Goal: Task Accomplishment & Management: Use online tool/utility

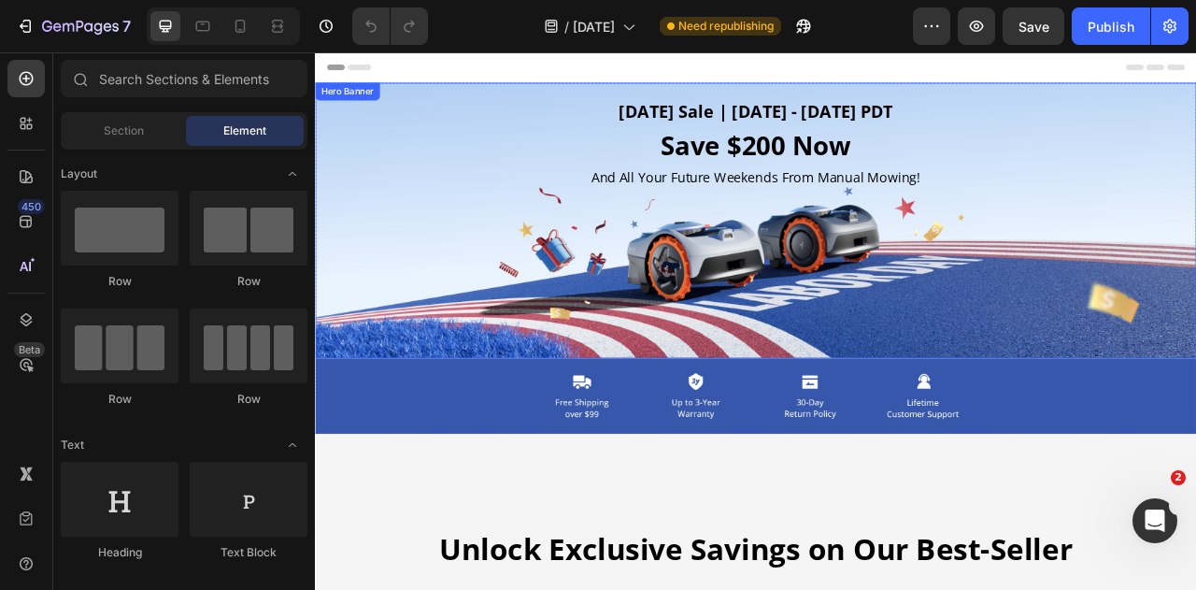
click at [353, 413] on div "[DATE] Sale | [DATE] - [DATE] PDT Heading Save $200 Now Heading And All Your Fu…" at bounding box center [876, 265] width 1122 height 309
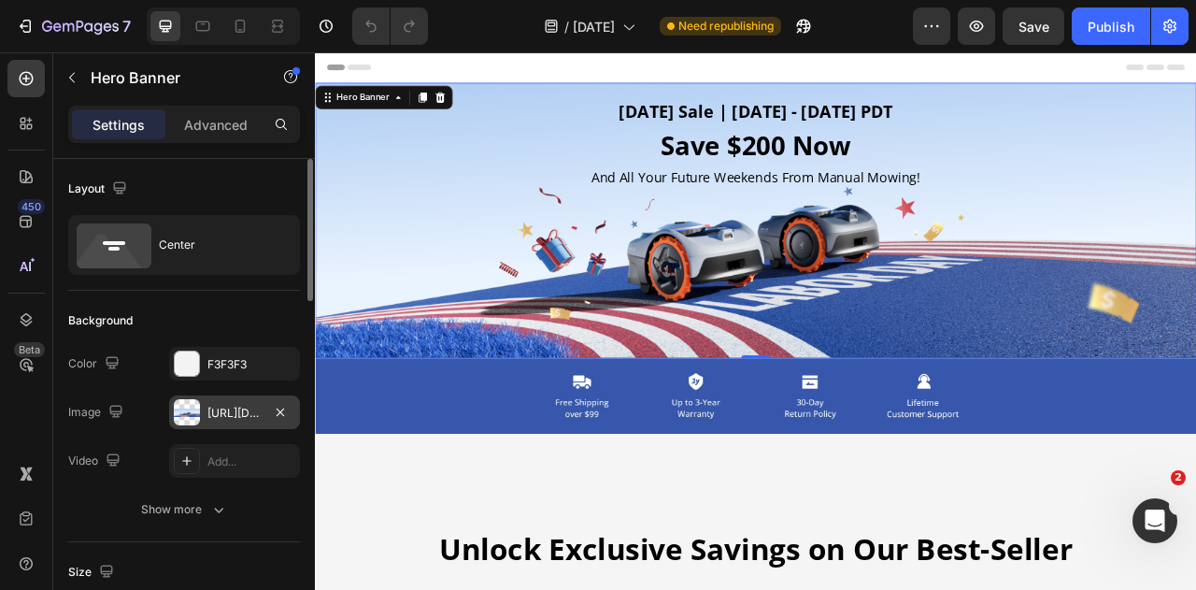
click at [187, 418] on div at bounding box center [187, 412] width 26 height 26
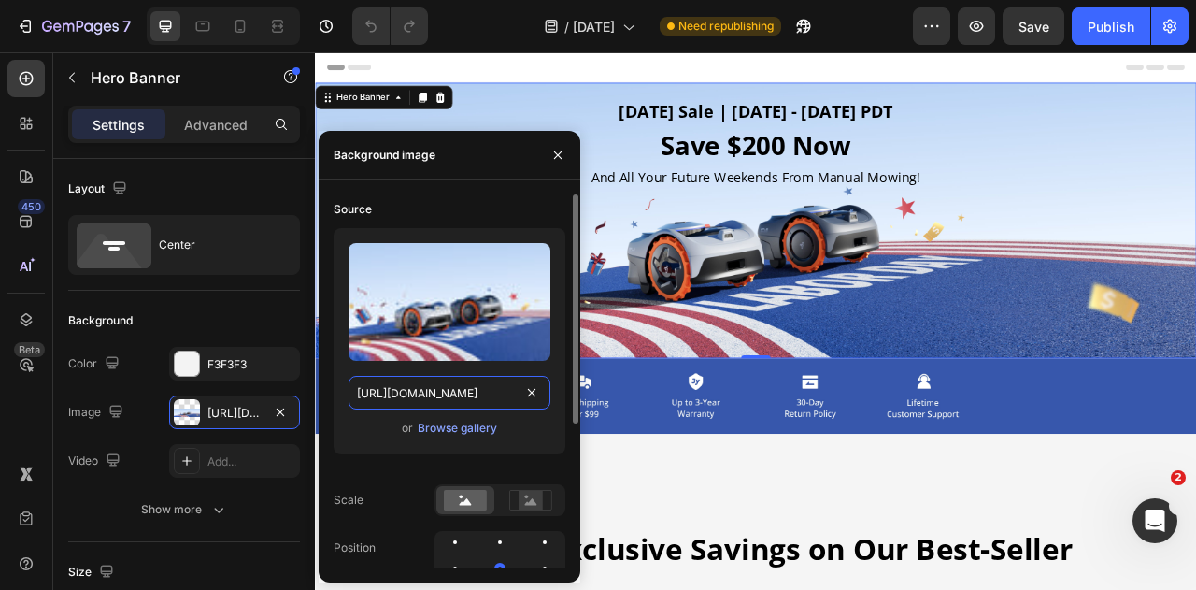
click at [394, 394] on input "[URL][DOMAIN_NAME]" at bounding box center [450, 393] width 202 height 34
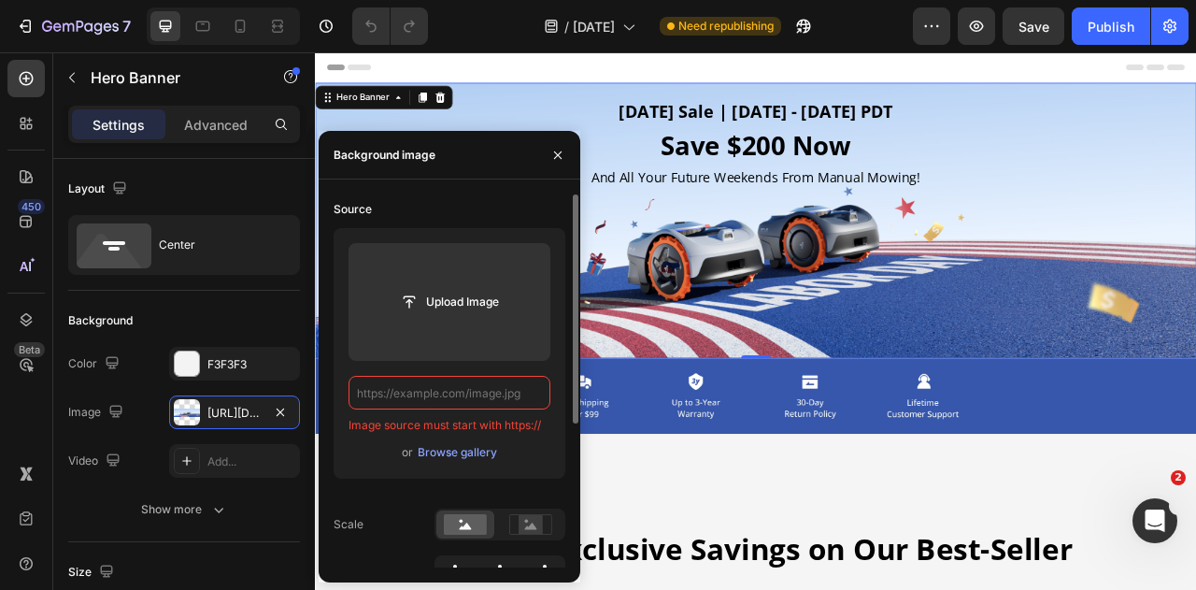
paste input "[URL][DOMAIN_NAME]"
type input "[URL][DOMAIN_NAME]"
type input "Auto"
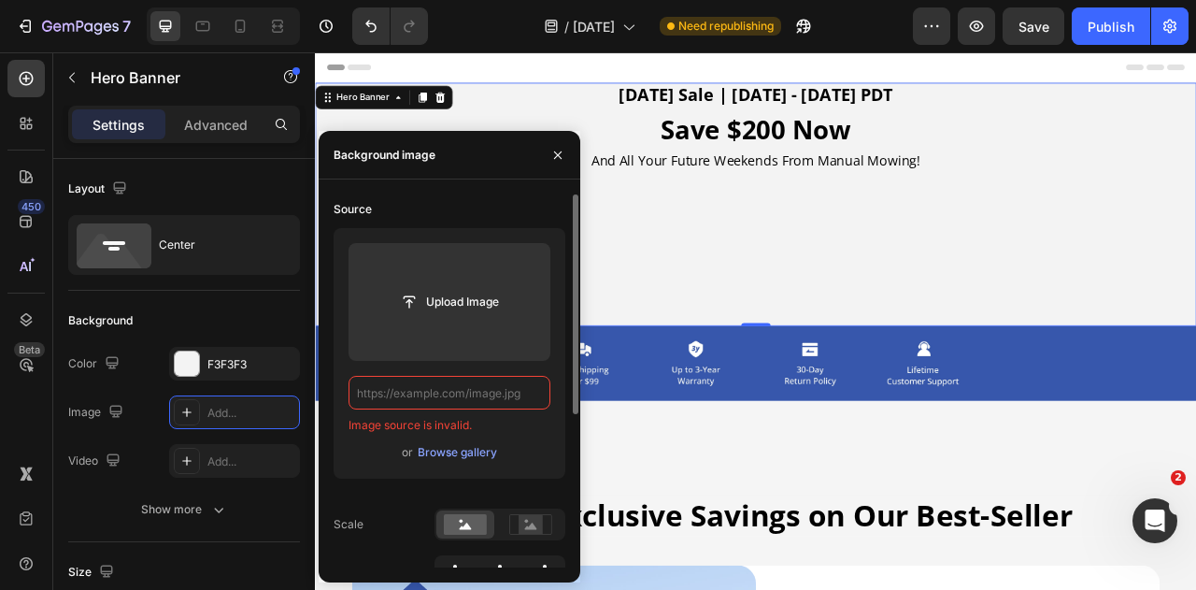
scroll to position [0, 0]
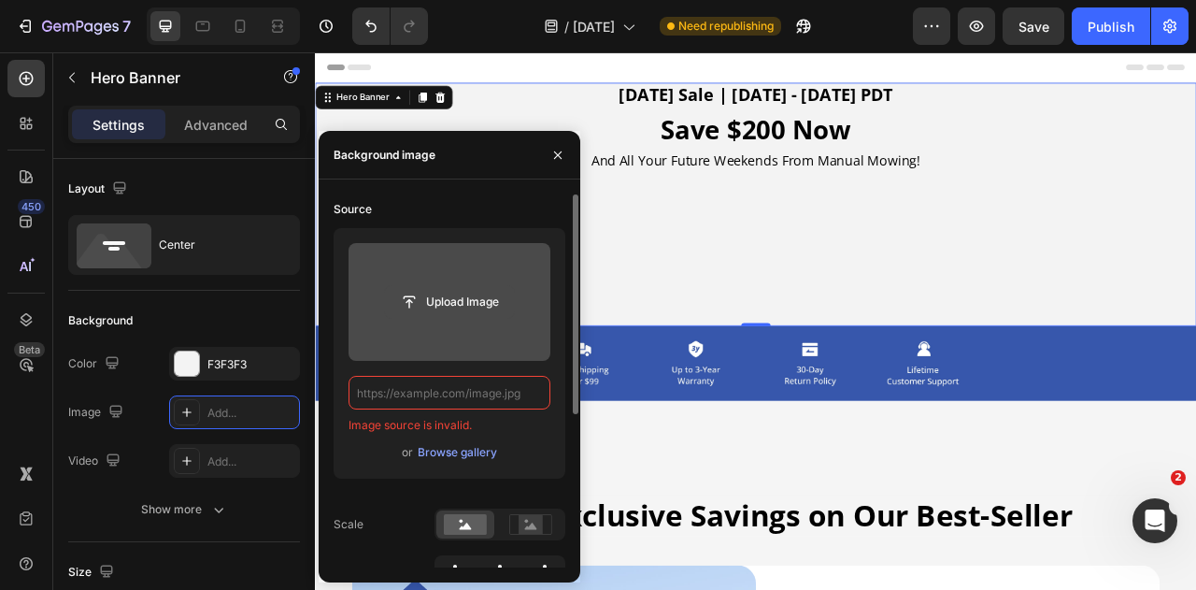
click at [459, 290] on input "file" at bounding box center [449, 302] width 129 height 32
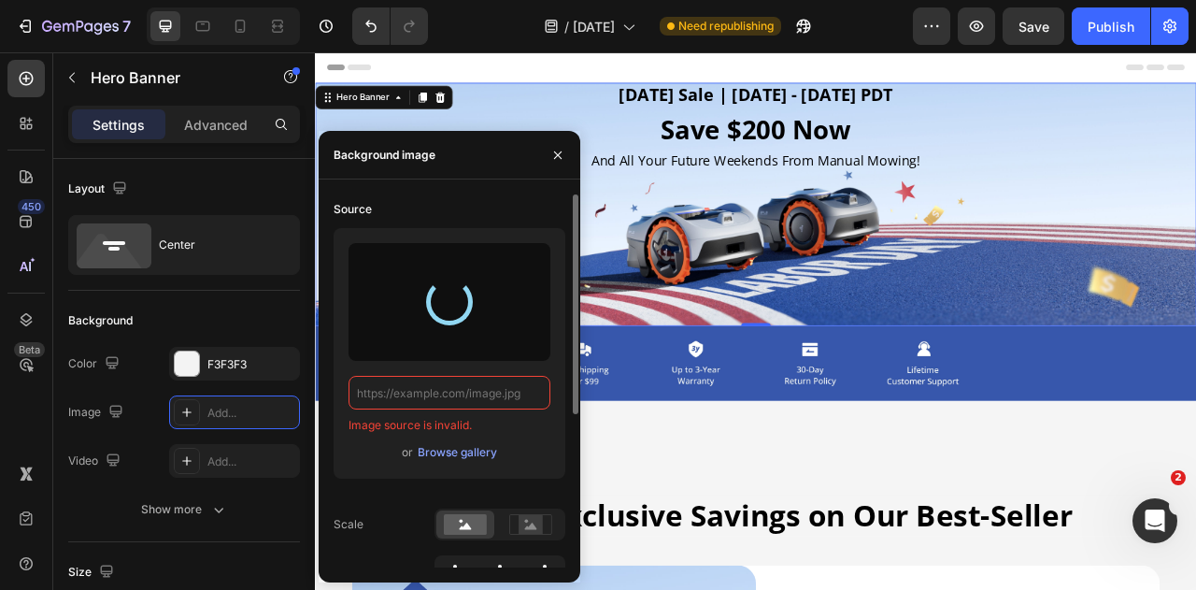
type input "[URL][DOMAIN_NAME]"
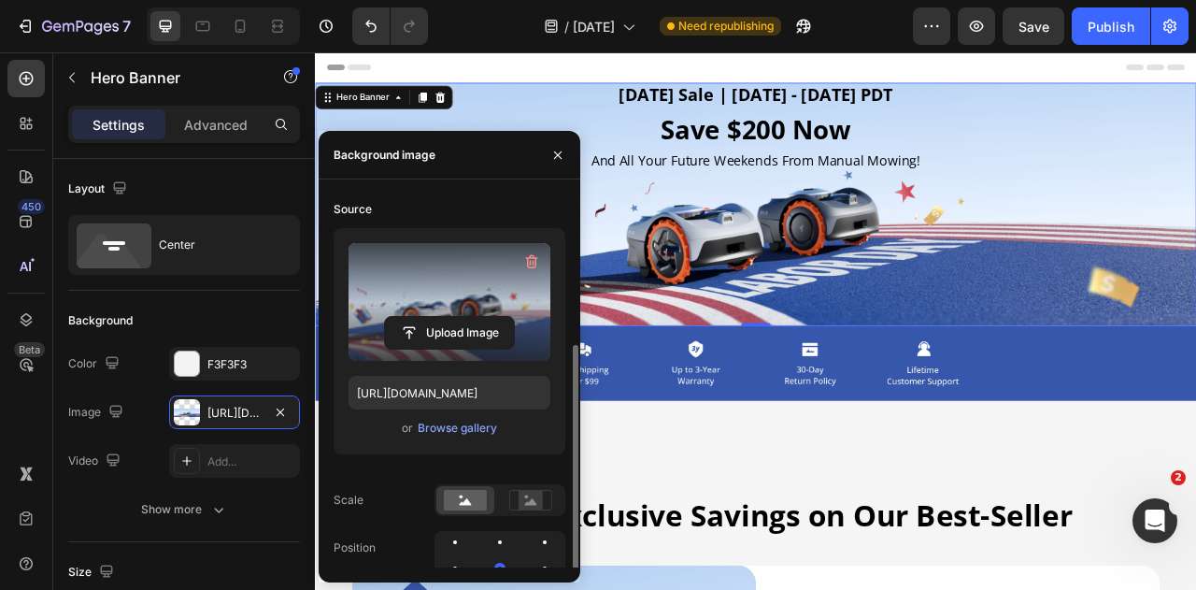
scroll to position [93, 0]
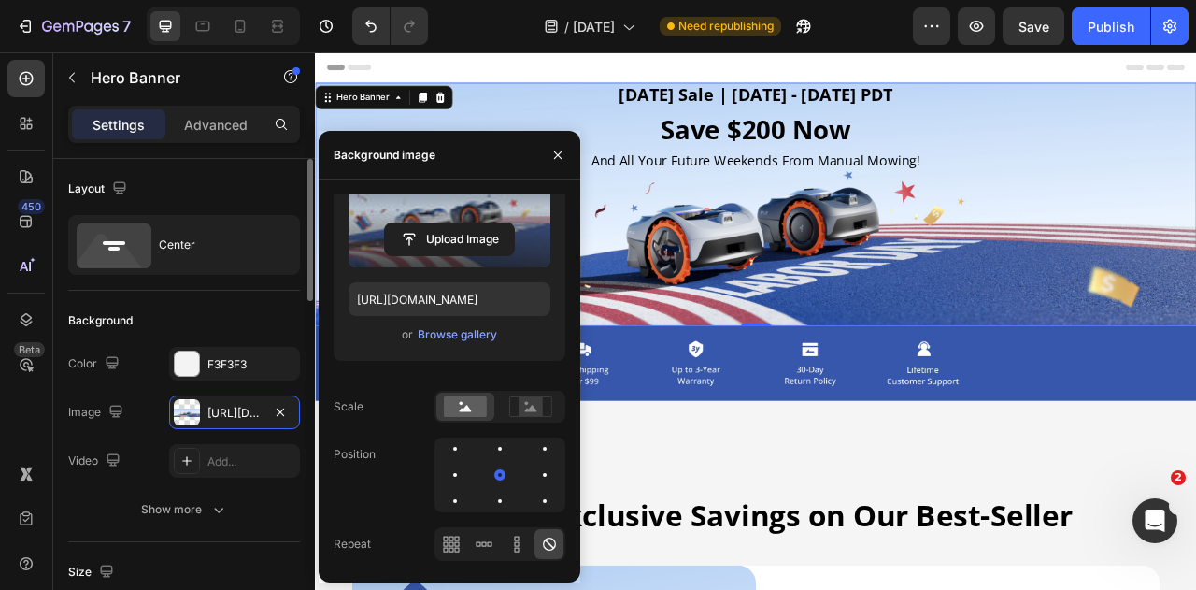
click at [146, 382] on div "The changes might be hidden by the image and the video. Color F3F3F3 Image [URL…" at bounding box center [184, 412] width 232 height 131
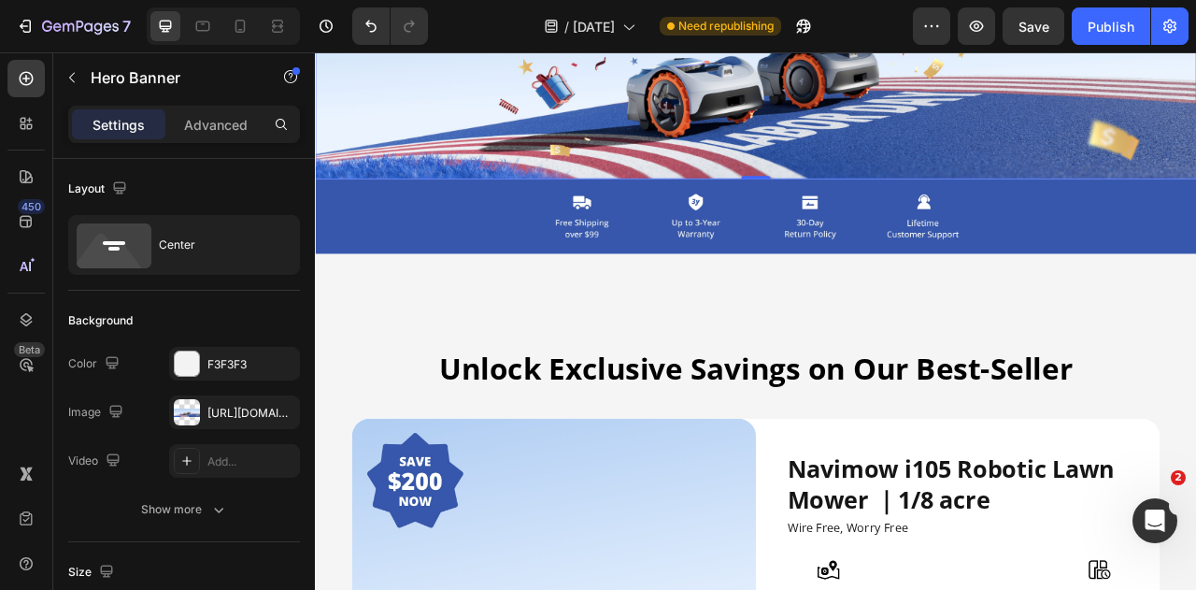
scroll to position [0, 0]
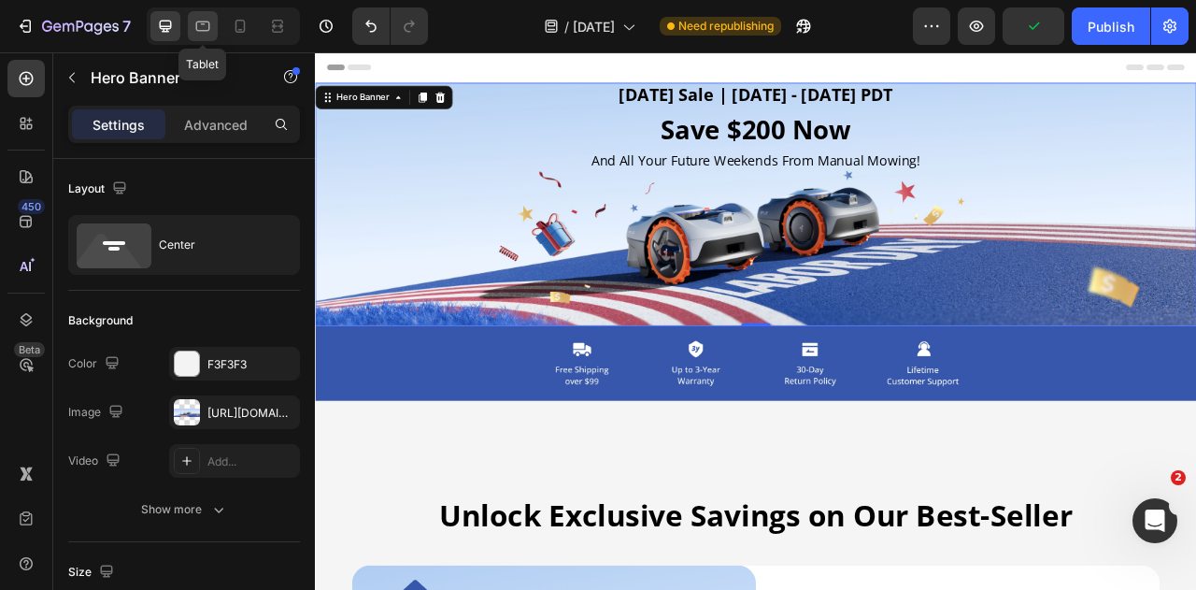
click at [194, 27] on icon at bounding box center [202, 26] width 19 height 19
type input "100%"
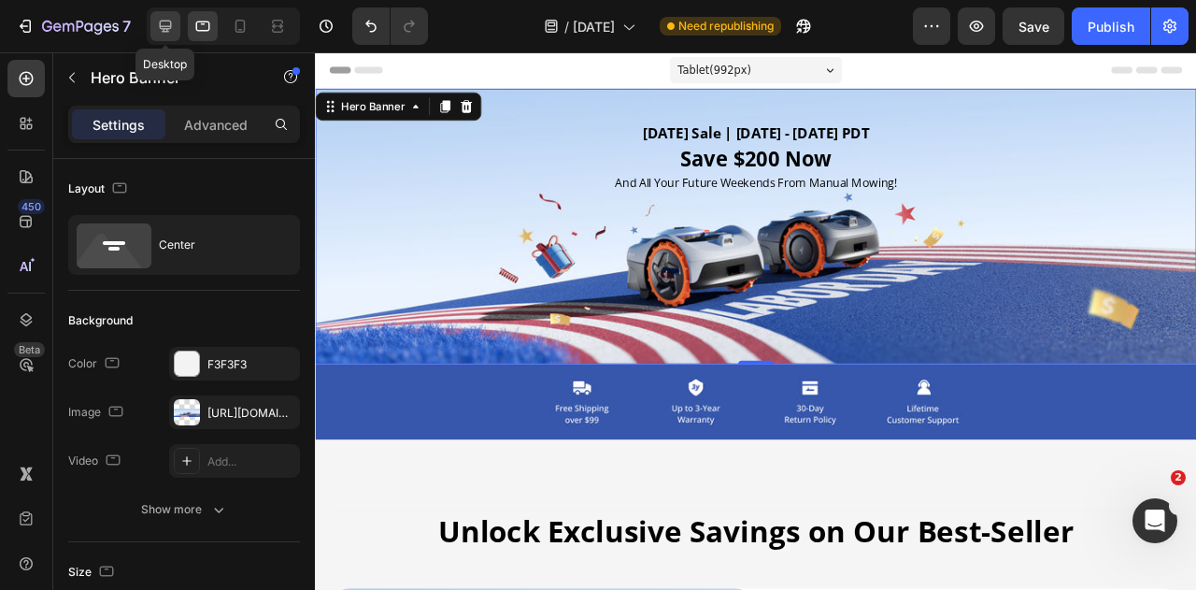
click at [156, 25] on icon at bounding box center [165, 26] width 19 height 19
type input "100"
type input "Auto"
type input "1200"
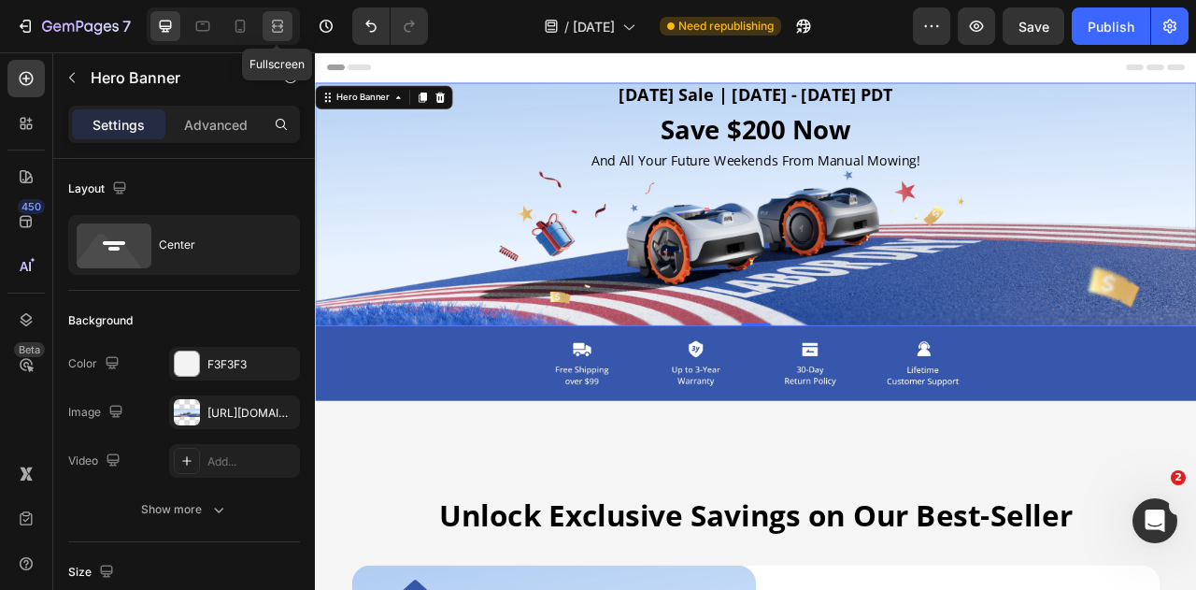
click at [268, 26] on icon at bounding box center [277, 26] width 19 height 19
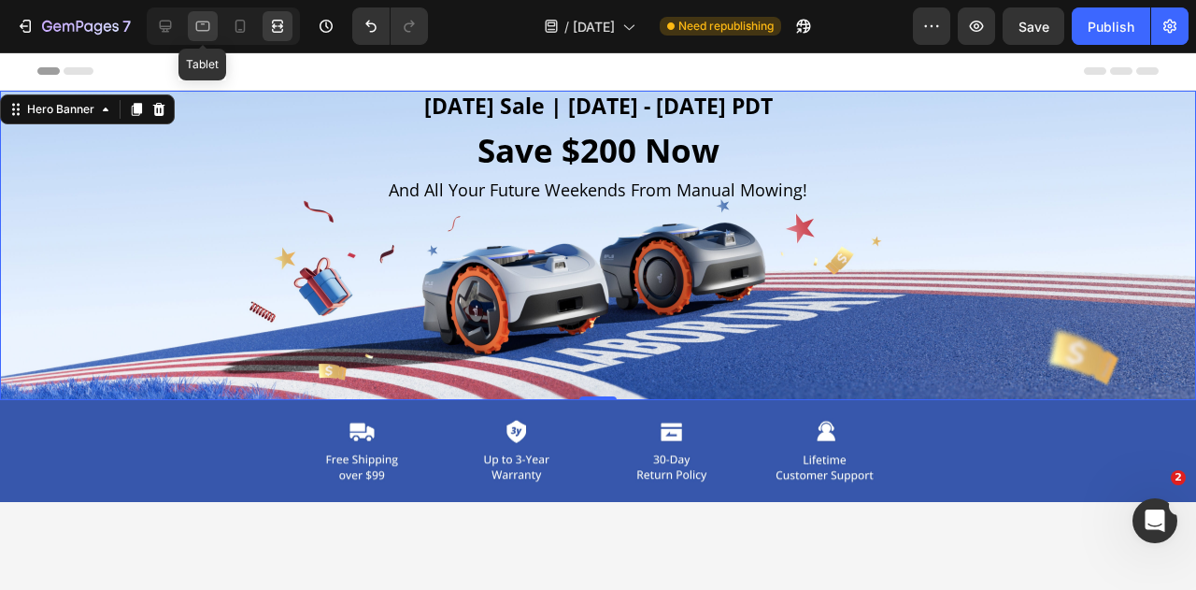
click at [196, 29] on icon at bounding box center [203, 26] width 14 height 10
type input "100%"
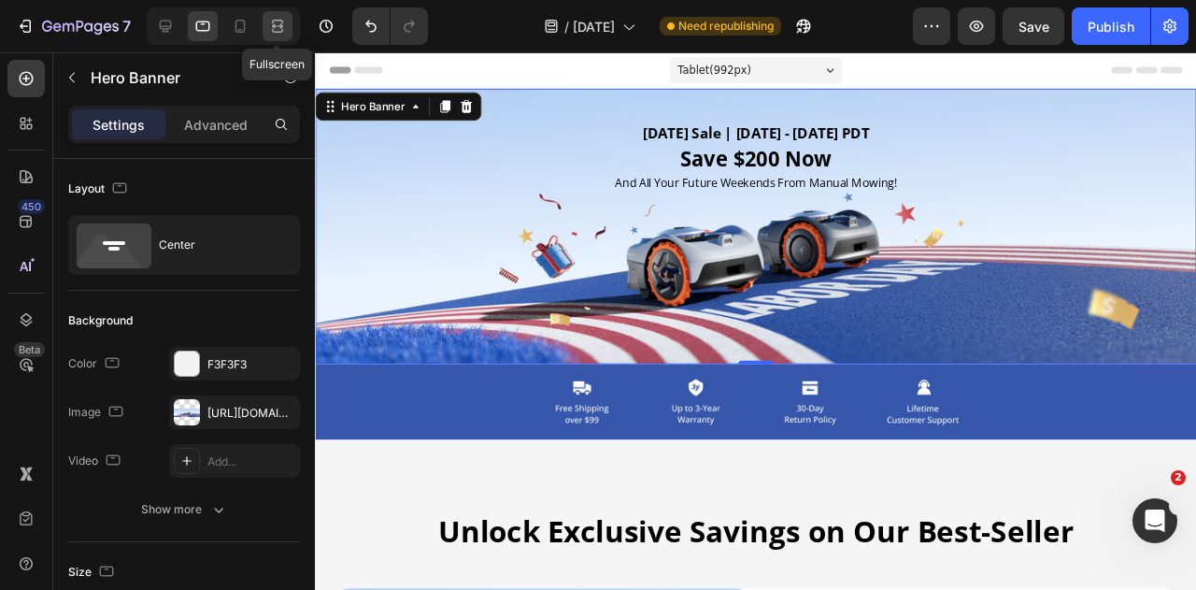
click at [268, 28] on icon at bounding box center [277, 26] width 19 height 19
type input "100"
type input "Auto"
type input "1200"
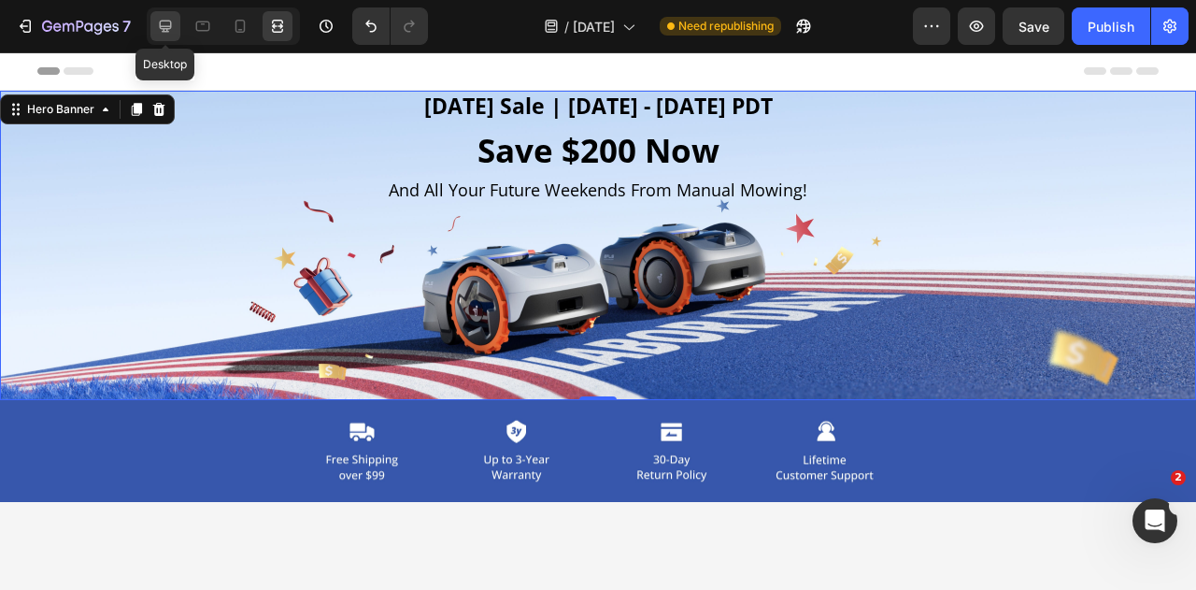
click at [168, 30] on icon at bounding box center [165, 26] width 19 height 19
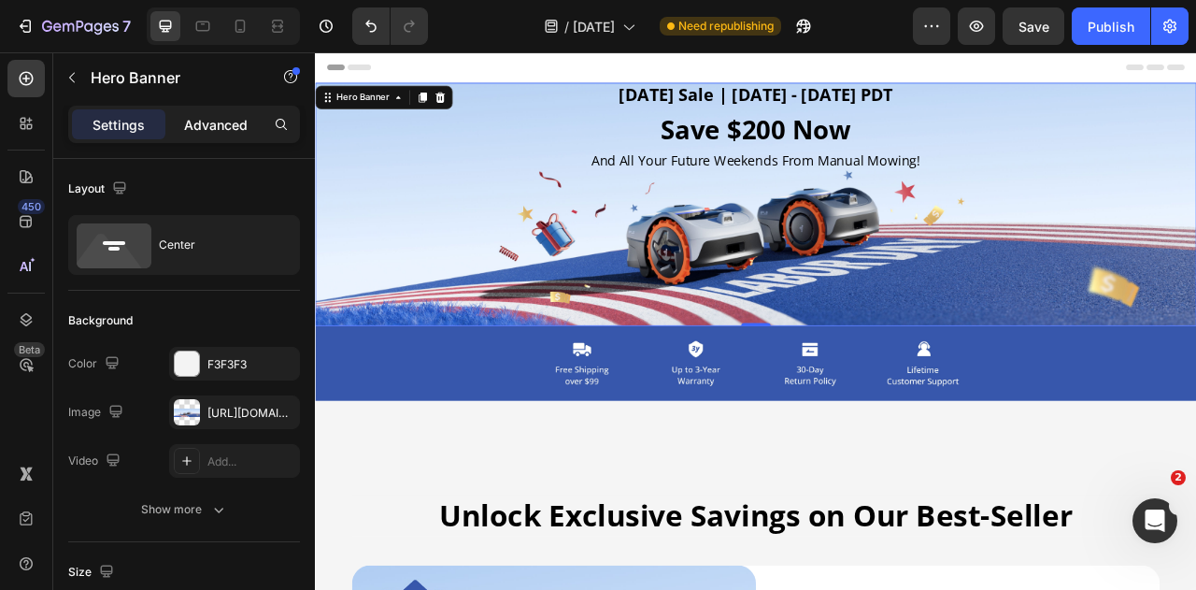
click at [220, 119] on p "Advanced" at bounding box center [216, 125] width 64 height 20
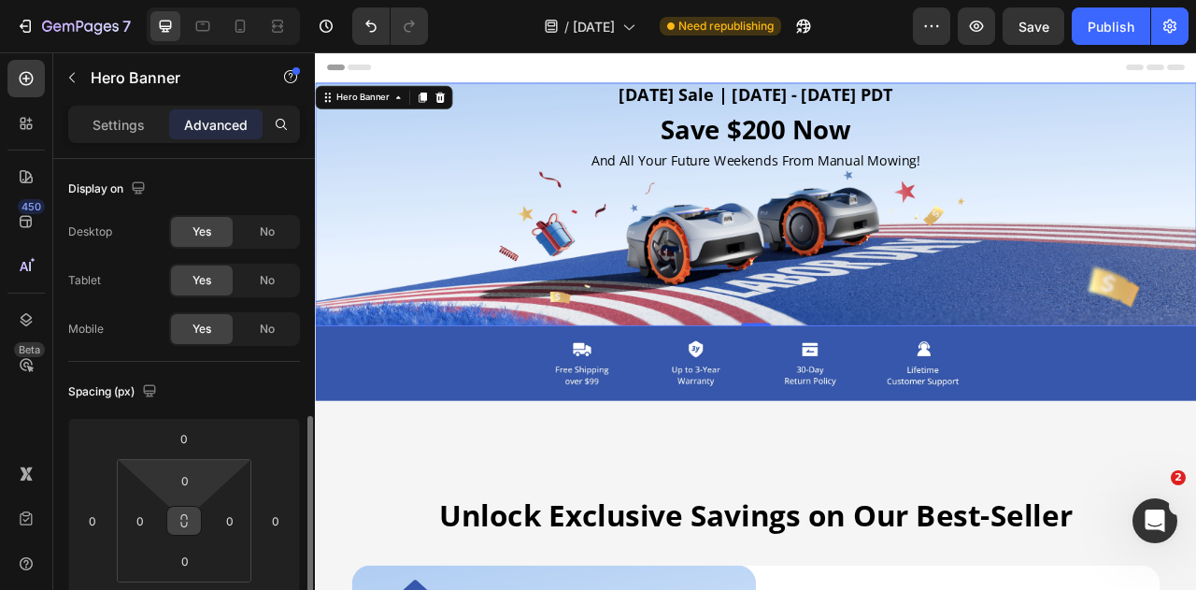
scroll to position [187, 0]
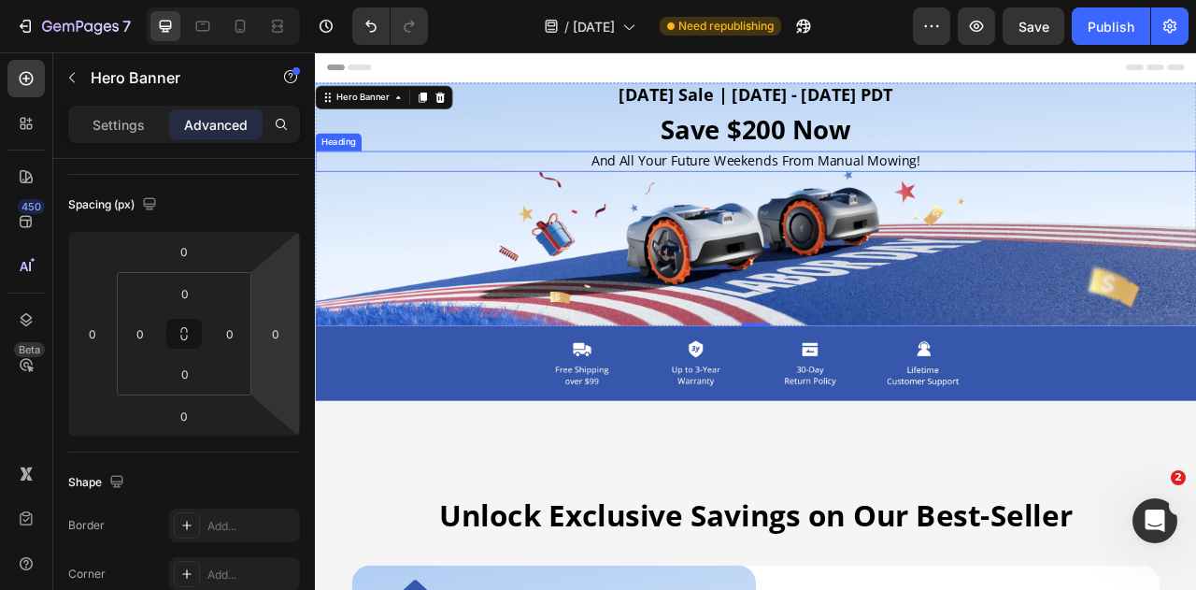
click at [764, 191] on h2 "And All Your Future Weekends From Manual Mowing!" at bounding box center [876, 190] width 1122 height 25
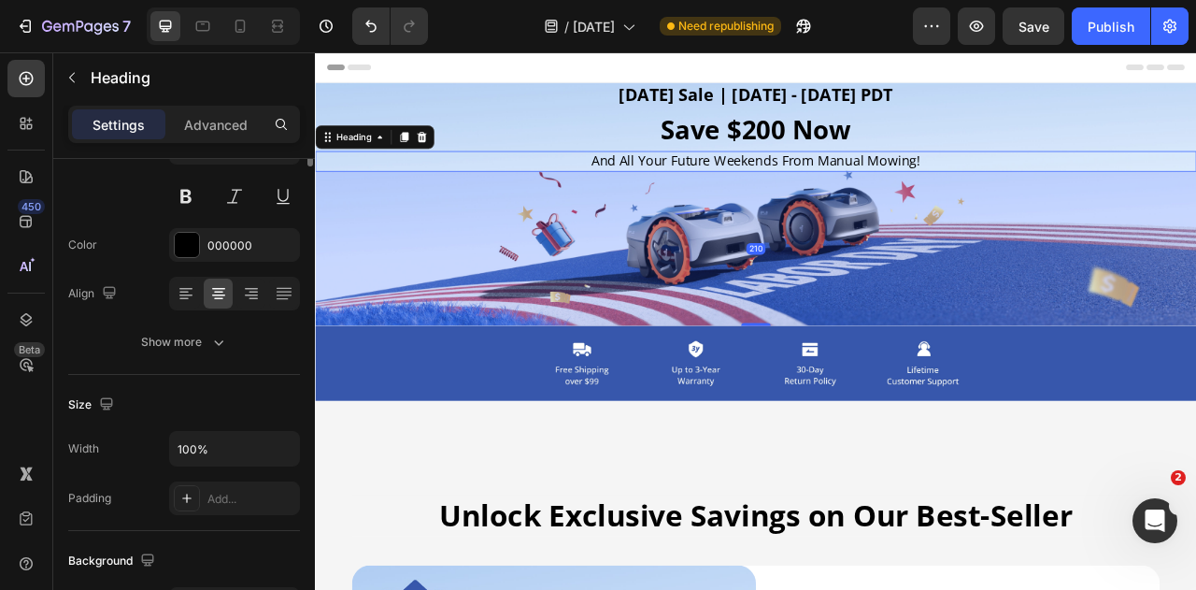
scroll to position [0, 0]
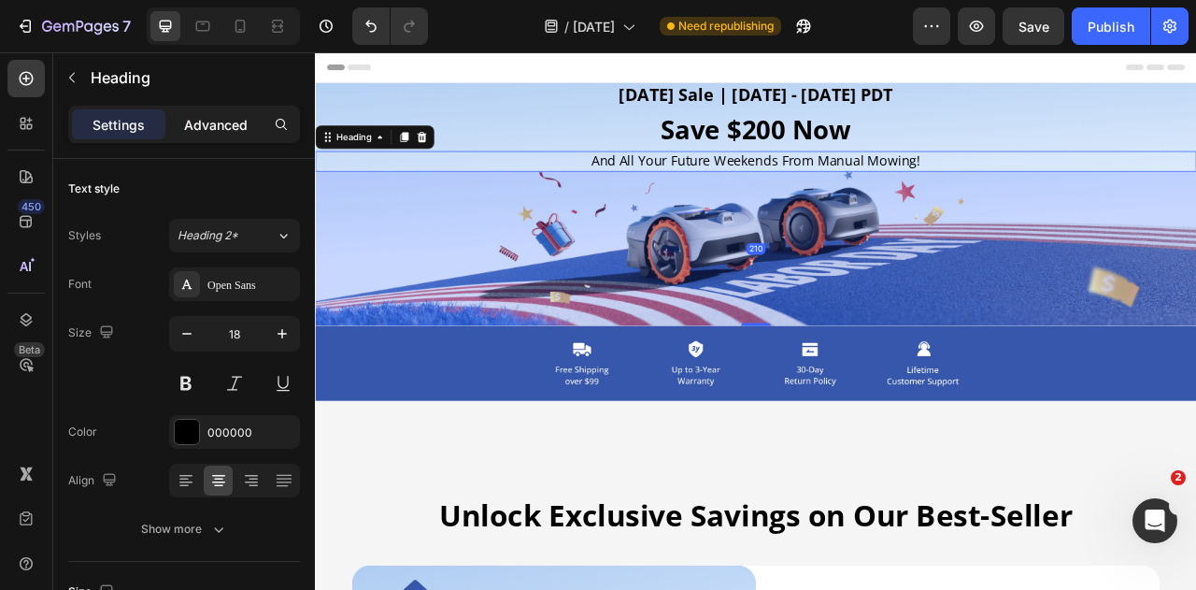
click at [229, 128] on p "Advanced" at bounding box center [216, 125] width 64 height 20
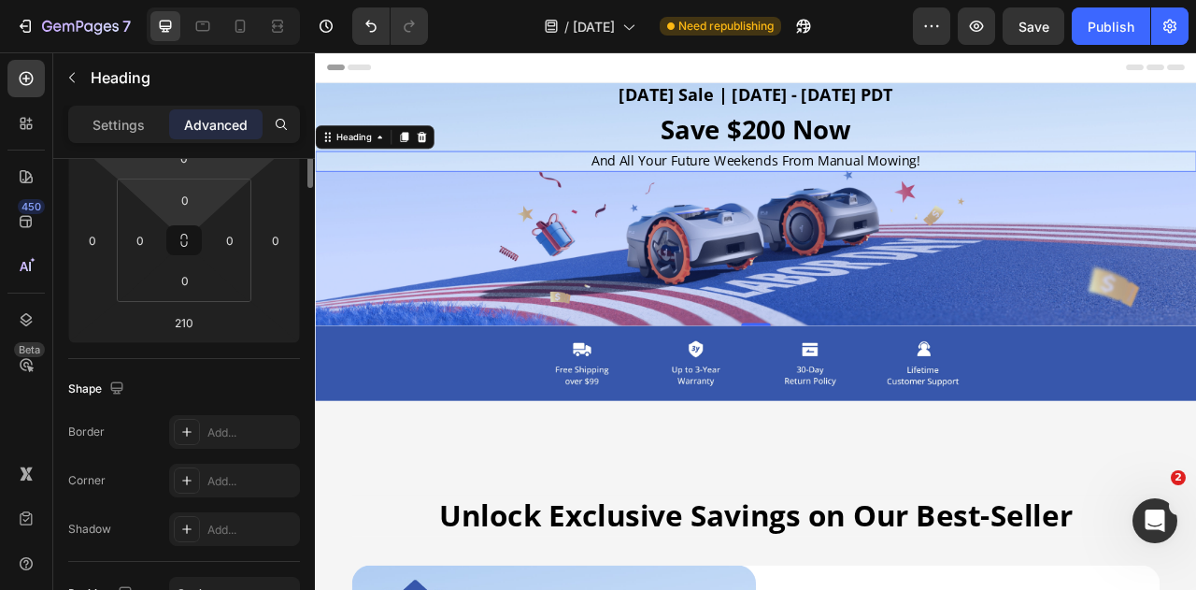
scroll to position [93, 0]
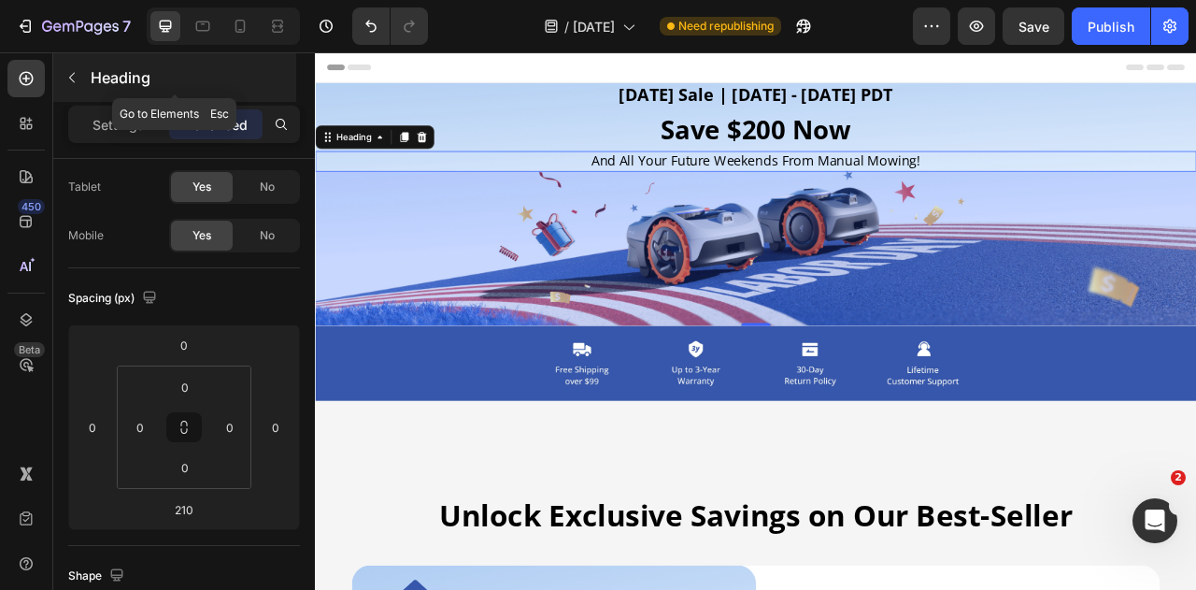
click at [73, 68] on button "button" at bounding box center [72, 78] width 30 height 30
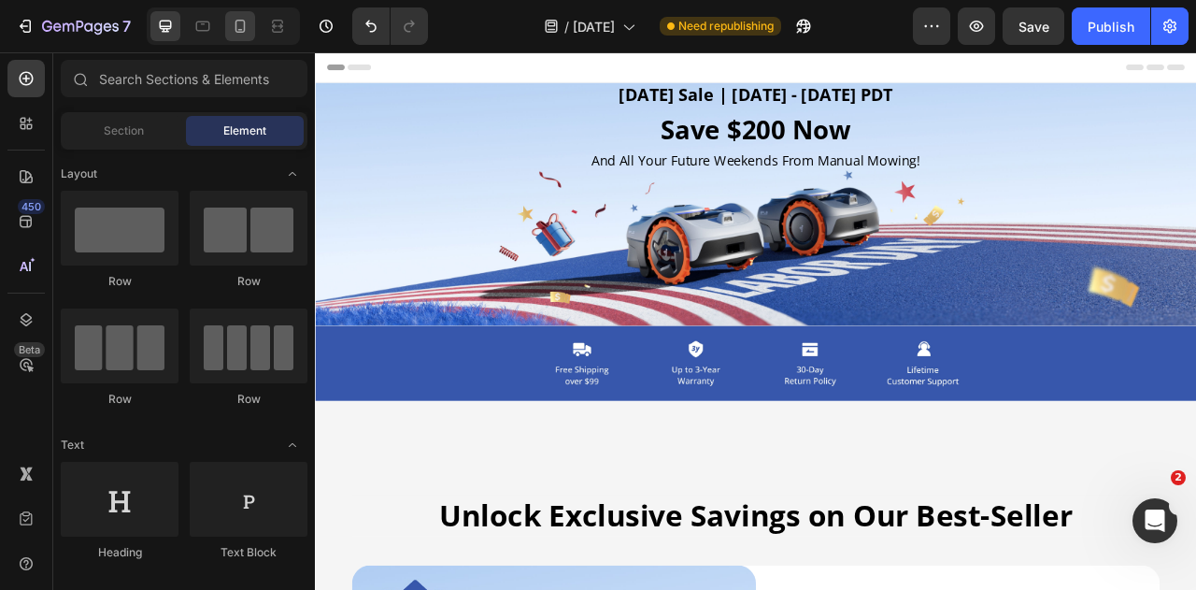
click at [240, 24] on icon at bounding box center [240, 26] width 19 height 19
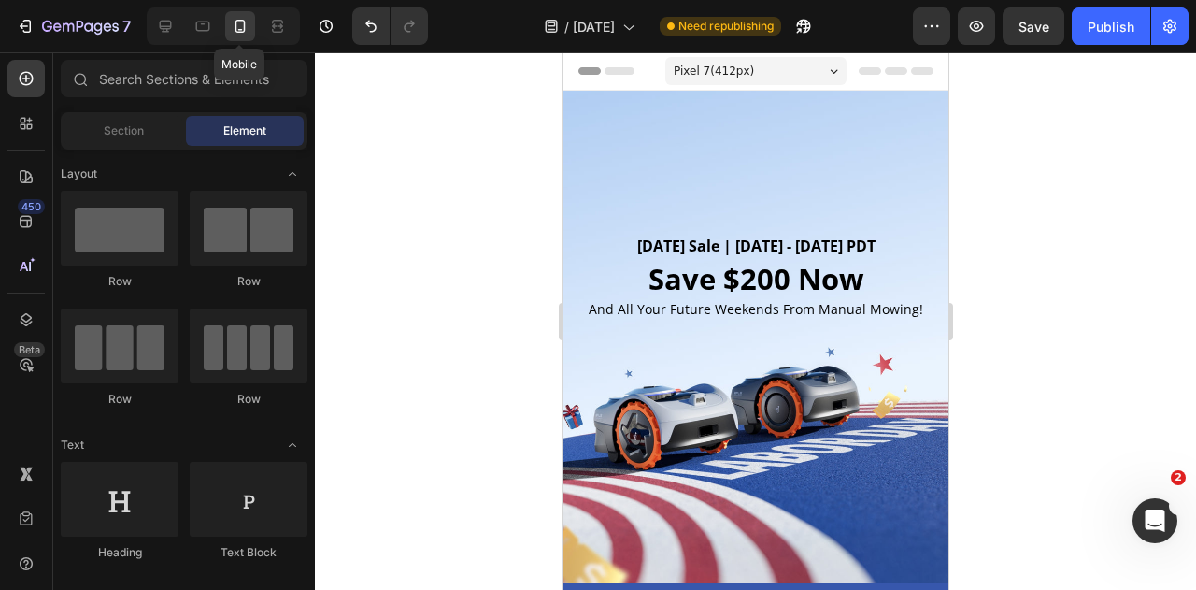
click at [243, 25] on icon at bounding box center [240, 26] width 19 height 19
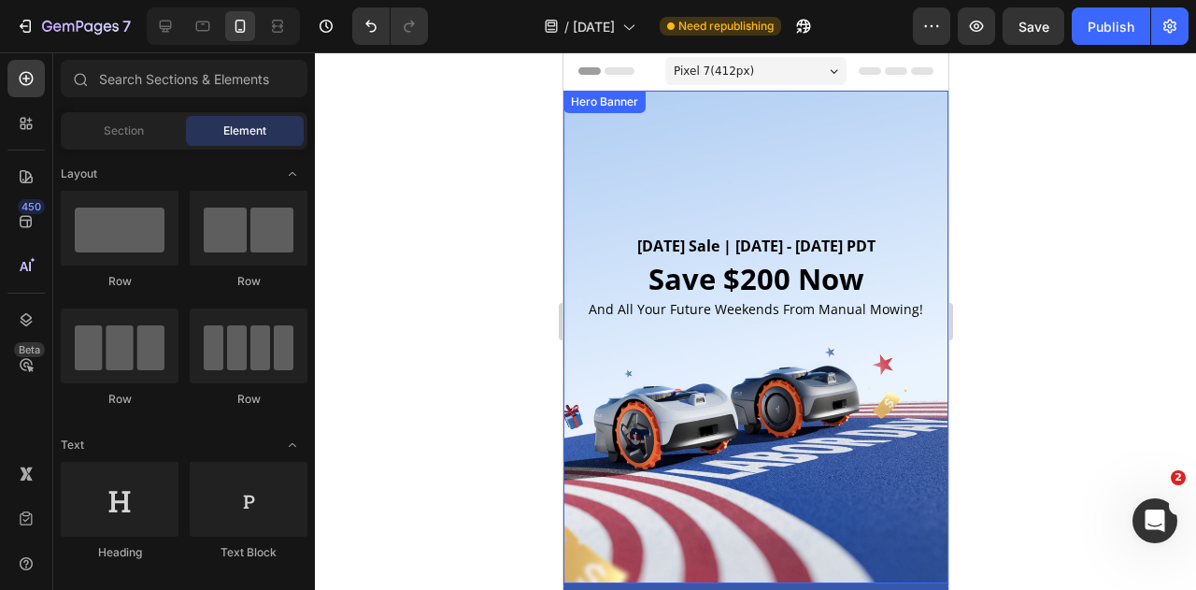
click at [625, 154] on div "Background Image" at bounding box center [755, 337] width 385 height 493
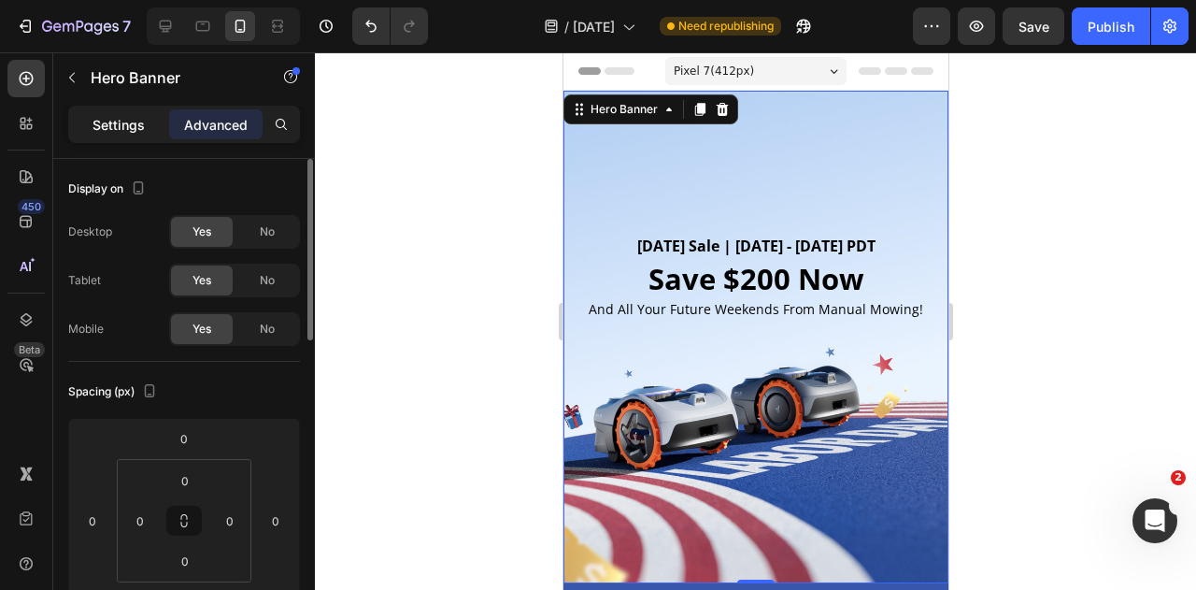
click at [136, 130] on p "Settings" at bounding box center [119, 125] width 52 height 20
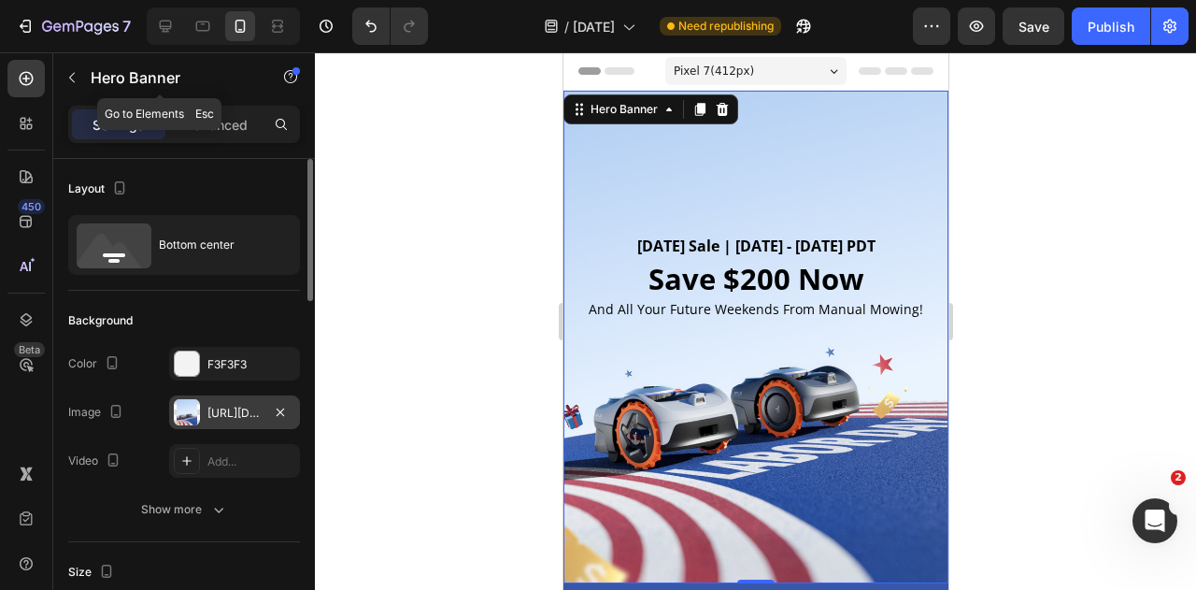
click at [186, 415] on div at bounding box center [187, 412] width 26 height 26
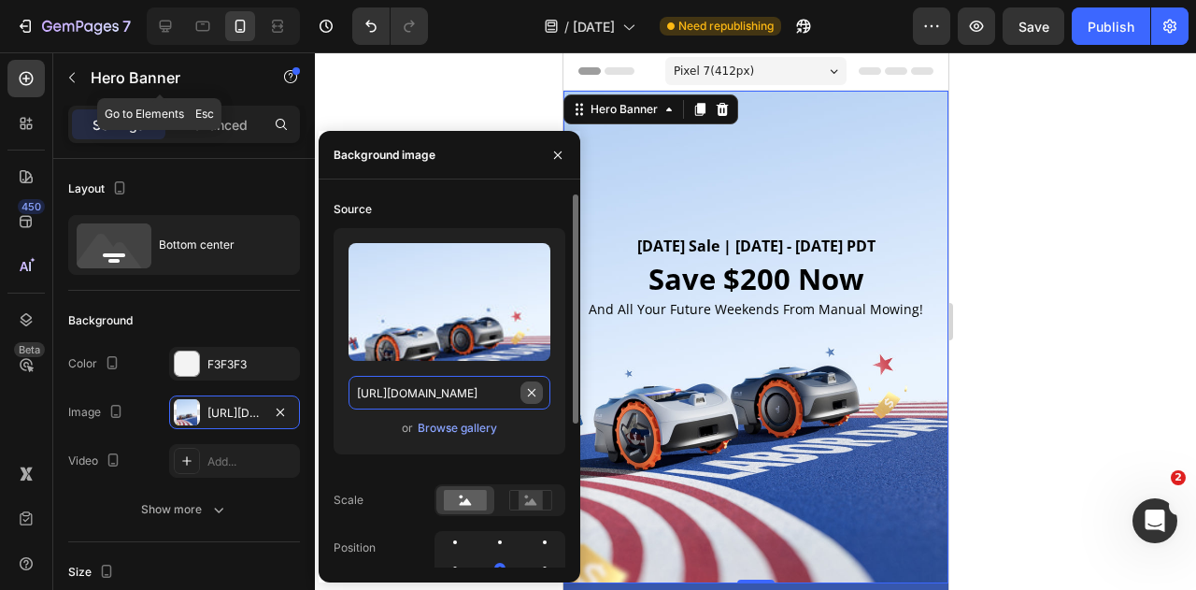
type input "Auto"
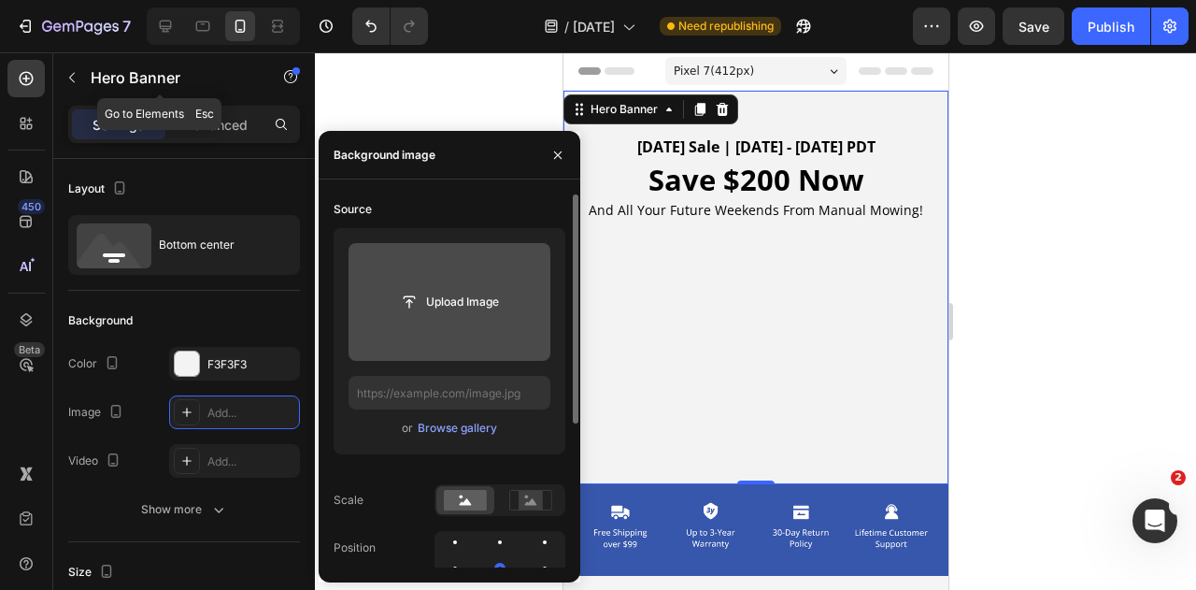
click at [457, 320] on input "file" at bounding box center [450, 302] width 202 height 118
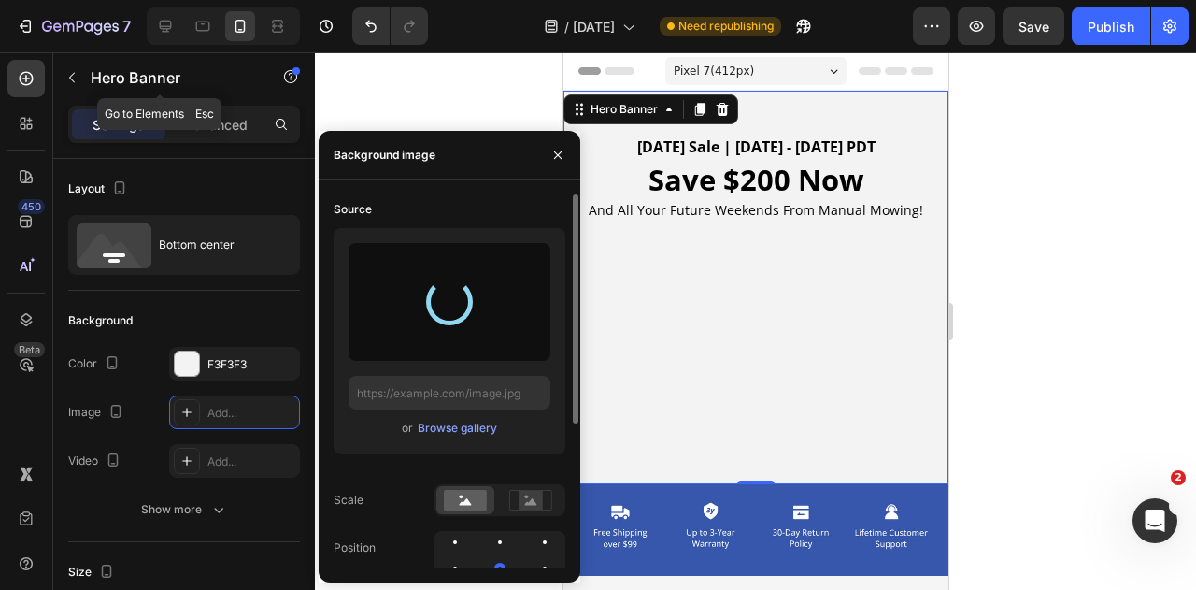
type input "[URL][DOMAIN_NAME]"
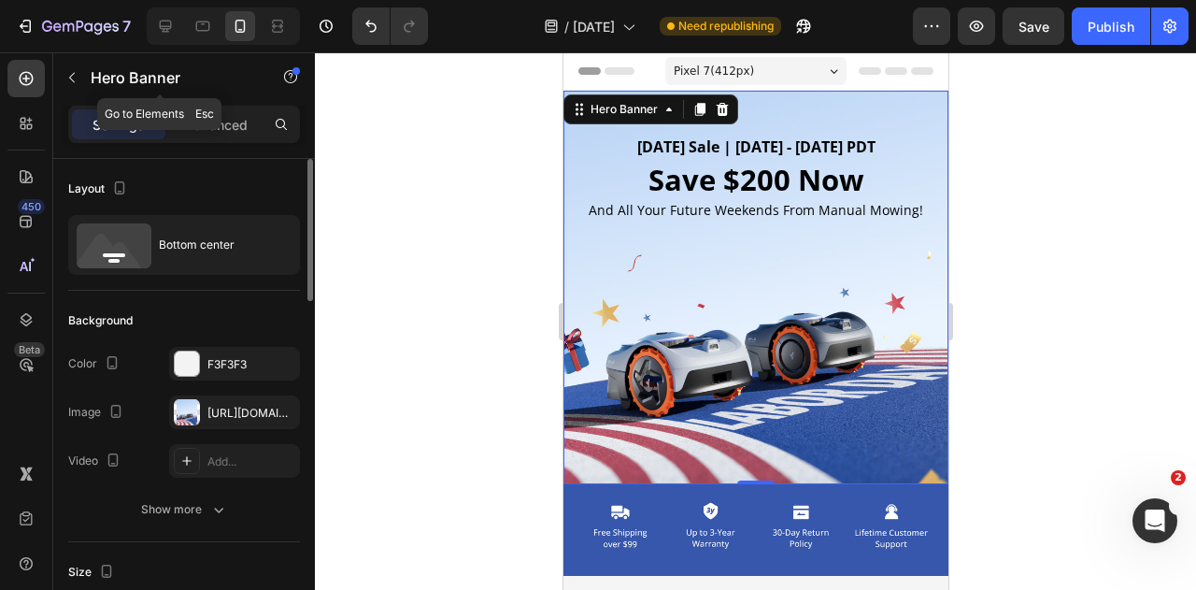
click at [164, 34] on icon at bounding box center [165, 26] width 19 height 19
type input "1200"
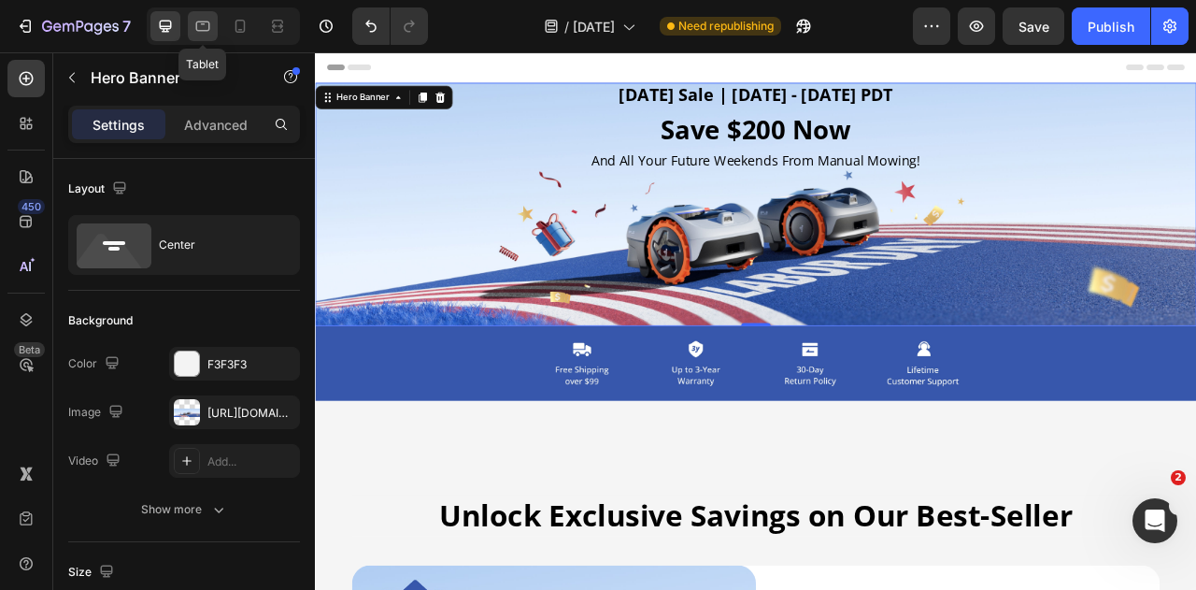
click at [205, 26] on icon at bounding box center [202, 26] width 19 height 19
type input "100%"
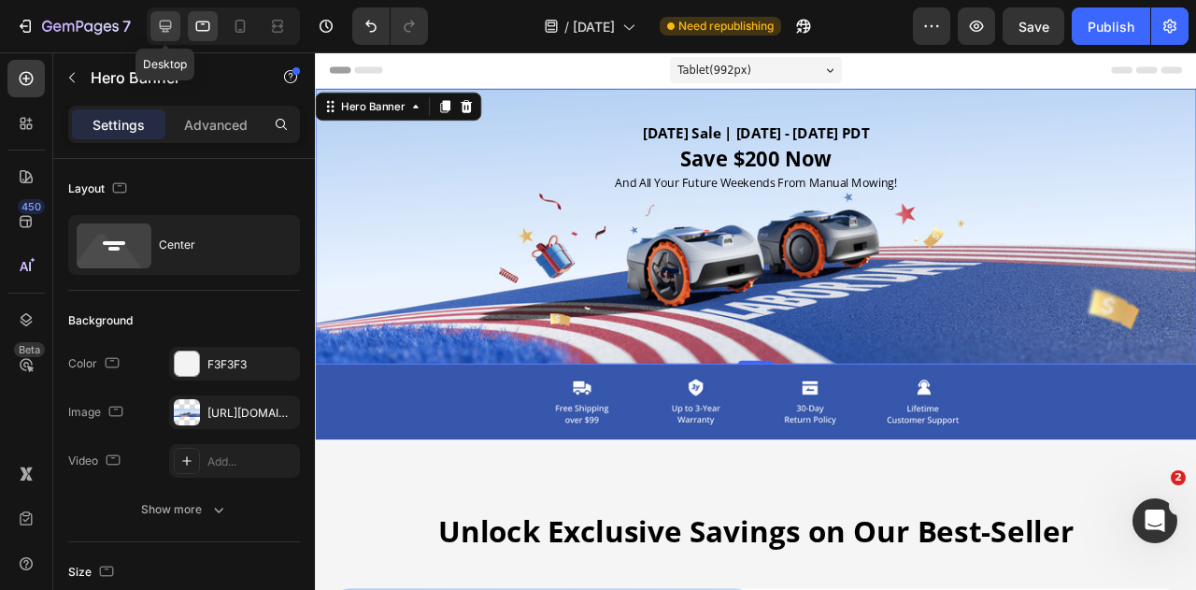
click at [164, 23] on icon at bounding box center [165, 26] width 19 height 19
type input "100"
type input "Auto"
type input "1200"
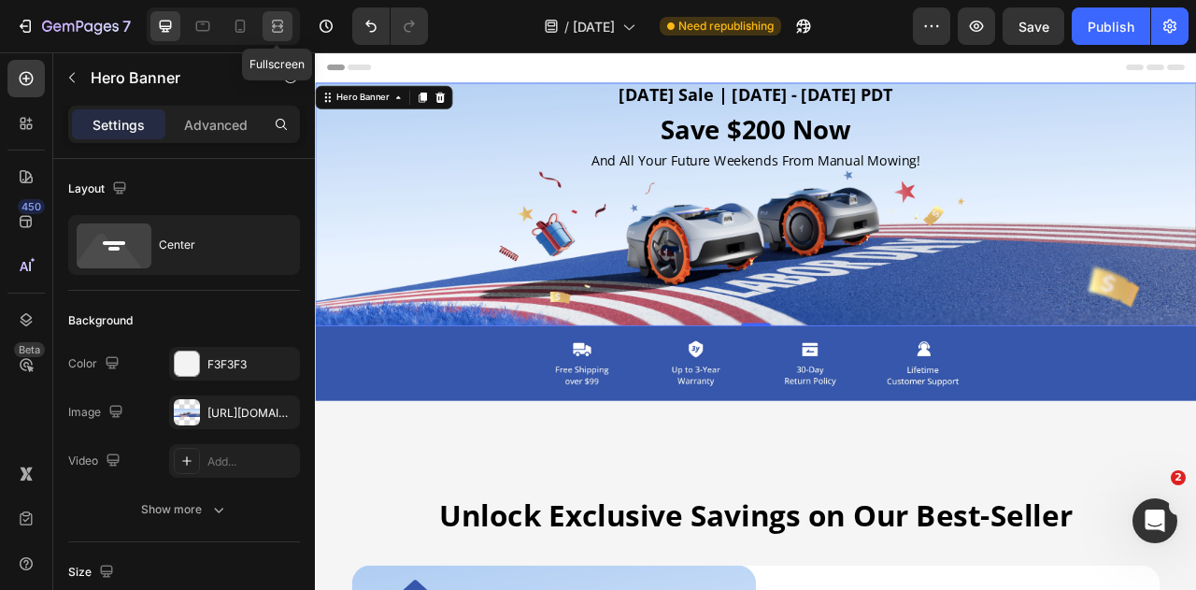
click at [284, 31] on icon at bounding box center [277, 26] width 19 height 19
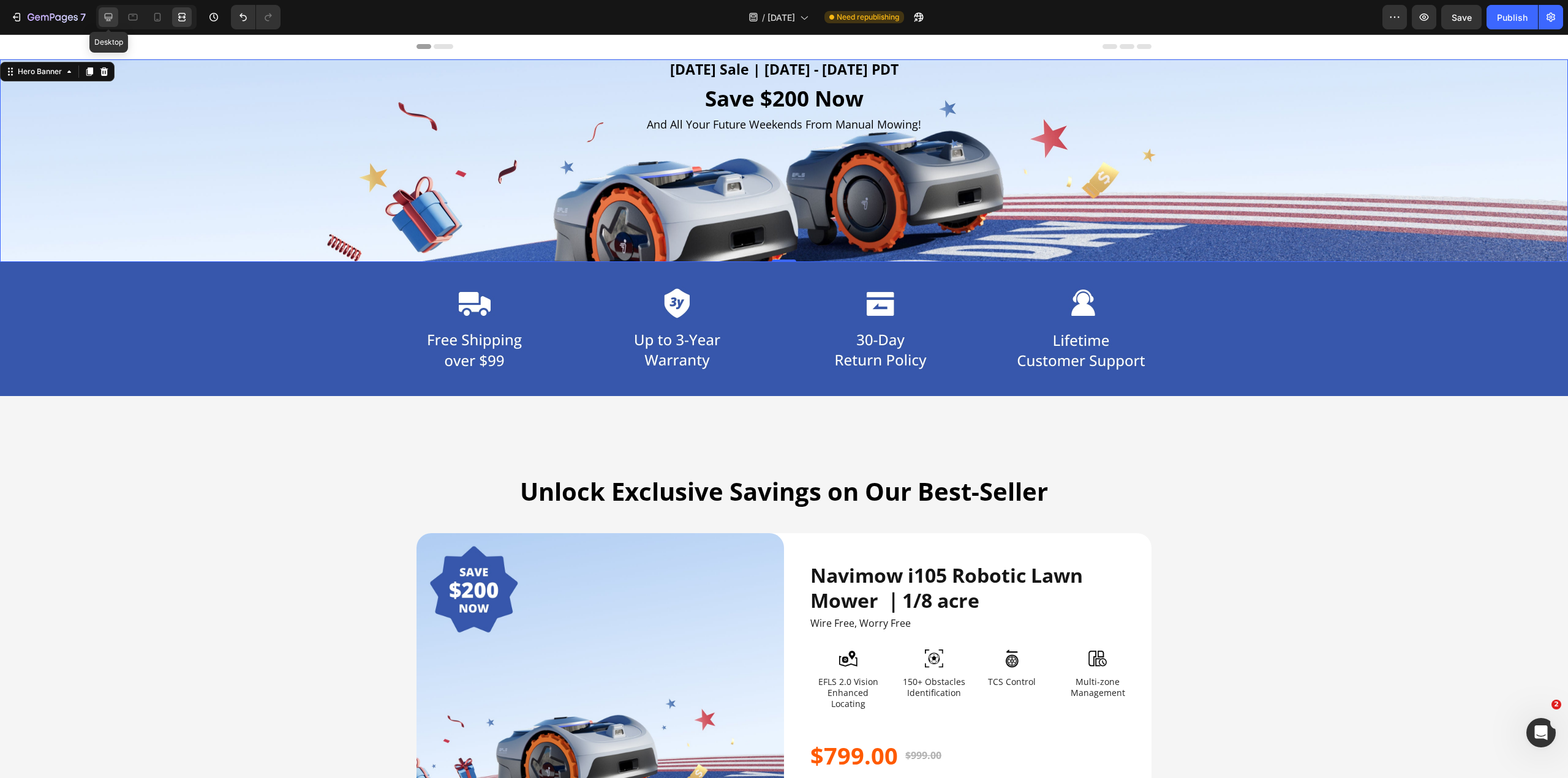
click at [112, 16] on icon at bounding box center [109, 18] width 8 height 8
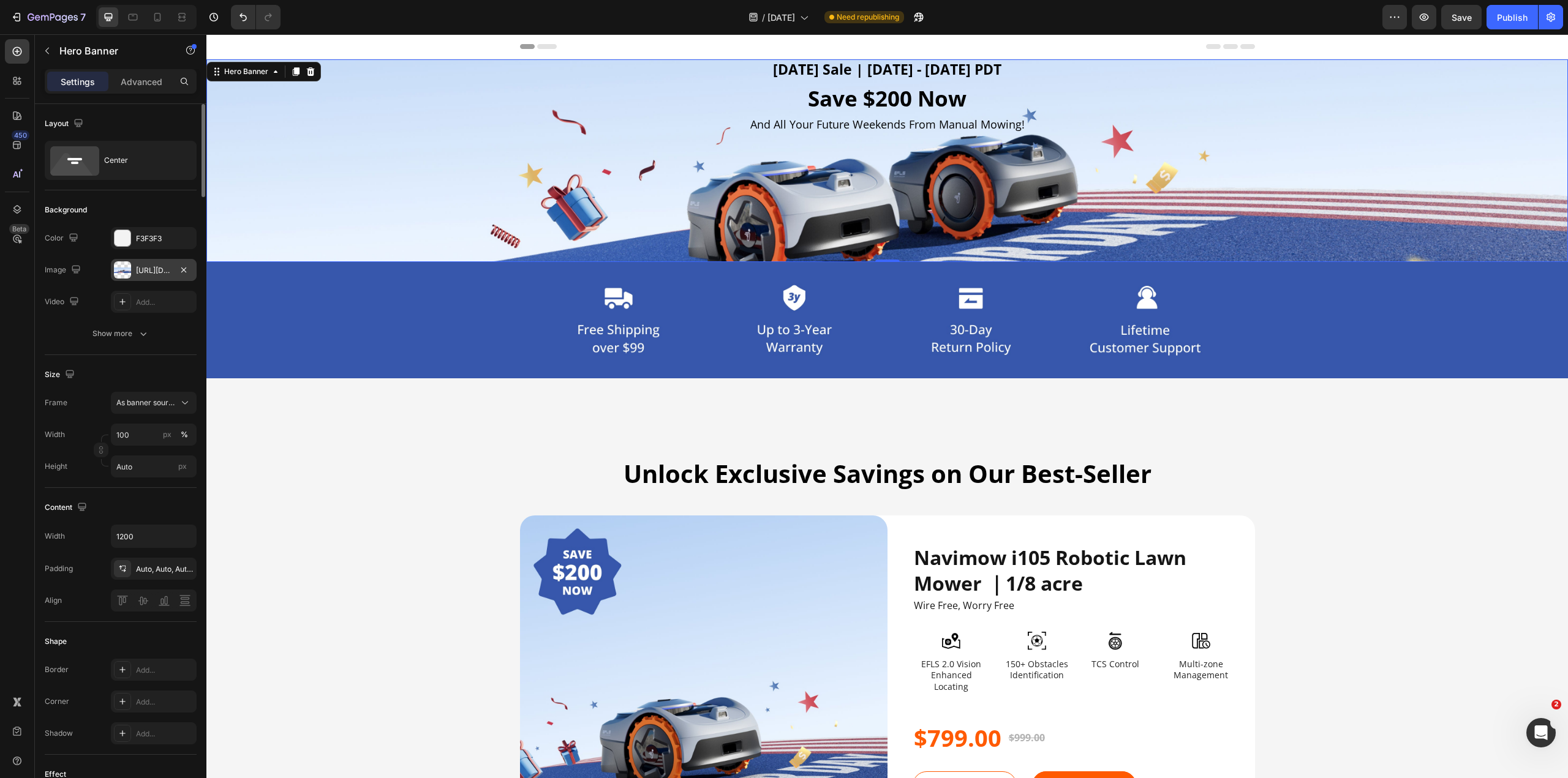
click at [122, 270] on div at bounding box center [123, 270] width 17 height 17
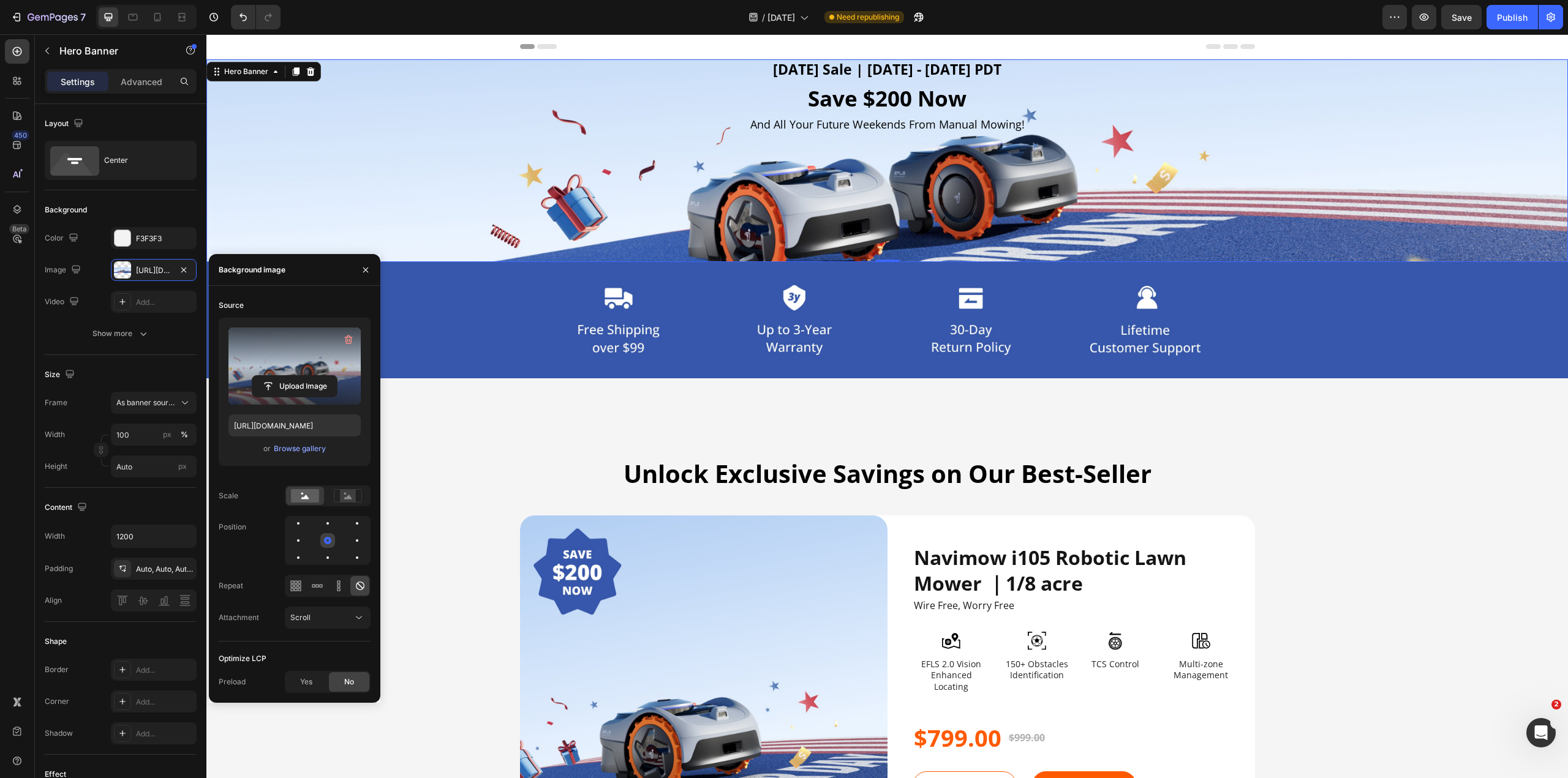
click at [350, 386] on div at bounding box center [357, 540] width 14 height 14
click at [139, 386] on div "Content" at bounding box center [121, 508] width 152 height 20
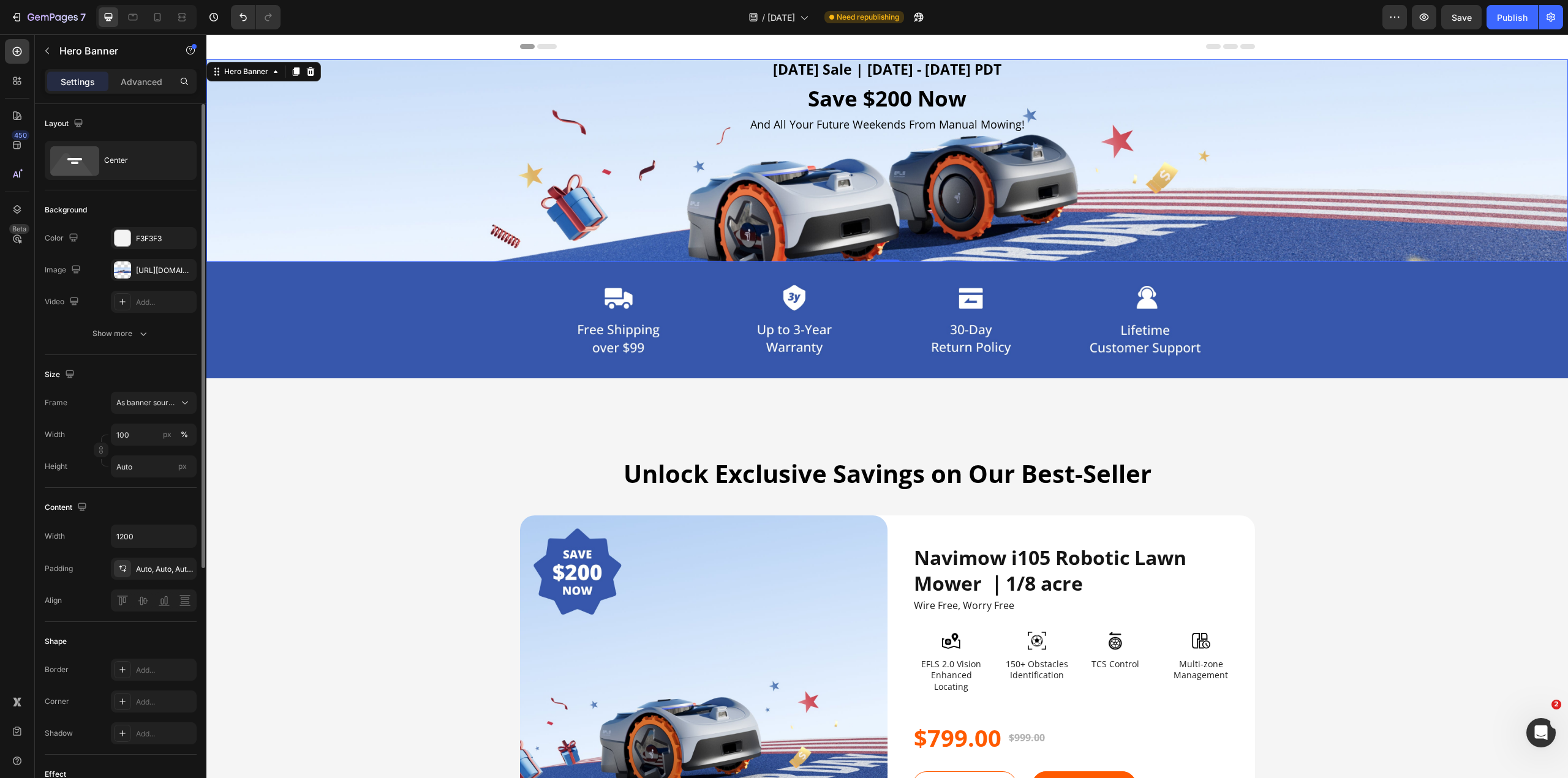
click at [179, 386] on div "Frame As banner source Width 100 px % Height Auto px" at bounding box center [121, 434] width 152 height 86
click at [181, 386] on button "As banner source" at bounding box center [153, 403] width 86 height 22
click at [101, 379] on div "Size" at bounding box center [121, 375] width 152 height 20
click at [183, 20] on icon at bounding box center [182, 17] width 12 height 12
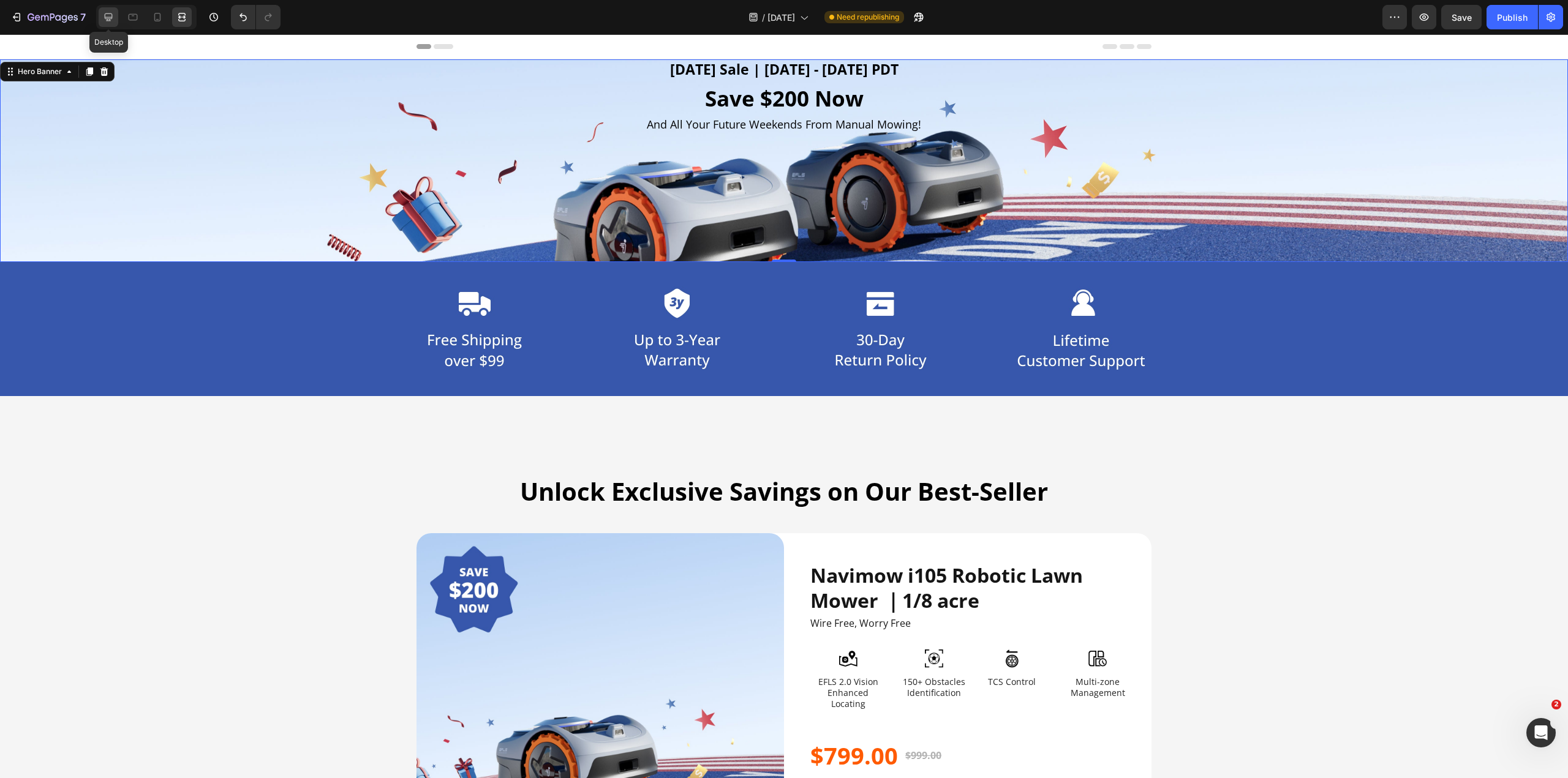
click at [111, 18] on icon at bounding box center [109, 18] width 8 height 8
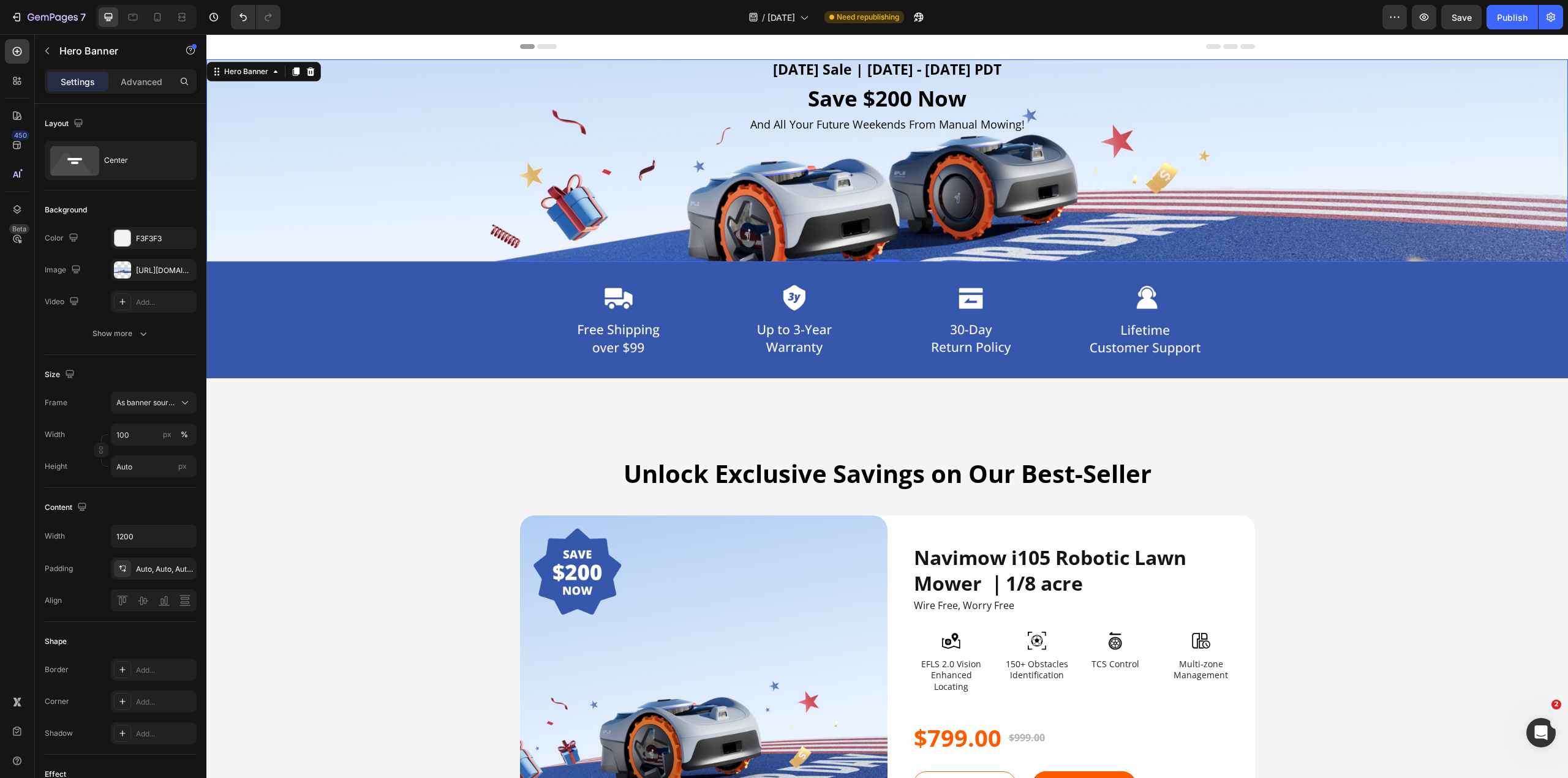
click at [324, 124] on div "Background Image" at bounding box center [887, 160] width 1362 height 202
click at [130, 342] on button "Show more" at bounding box center [121, 334] width 152 height 22
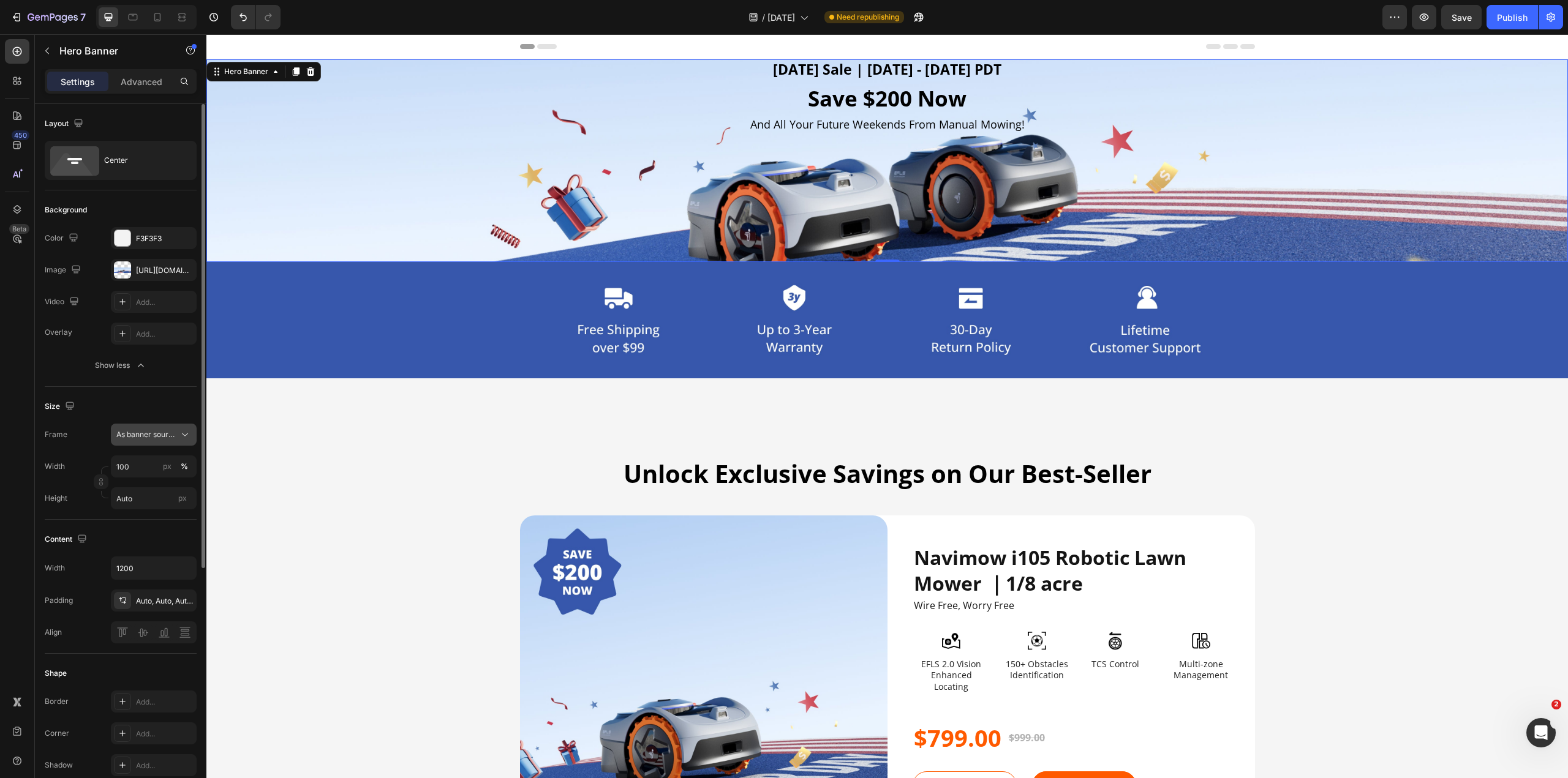
click at [185, 386] on icon at bounding box center [185, 434] width 12 height 12
click at [124, 386] on div "Size" at bounding box center [121, 407] width 152 height 20
click at [129, 14] on icon at bounding box center [132, 17] width 12 height 12
type input "100%"
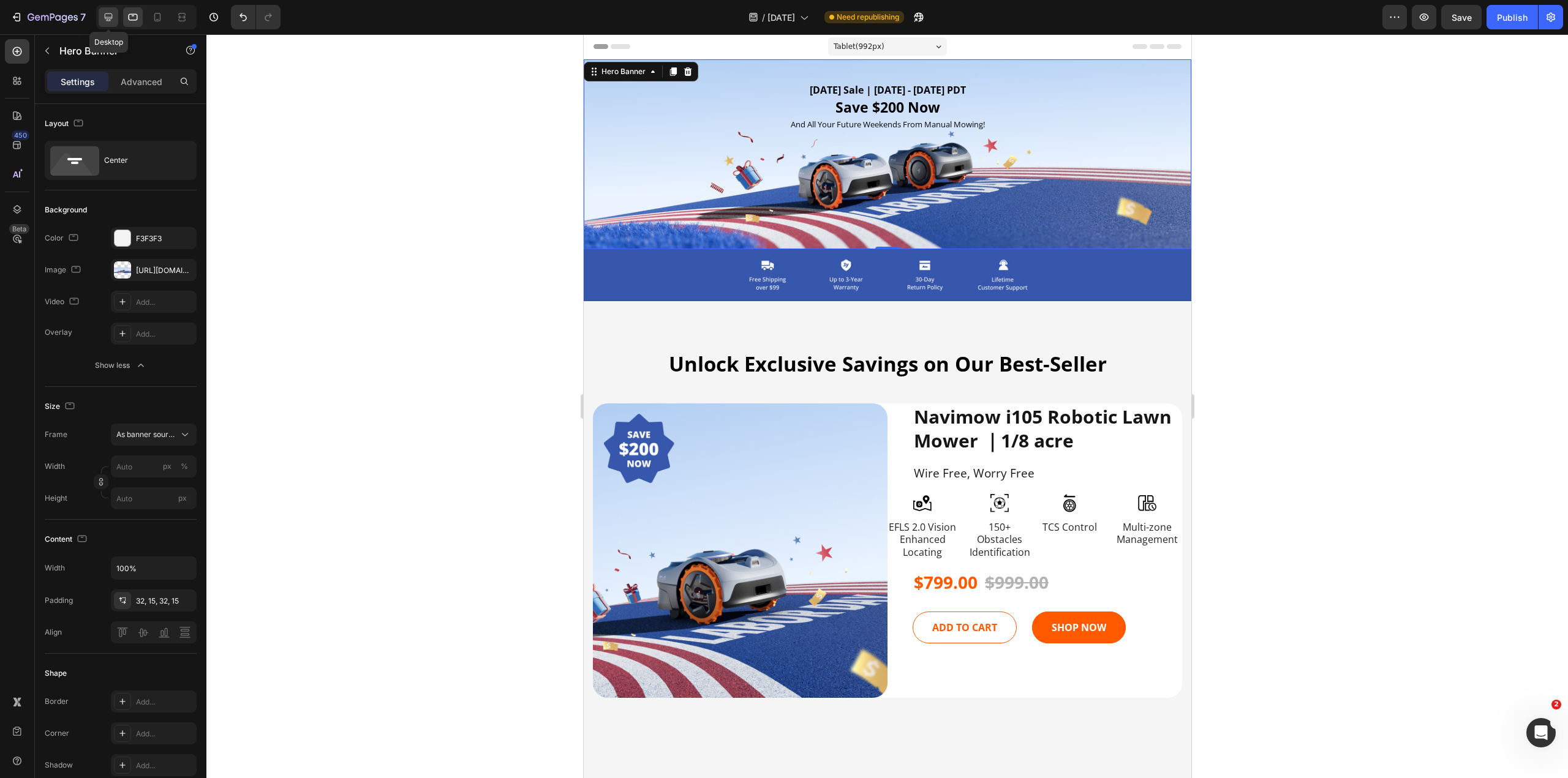
click at [107, 22] on icon at bounding box center [108, 17] width 12 height 12
type input "100"
type input "Auto"
type input "1200"
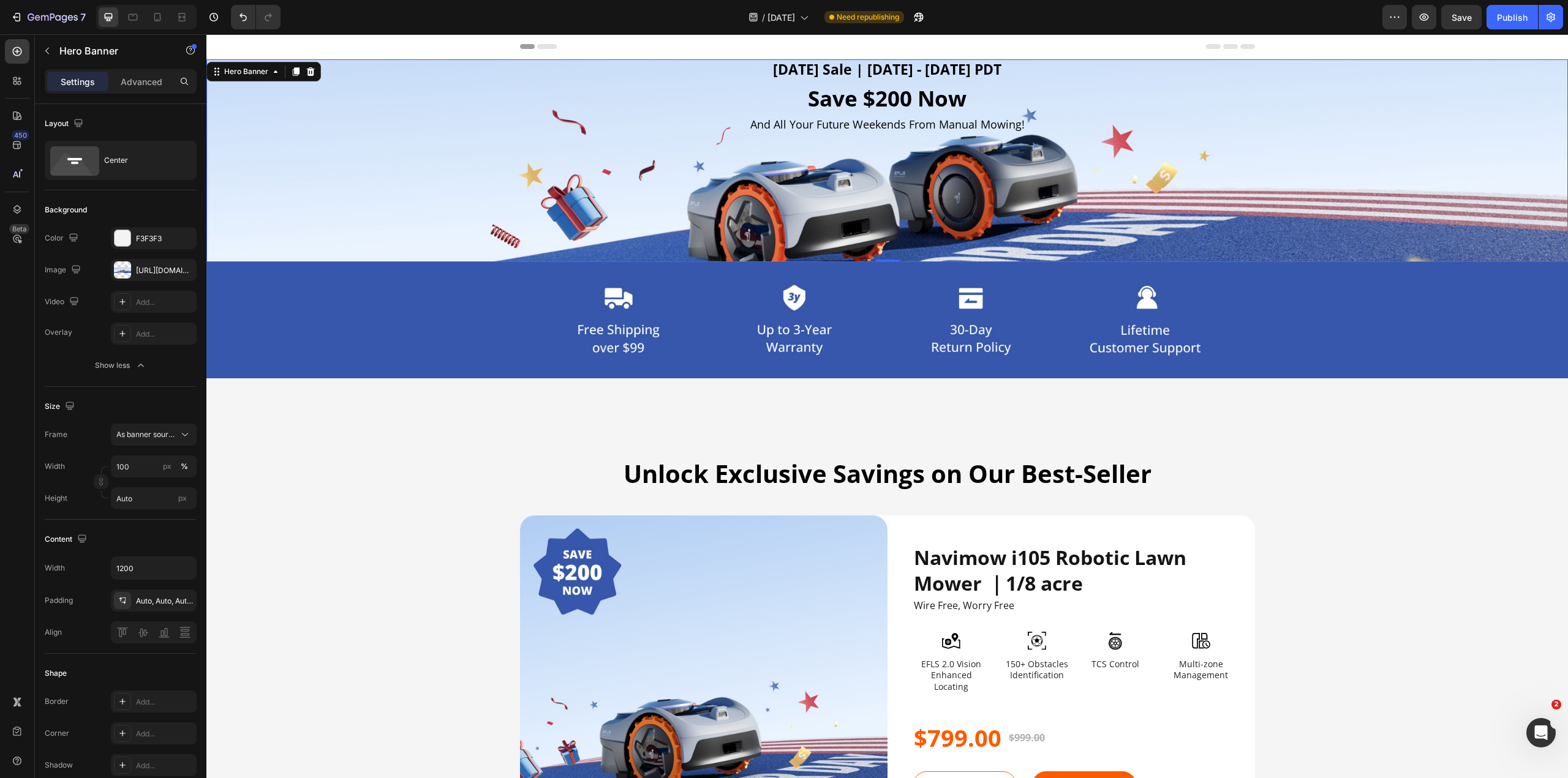
click at [343, 165] on div "Background Image" at bounding box center [887, 160] width 1362 height 202
click at [138, 85] on p "Advanced" at bounding box center [142, 82] width 42 height 13
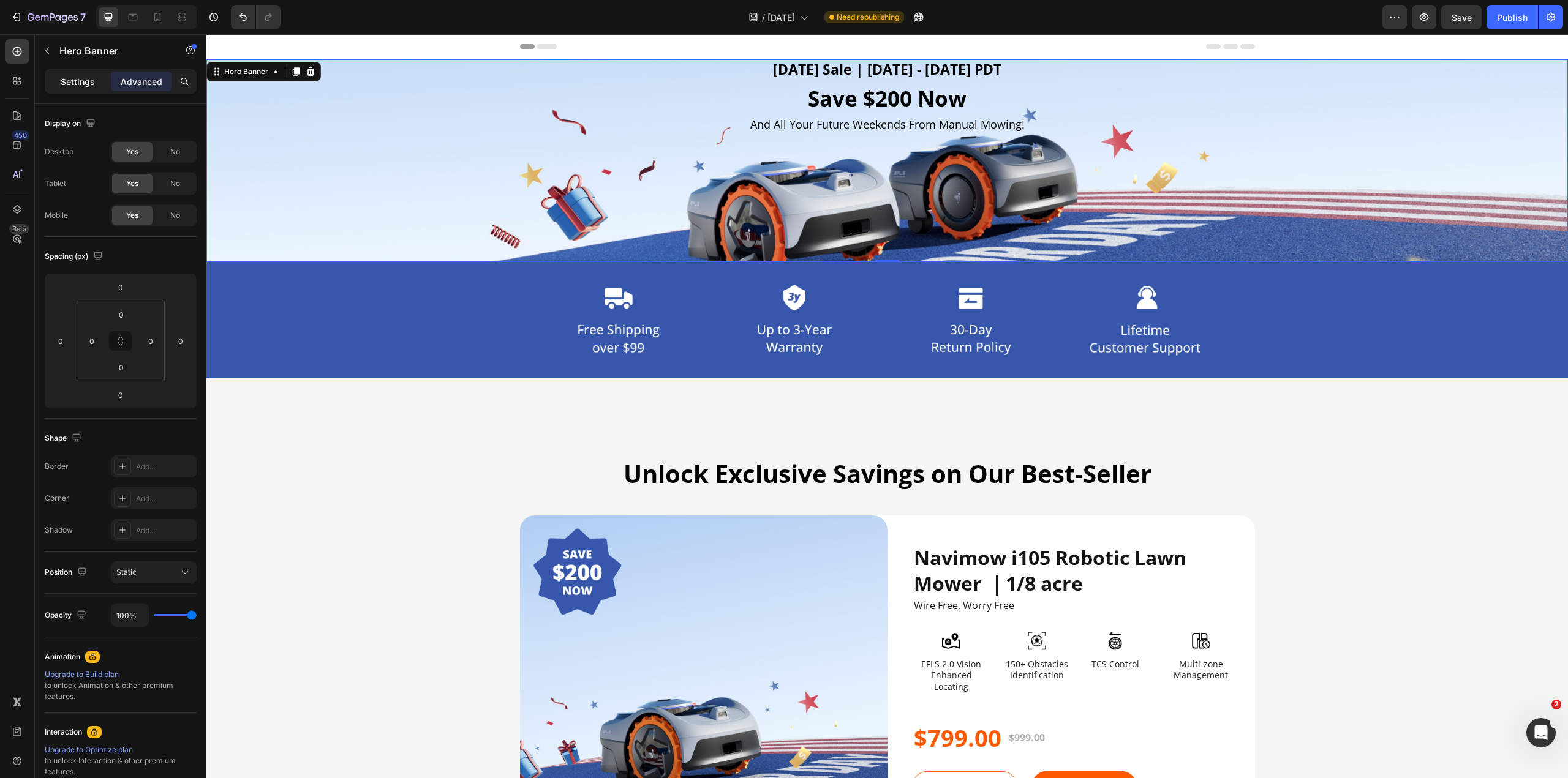
click at [84, 79] on p "Settings" at bounding box center [78, 82] width 34 height 13
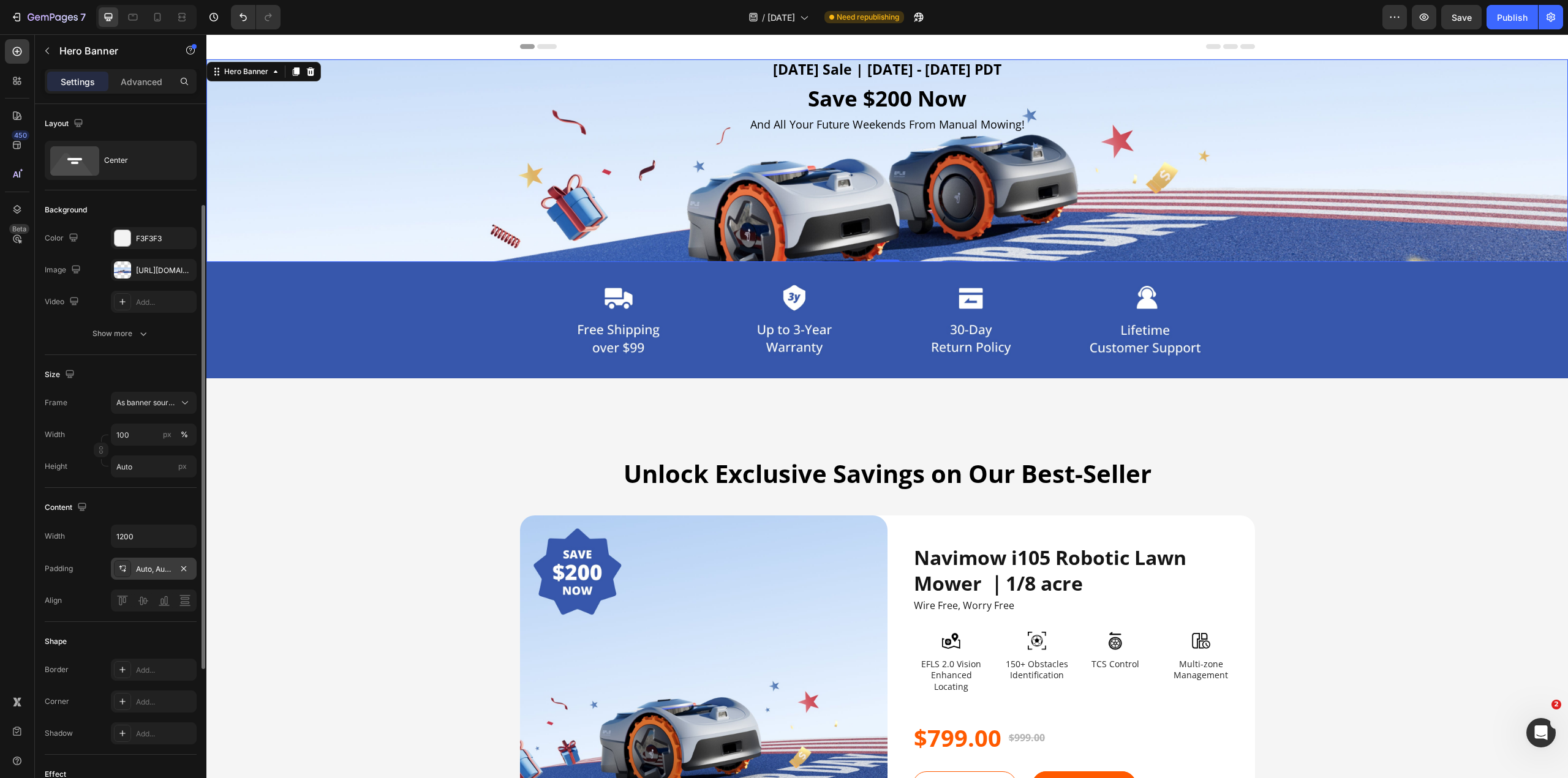
scroll to position [122, 0]
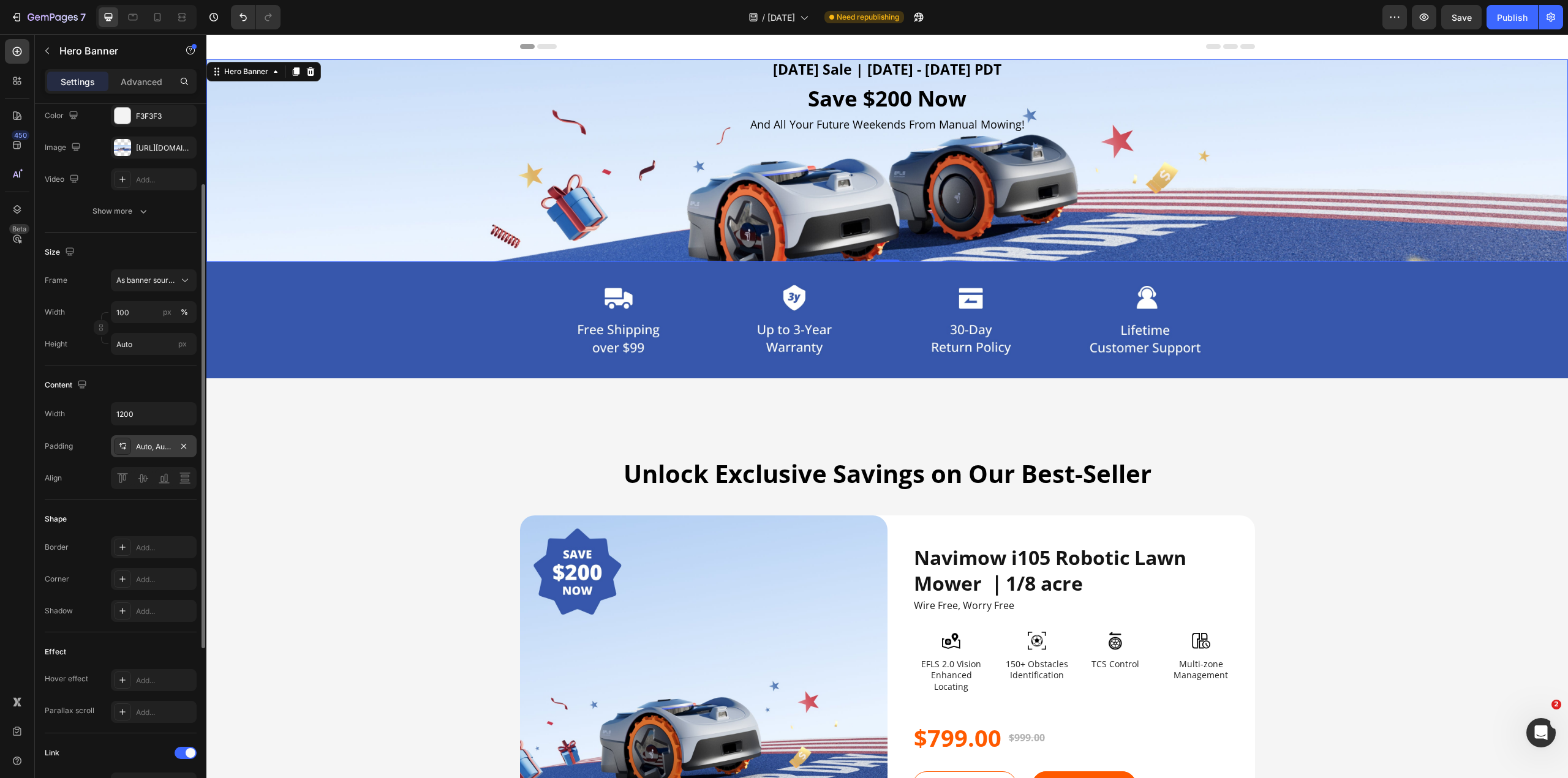
click at [155, 386] on div "Auto, Auto, Auto, Auto" at bounding box center [153, 447] width 86 height 22
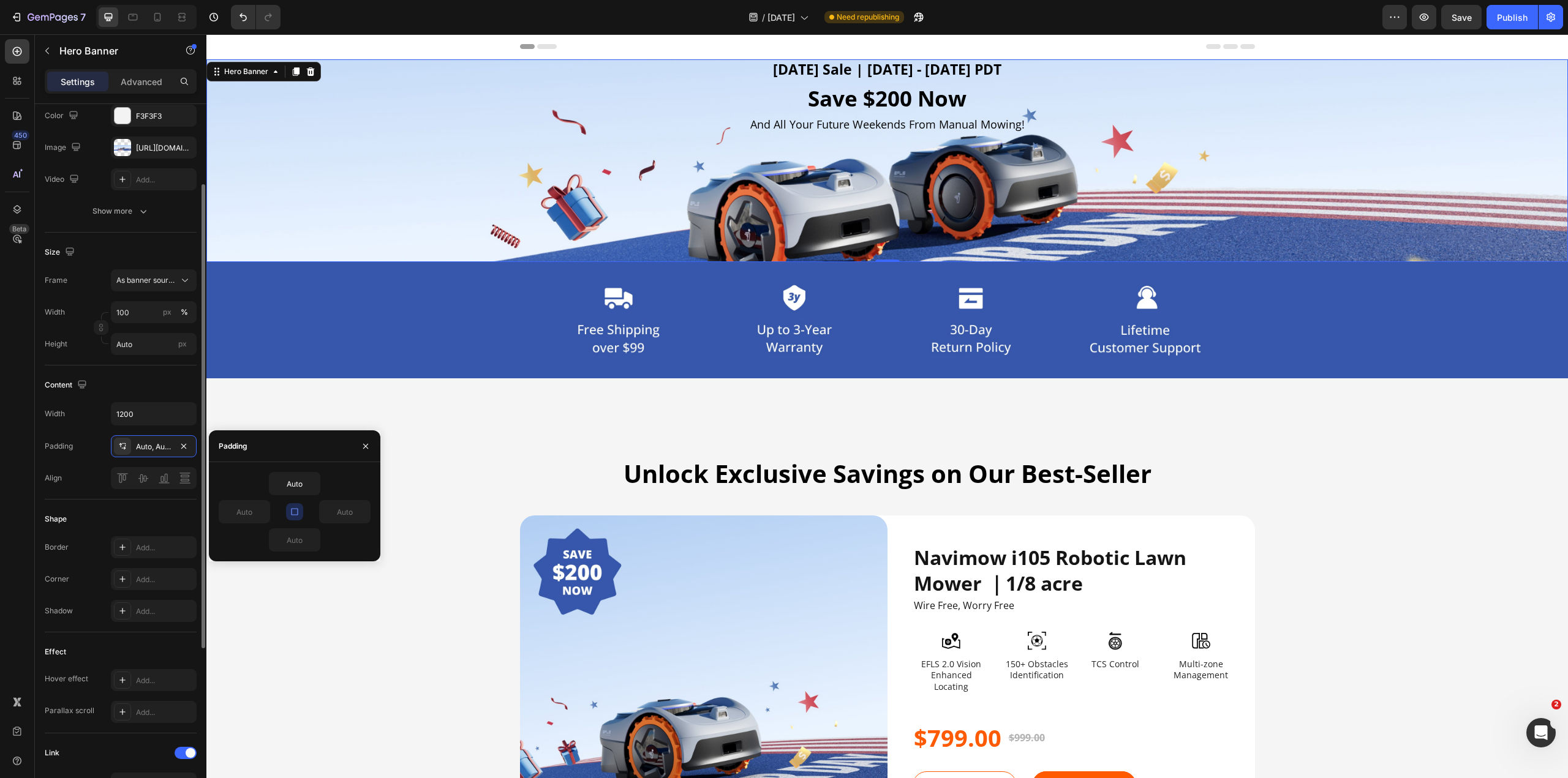
click at [103, 386] on div "Padding Auto, Auto, Auto, Auto" at bounding box center [121, 447] width 152 height 22
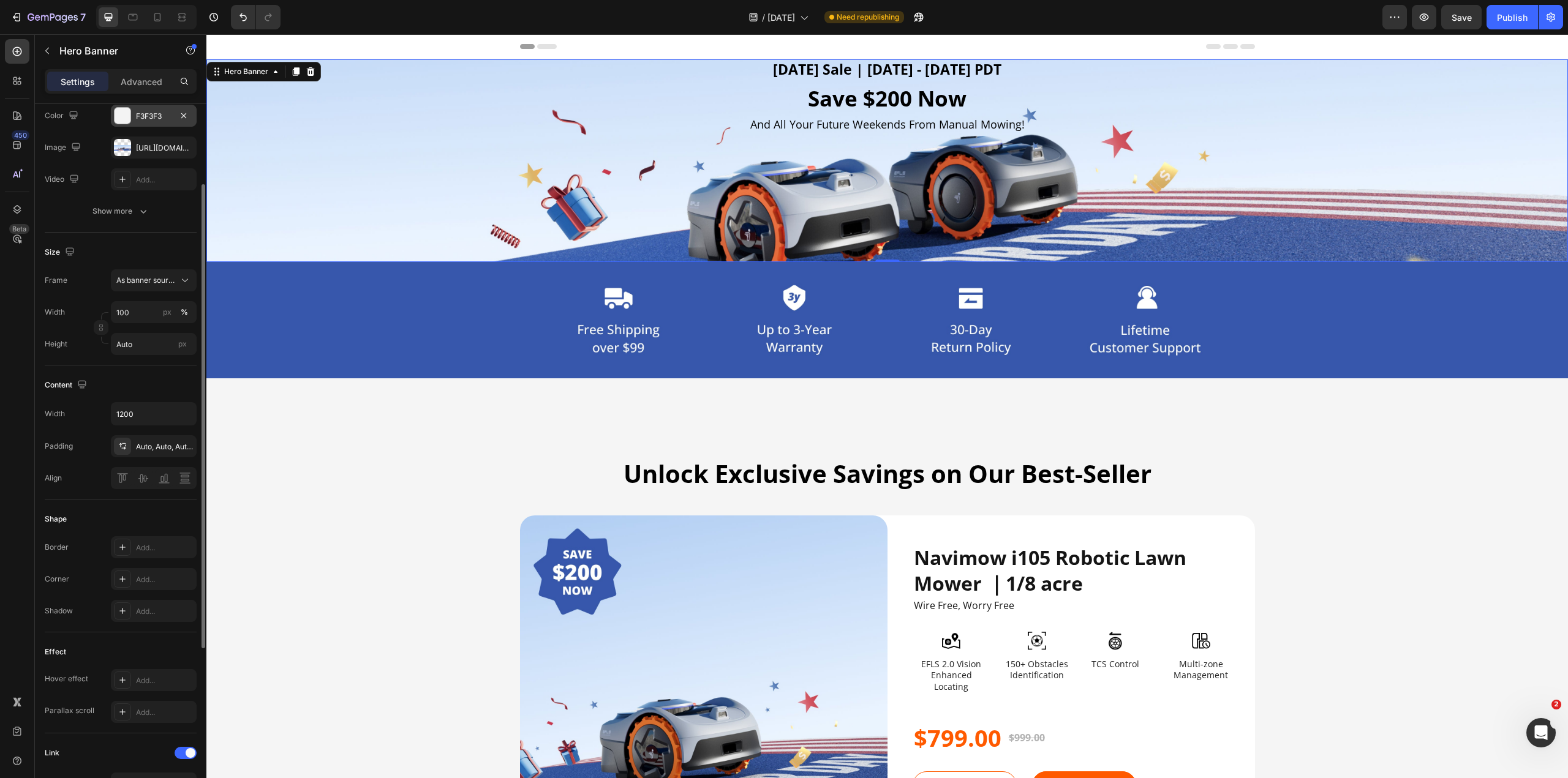
scroll to position [0, 0]
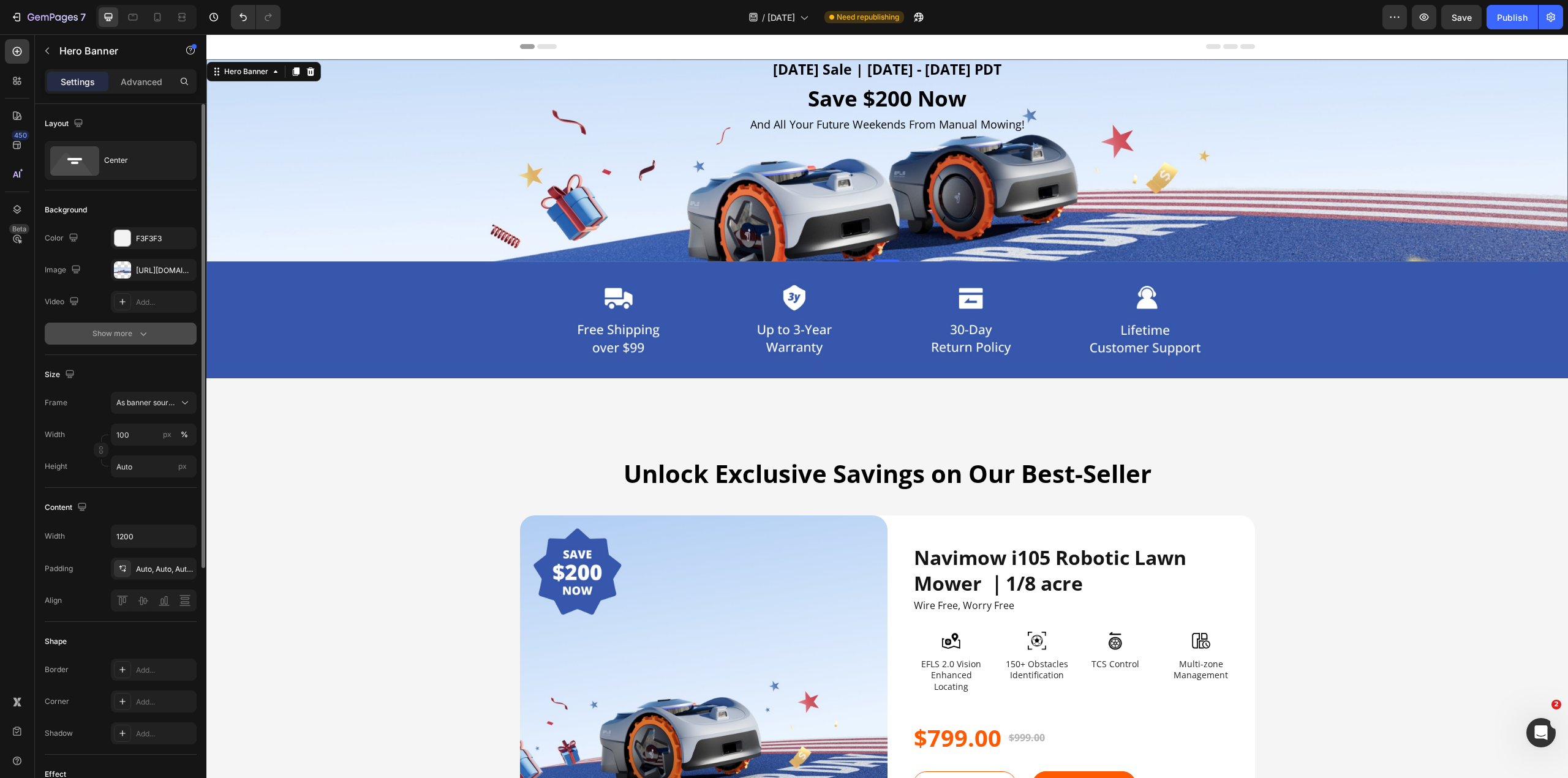
click at [136, 340] on button "Show more" at bounding box center [121, 334] width 152 height 22
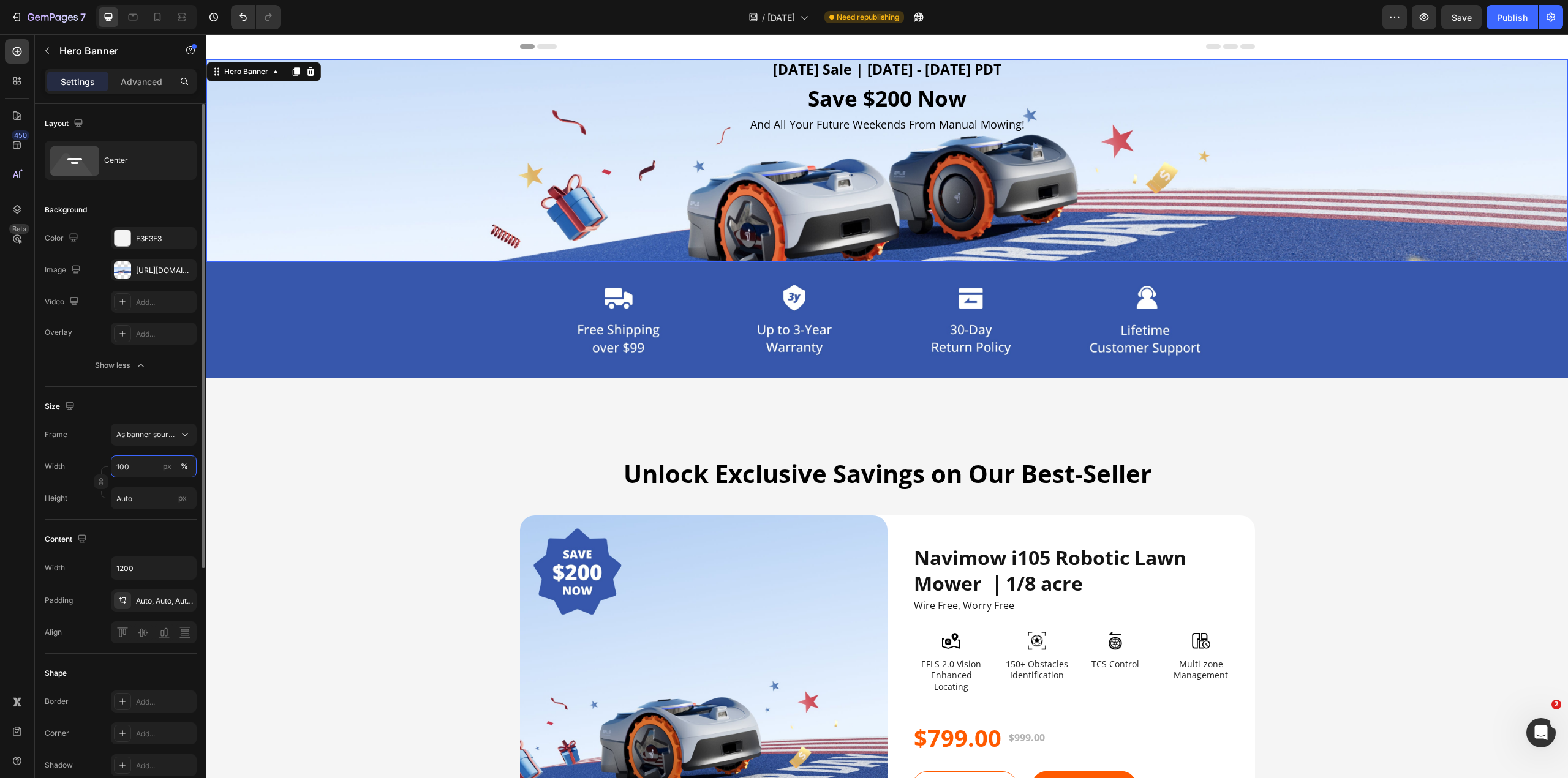
click at [134, 386] on input "100" at bounding box center [153, 466] width 86 height 22
click at [134, 386] on span "Default" at bounding box center [128, 517] width 25 height 11
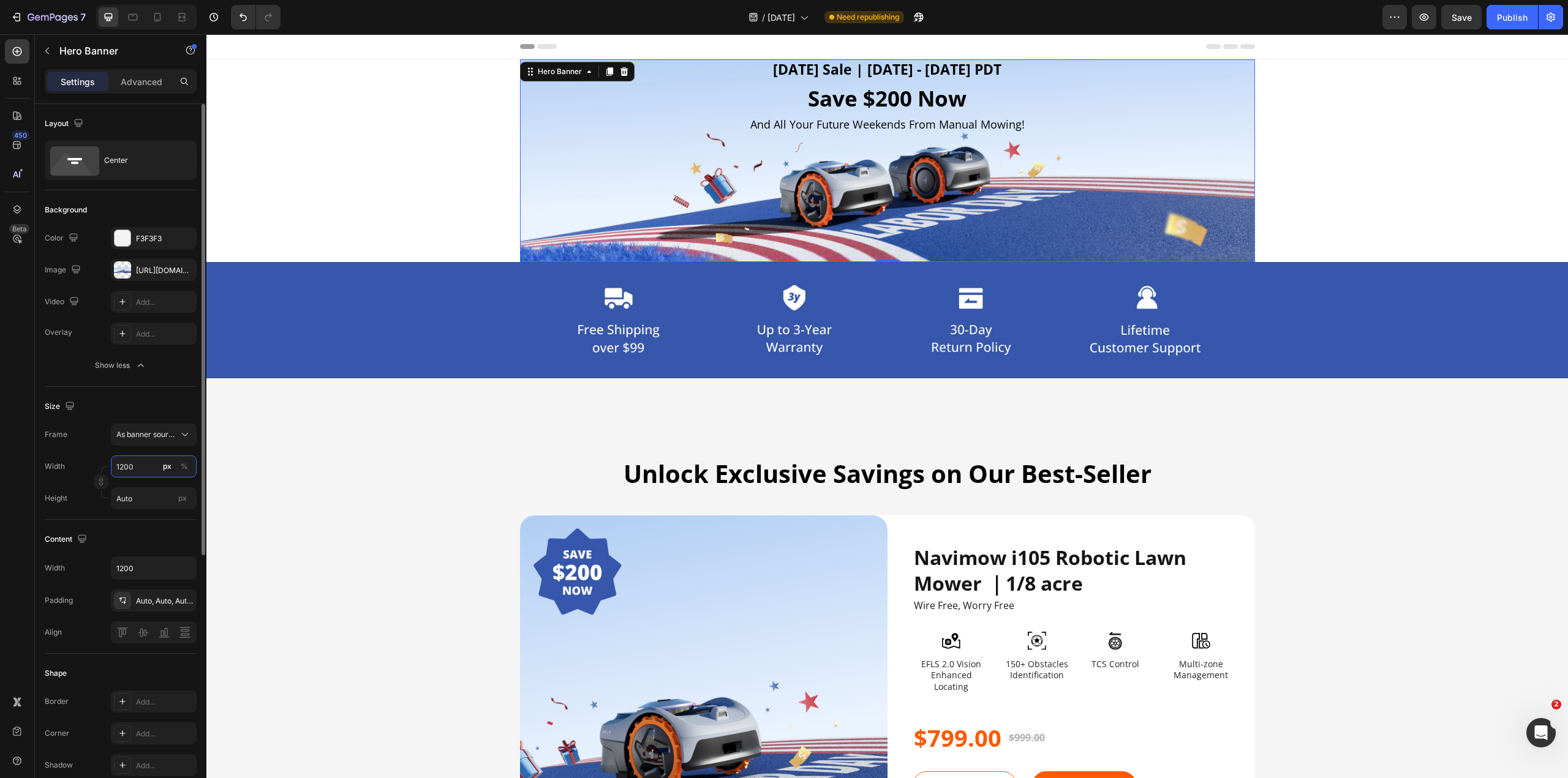
click at [136, 386] on input "1200" at bounding box center [153, 466] width 86 height 22
click at [130, 386] on p "Full 100%" at bounding box center [151, 496] width 71 height 11
type input "100"
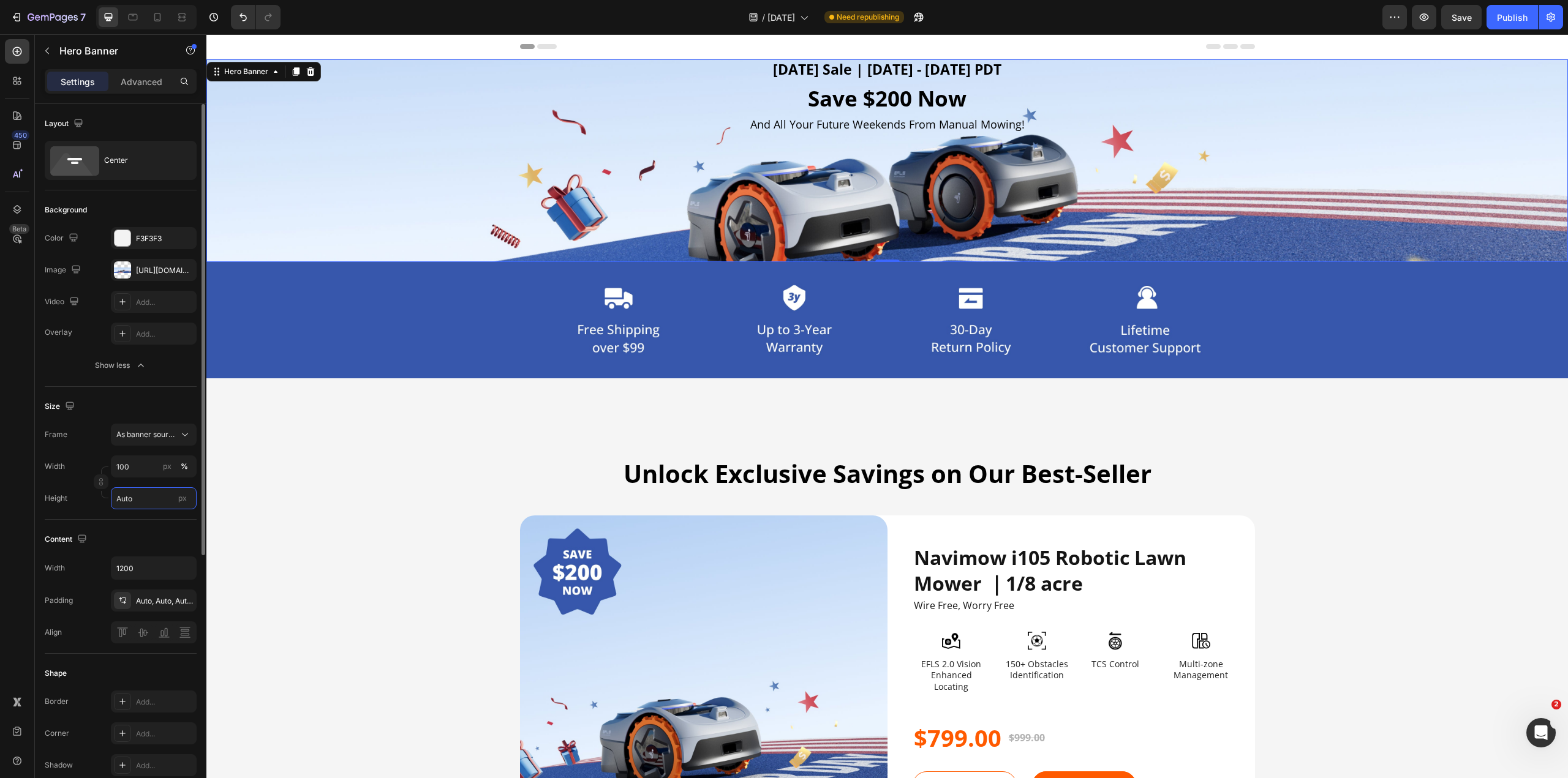
click at [131, 386] on input "Auto" at bounding box center [153, 498] width 86 height 22
click at [122, 386] on div "Fit screen 100vh" at bounding box center [141, 549] width 100 height 22
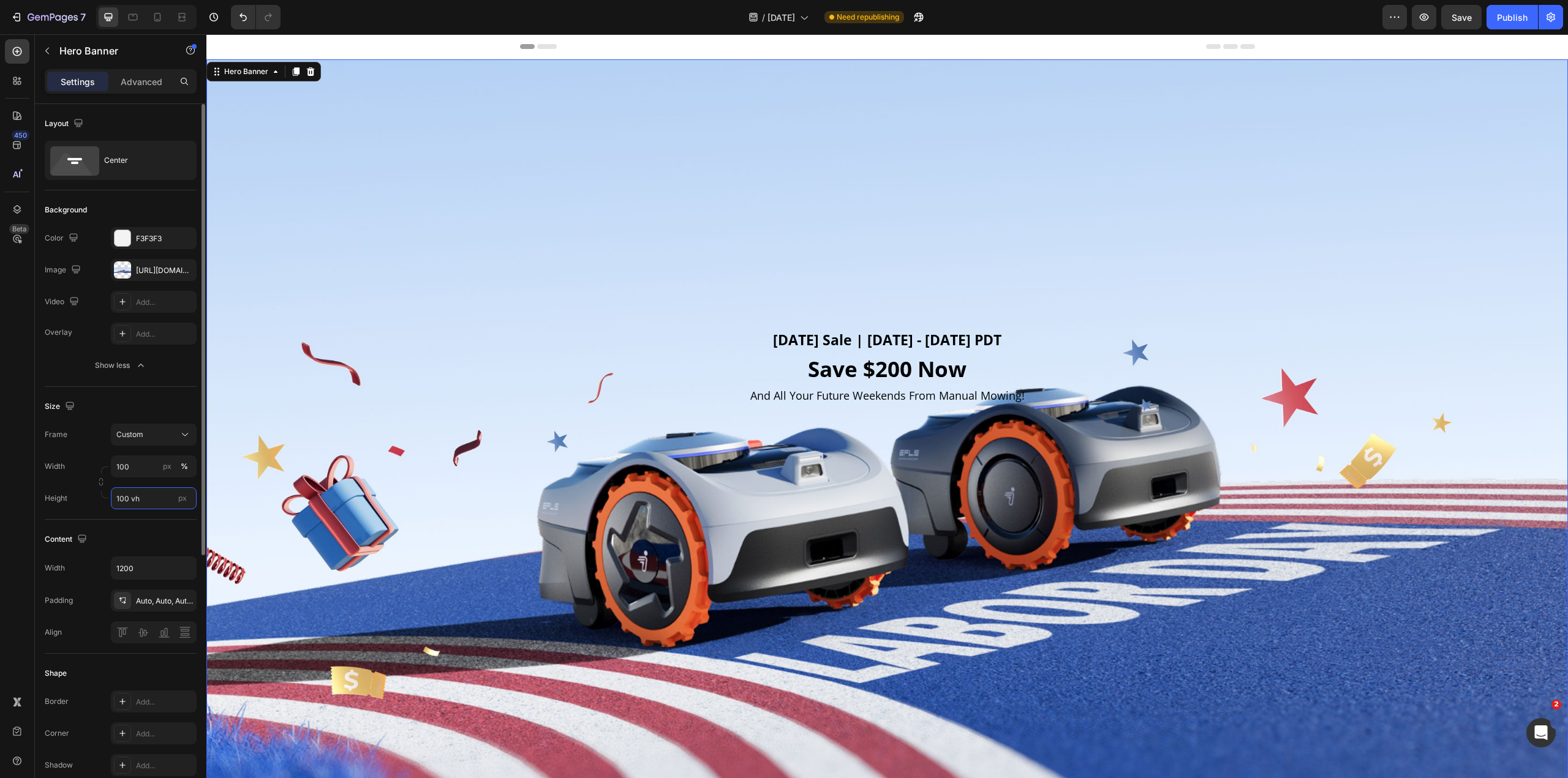
click at [141, 386] on input "100 vh" at bounding box center [153, 498] width 86 height 22
click at [138, 386] on span "Fit content" at bounding box center [134, 527] width 37 height 11
type input "Auto"
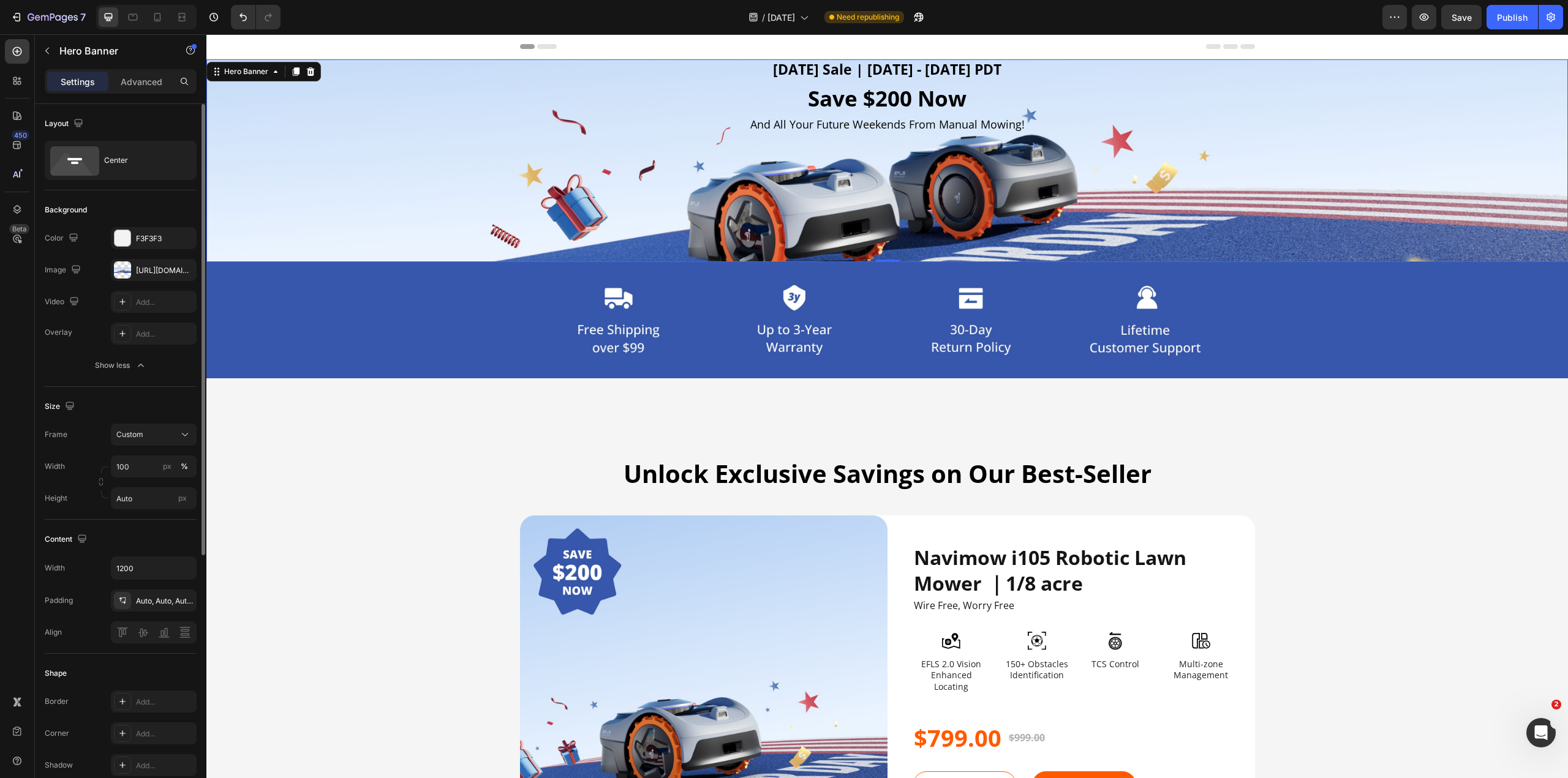
click at [145, 386] on div "Content Width 1200 Padding Auto, Auto, Auto, Auto Align" at bounding box center [121, 587] width 152 height 134
click at [119, 268] on div at bounding box center [123, 270] width 17 height 17
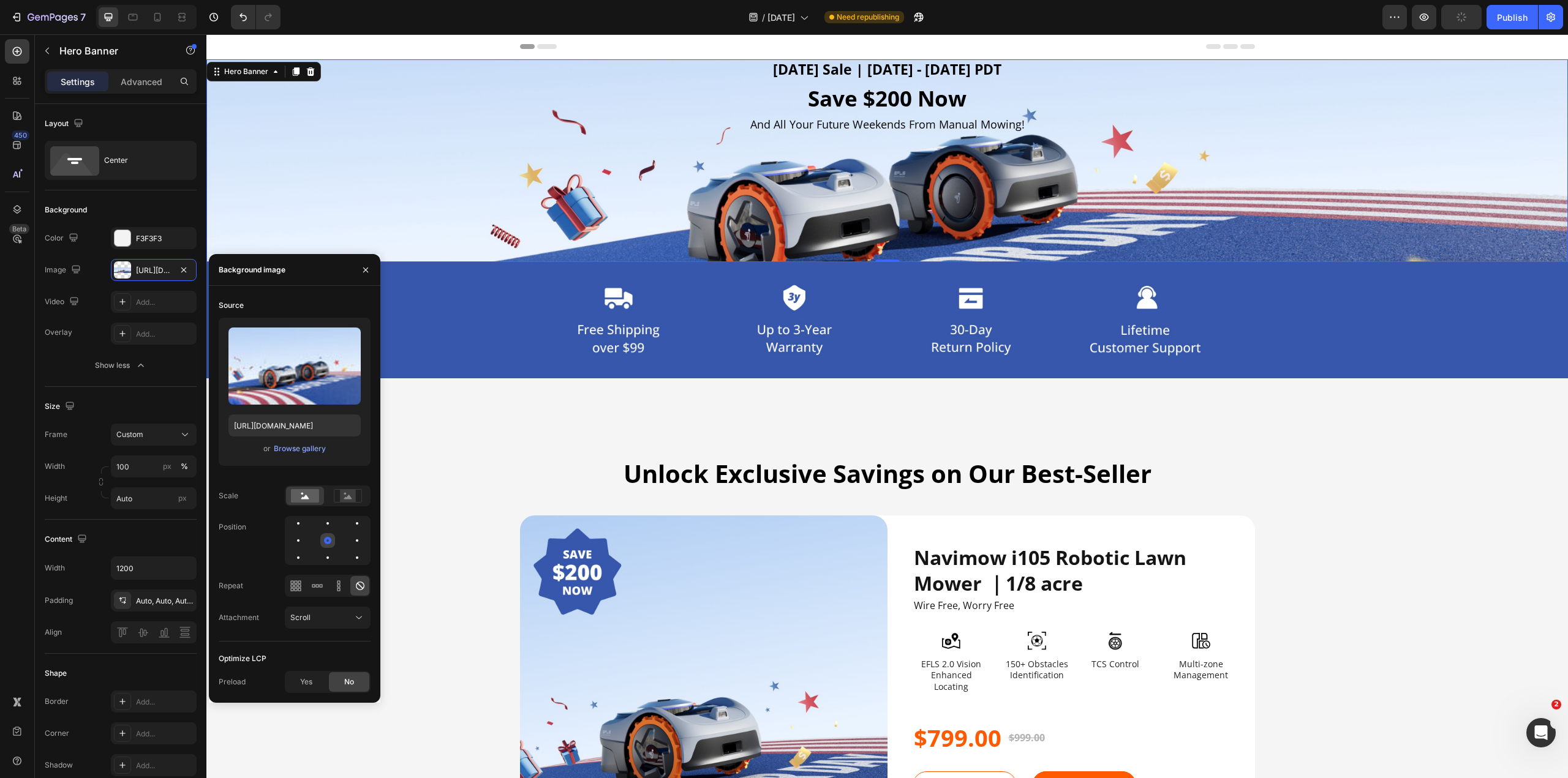
click at [350, 386] on div at bounding box center [357, 540] width 14 height 14
click at [341, 386] on rect at bounding box center [348, 496] width 16 height 12
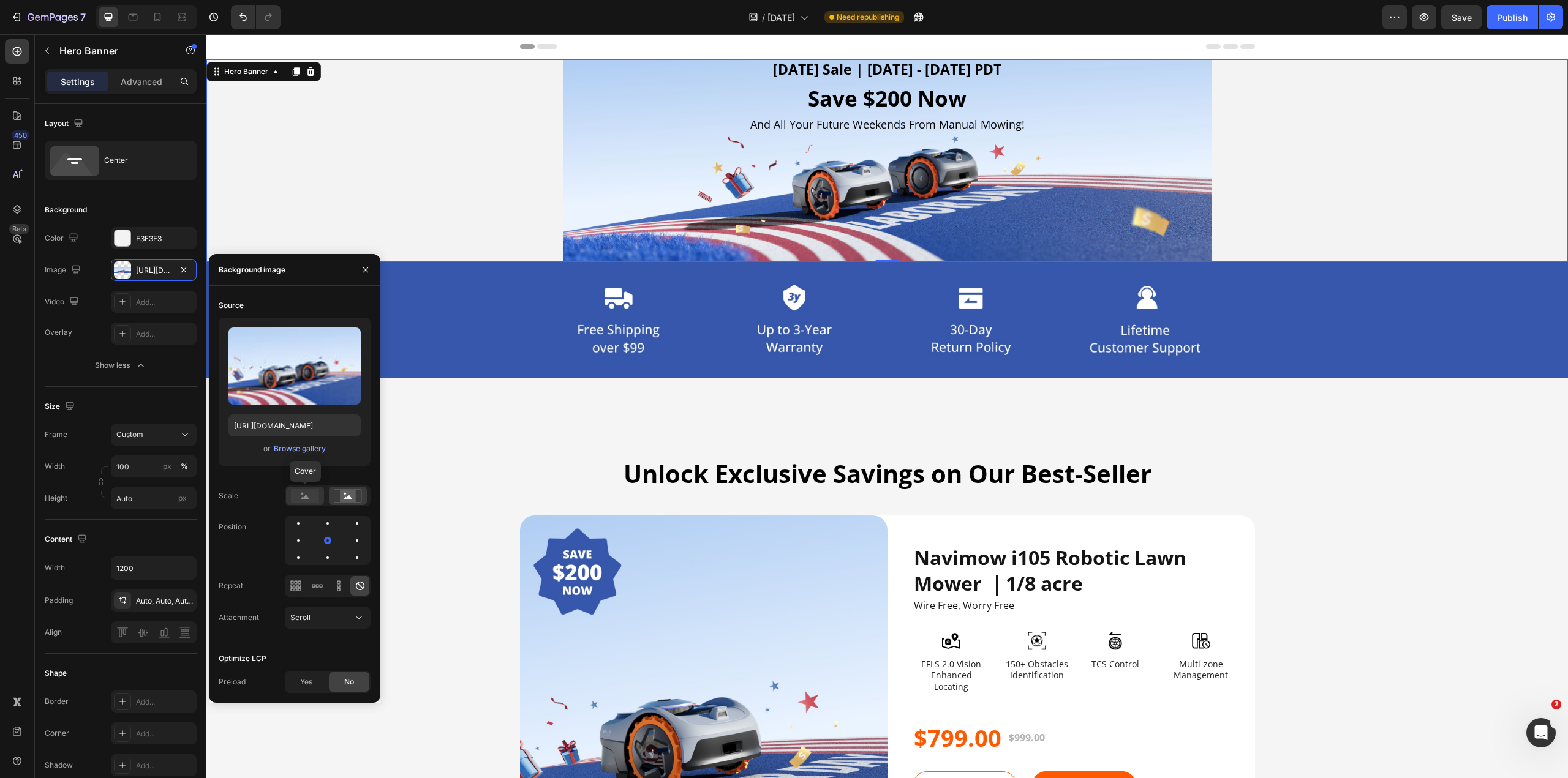
click at [303, 386] on circle at bounding box center [303, 494] width 3 height 3
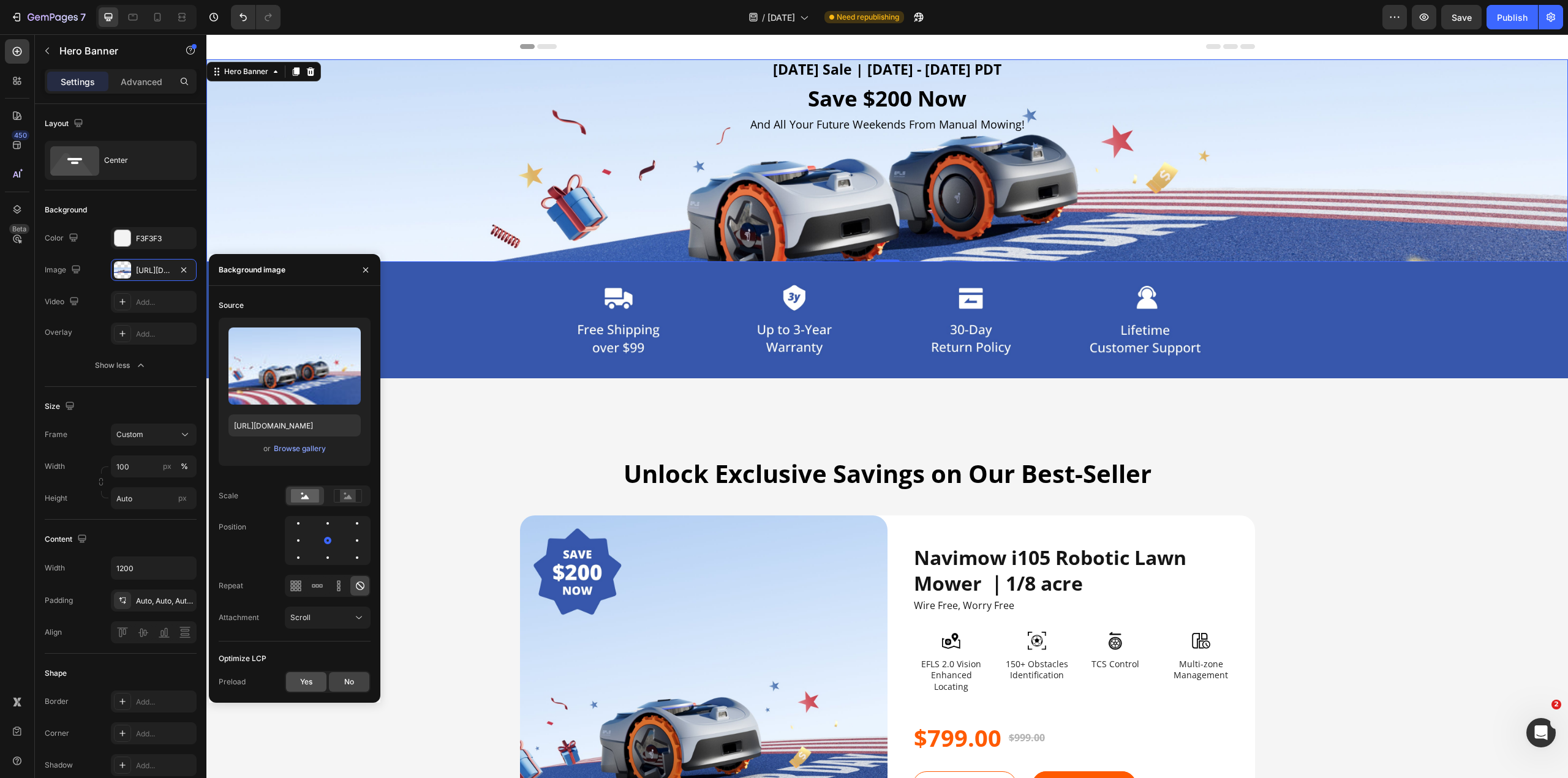
click at [303, 386] on span "Yes" at bounding box center [306, 682] width 12 height 11
click at [339, 386] on div "No" at bounding box center [349, 682] width 41 height 20
click at [320, 386] on div "Optimize LCP" at bounding box center [295, 659] width 152 height 20
click at [266, 386] on div "Scale" at bounding box center [295, 496] width 152 height 21
click at [267, 352] on label at bounding box center [295, 366] width 132 height 77
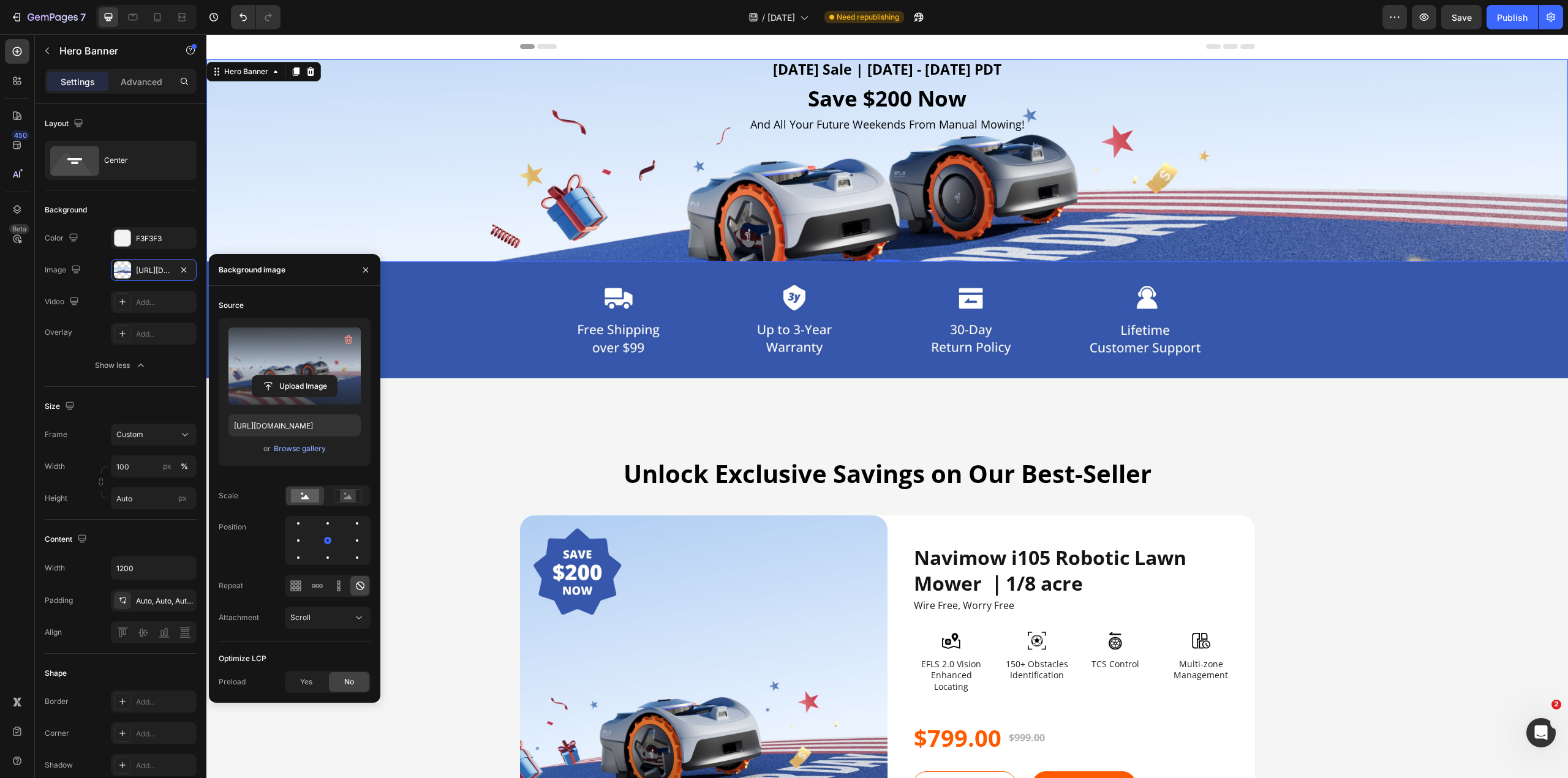
click at [267, 376] on input "file" at bounding box center [294, 386] width 85 height 21
click at [290, 386] on div "Browse gallery" at bounding box center [299, 449] width 52 height 11
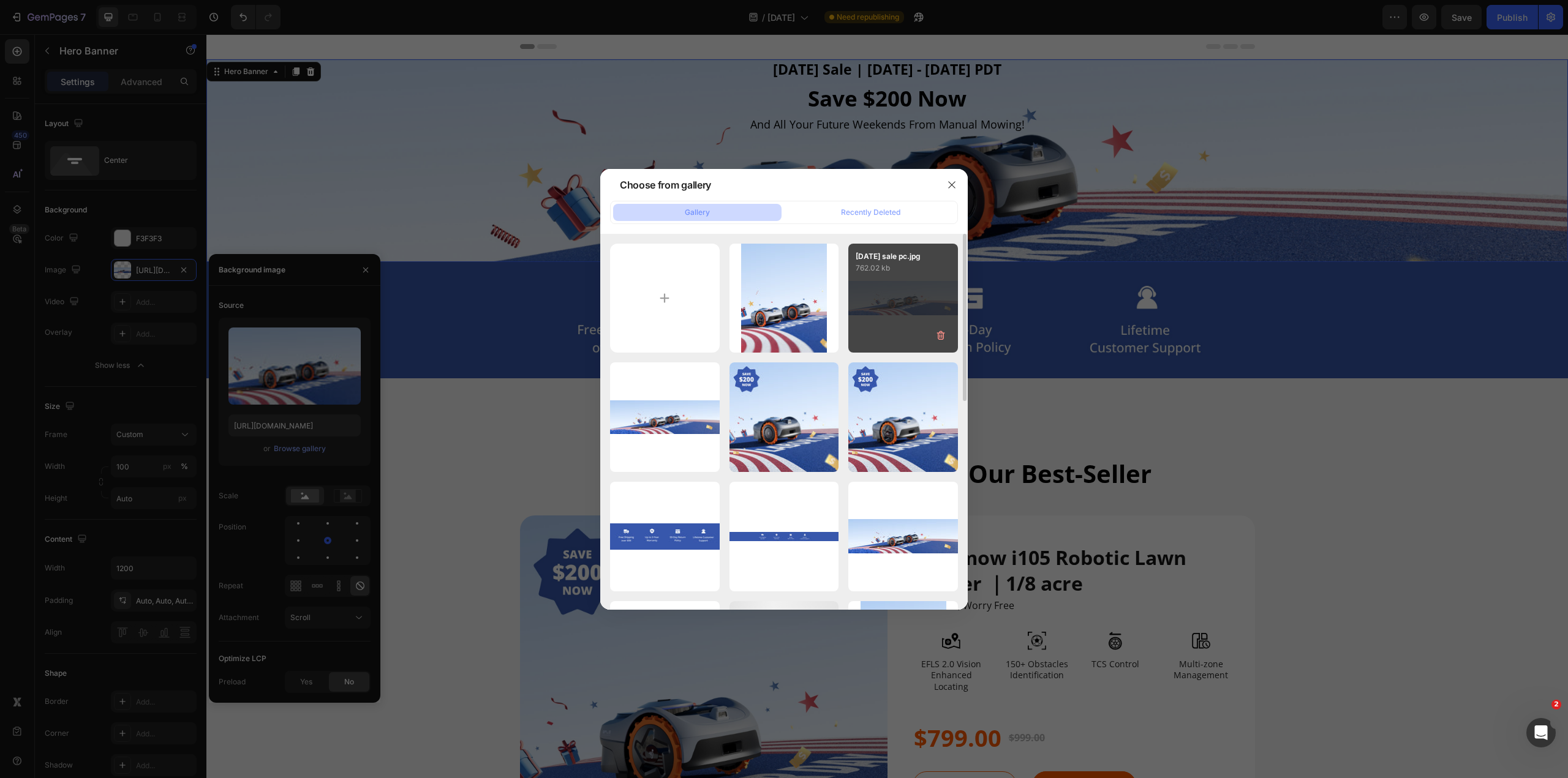
click at [783, 305] on div "[DATE] sale pc.jpg 762.02 kb" at bounding box center [902, 298] width 109 height 109
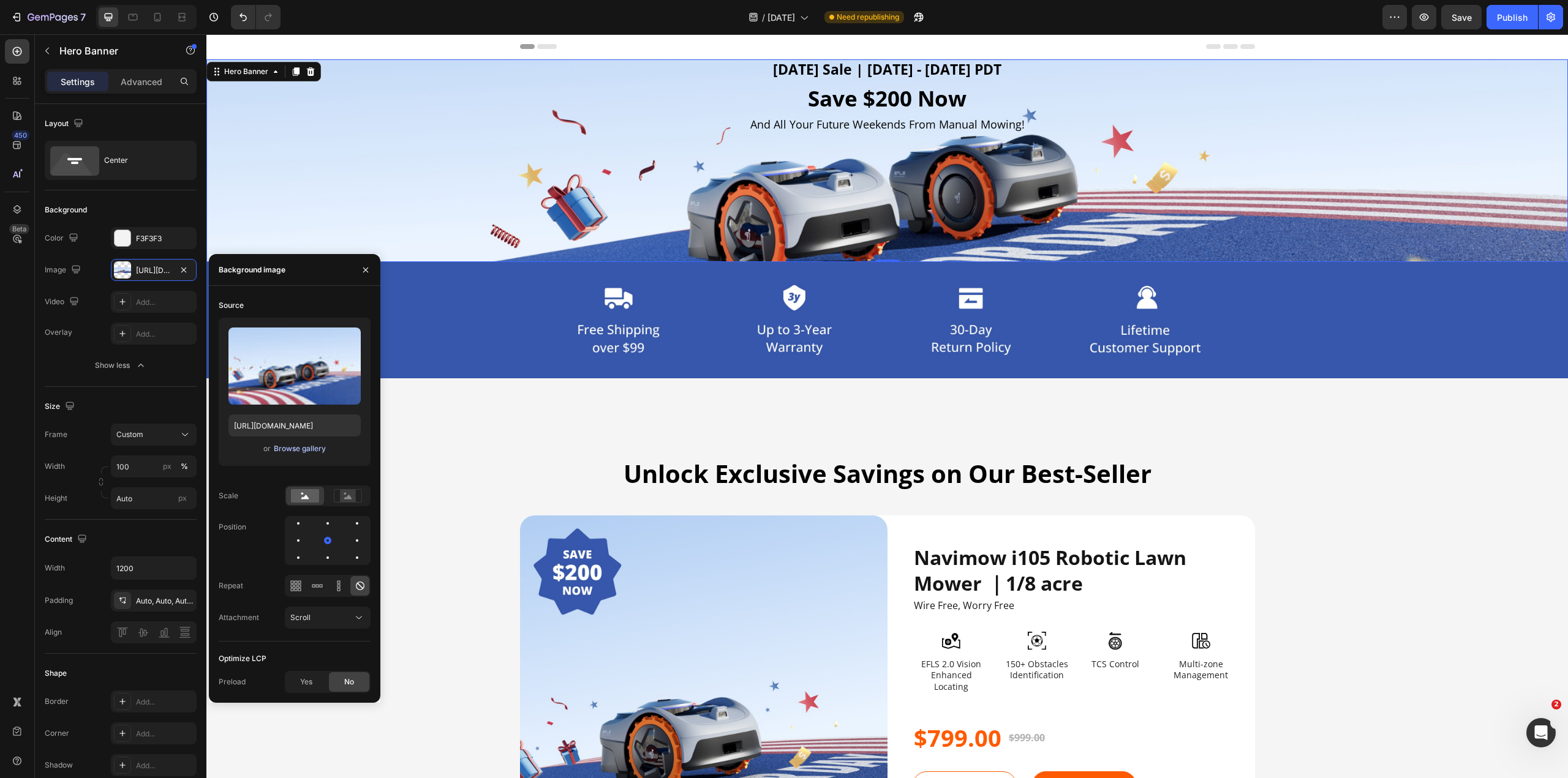
click at [291, 386] on div "Browse gallery" at bounding box center [299, 449] width 52 height 11
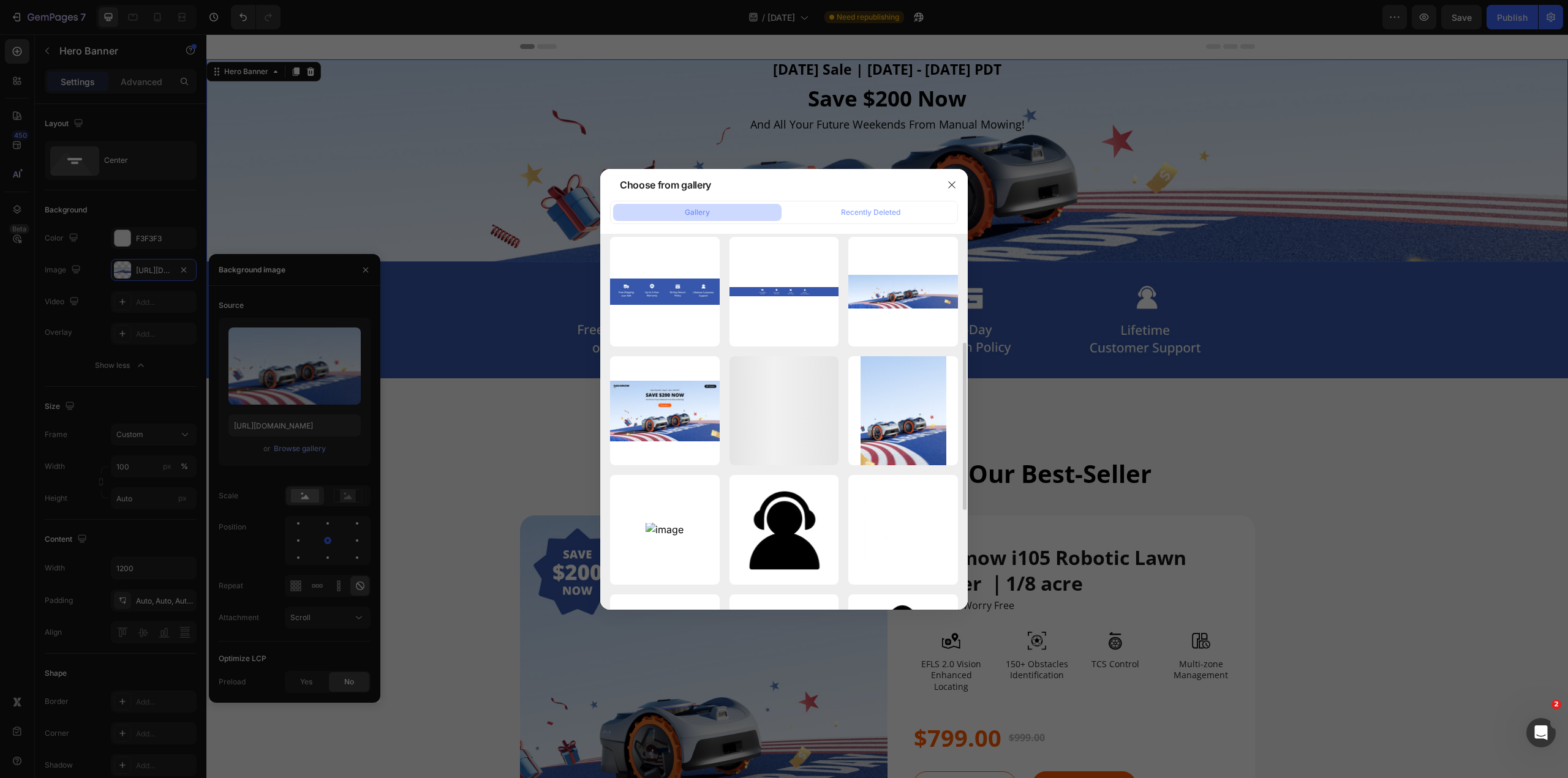
scroll to position [183, 0]
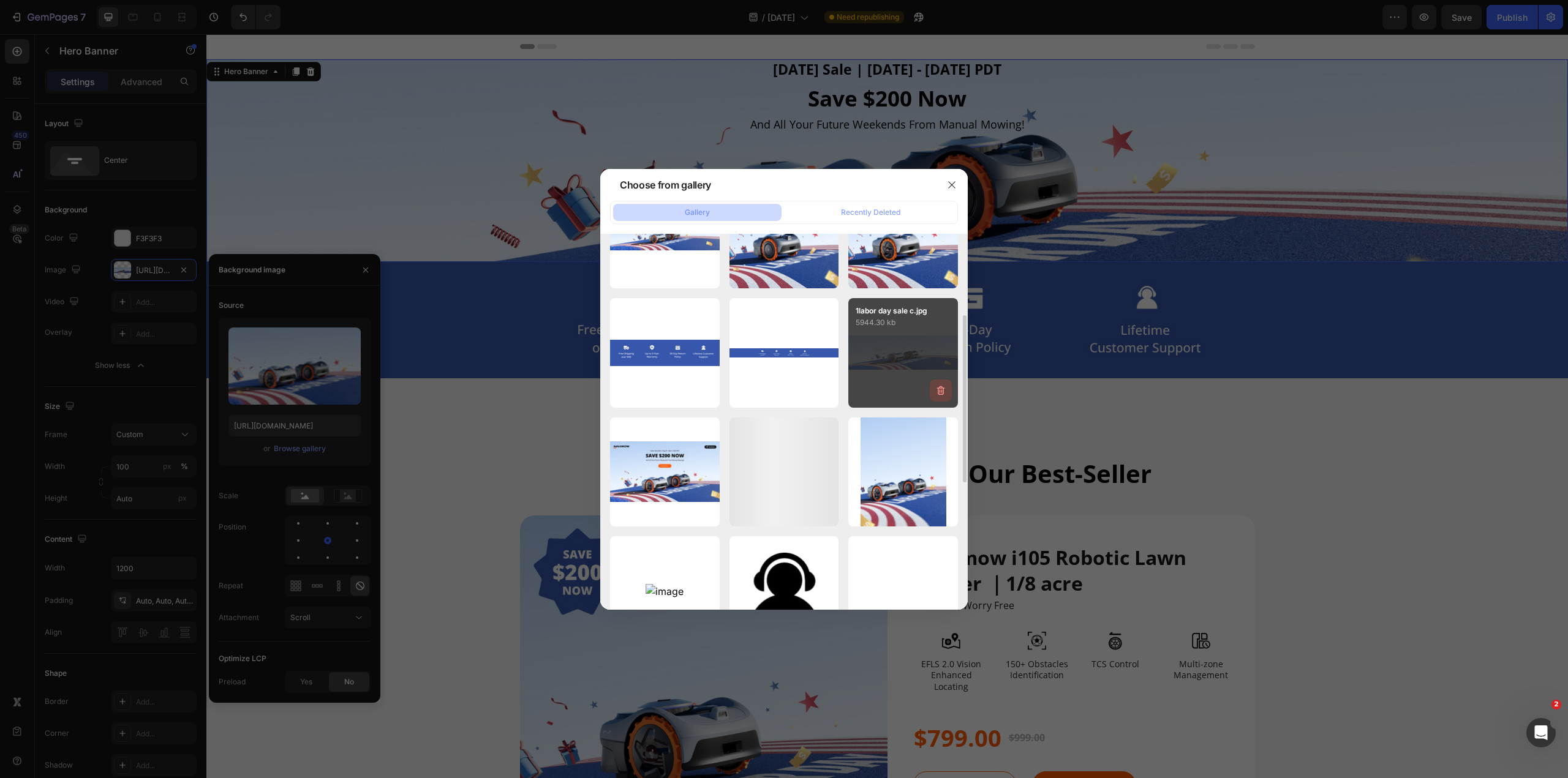
click at [783, 386] on icon "button" at bounding box center [941, 390] width 8 height 9
click at [783, 386] on div "Delete" at bounding box center [934, 393] width 23 height 11
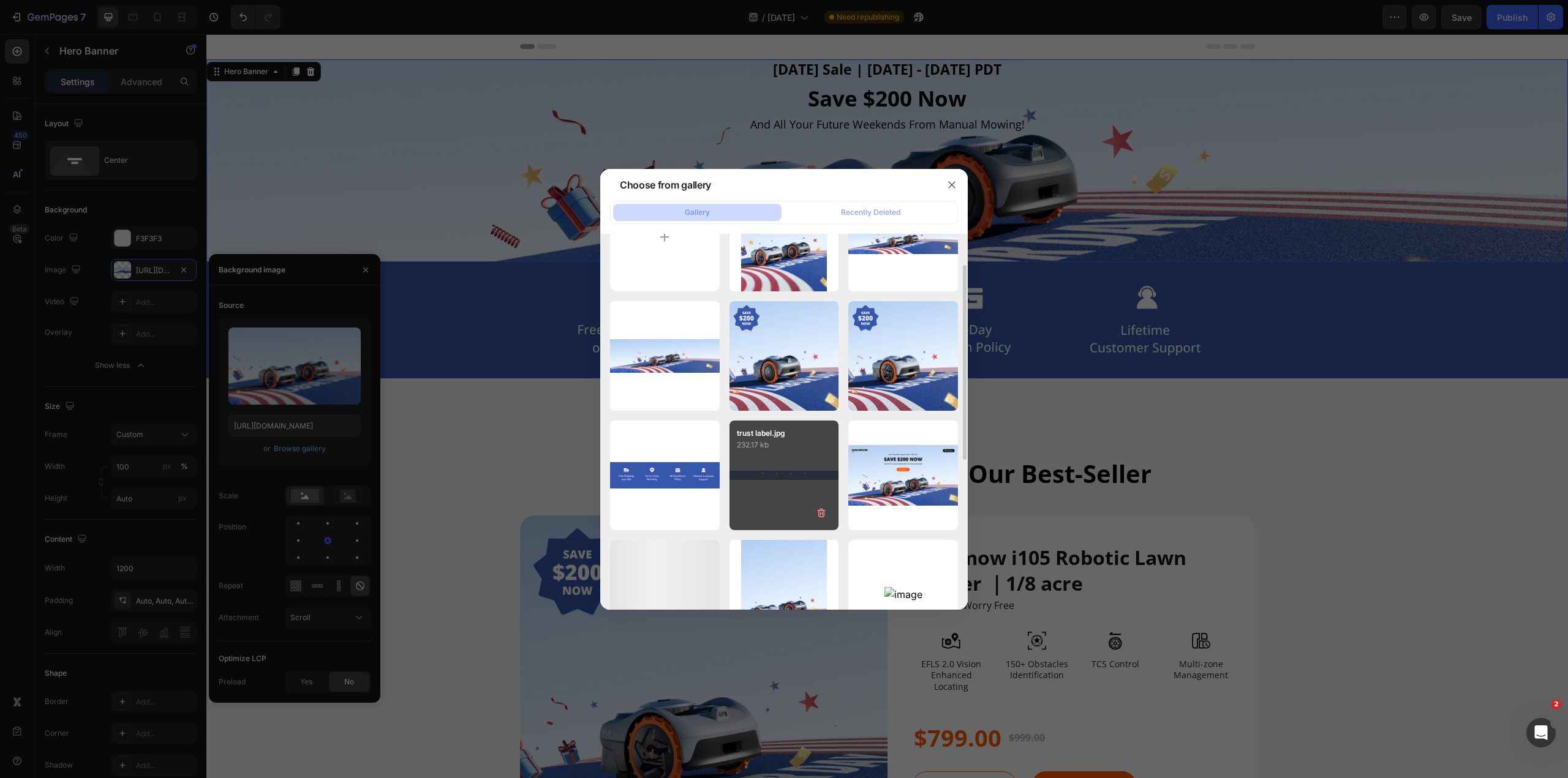
scroll to position [122, 0]
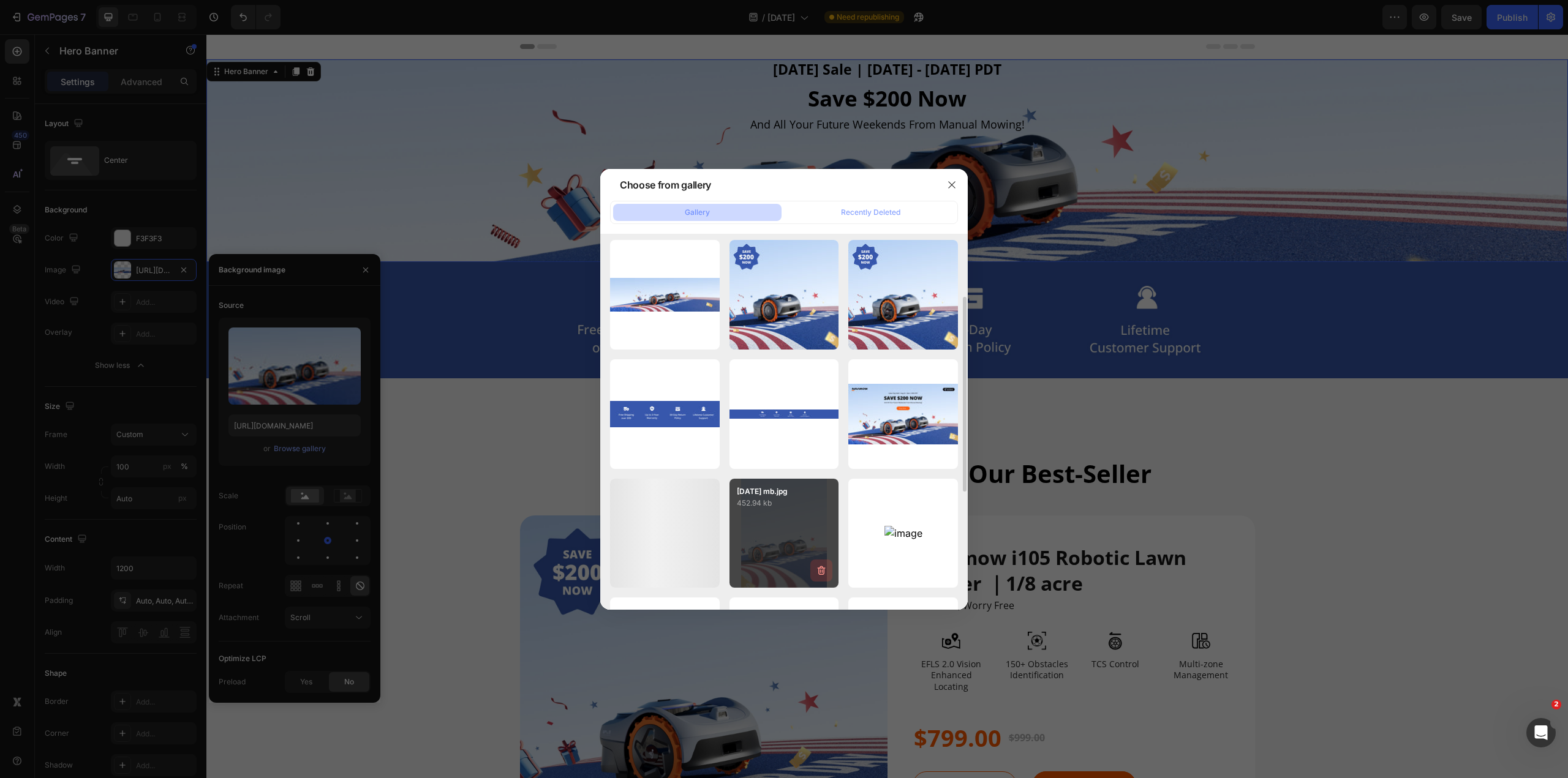
click at [783, 386] on icon "button" at bounding box center [822, 571] width 8 height 9
click at [783, 386] on div "Delete" at bounding box center [814, 572] width 23 height 11
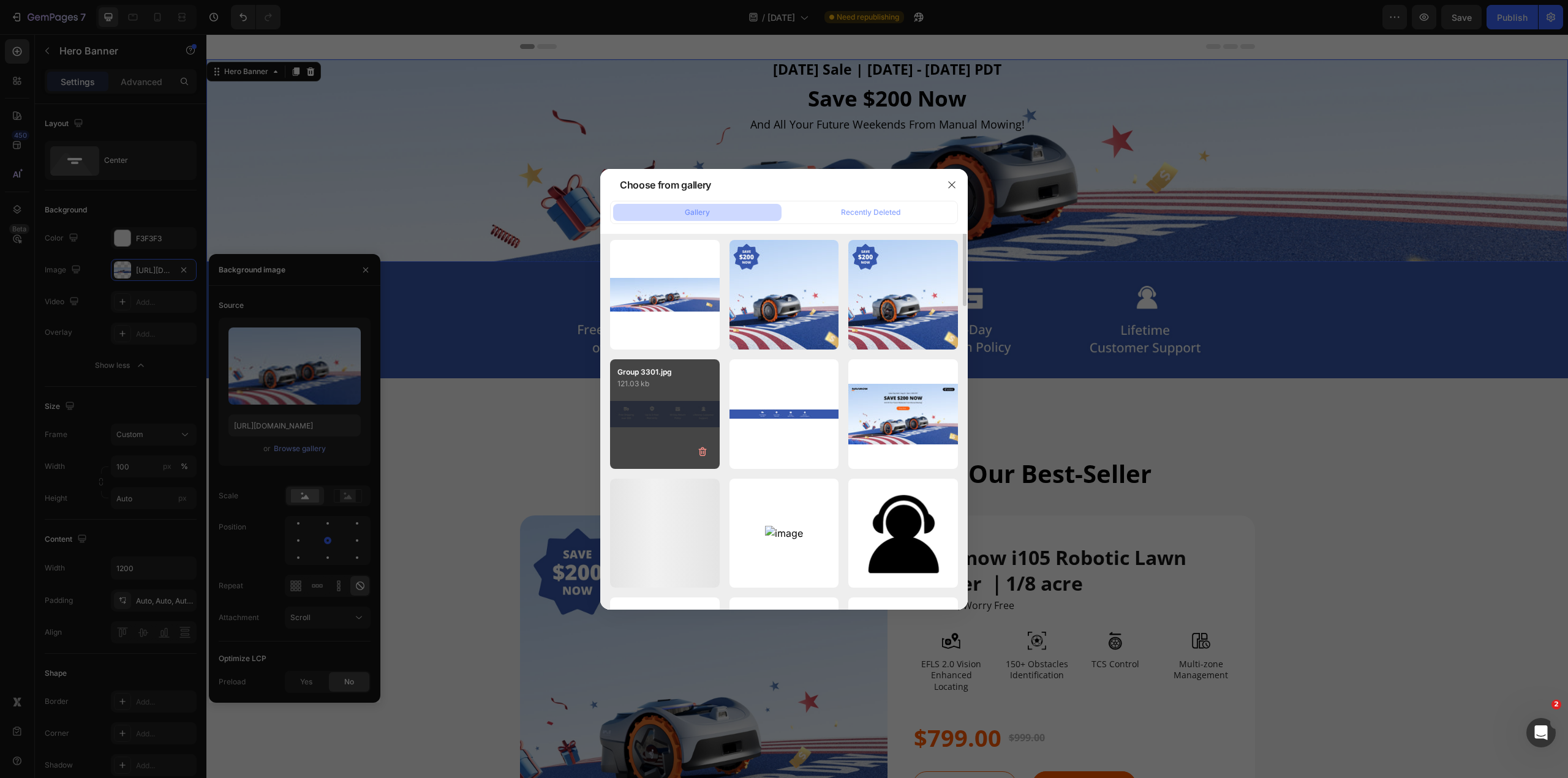
scroll to position [0, 0]
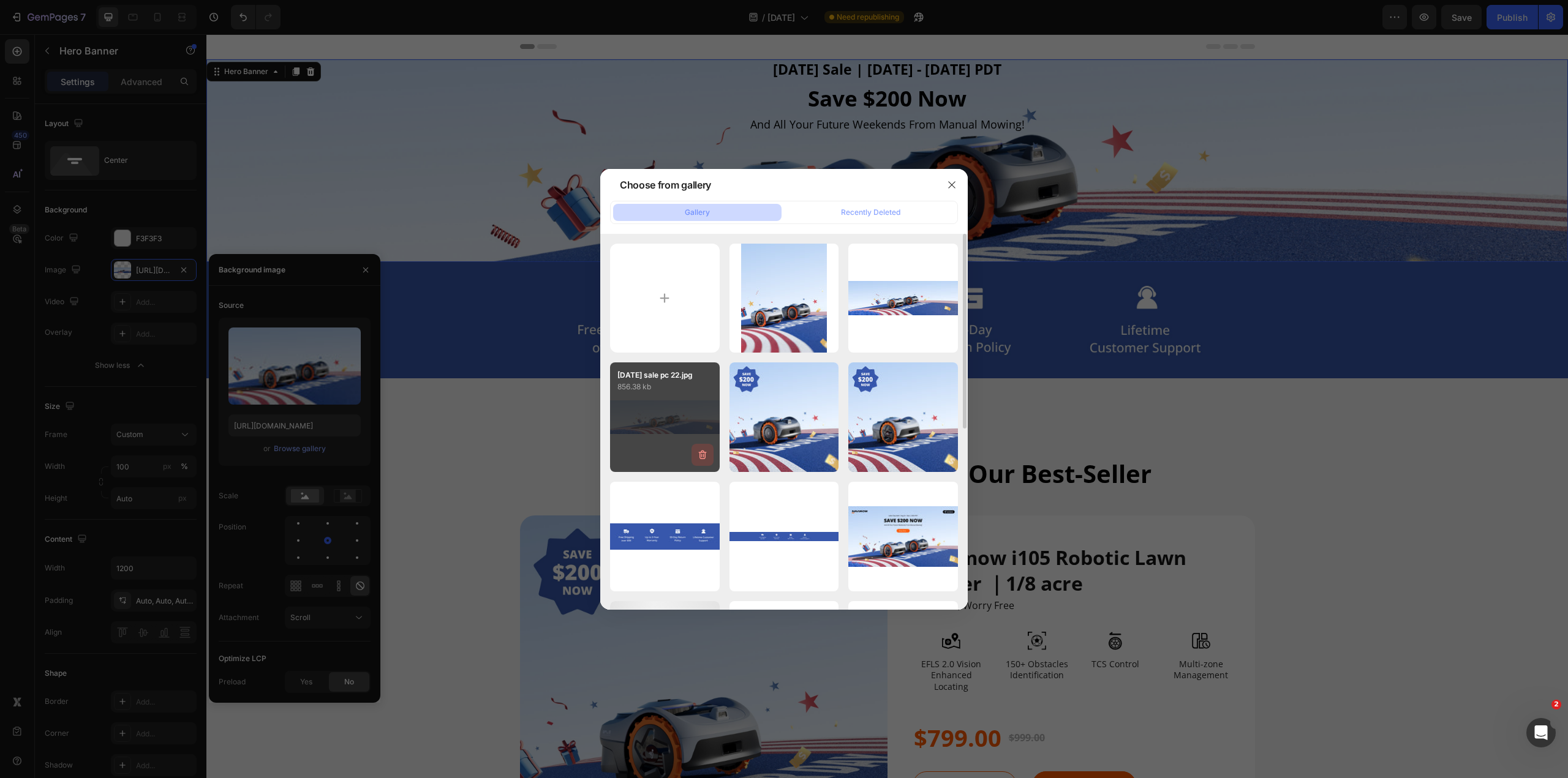
click at [702, 386] on icon "button" at bounding box center [702, 454] width 8 height 9
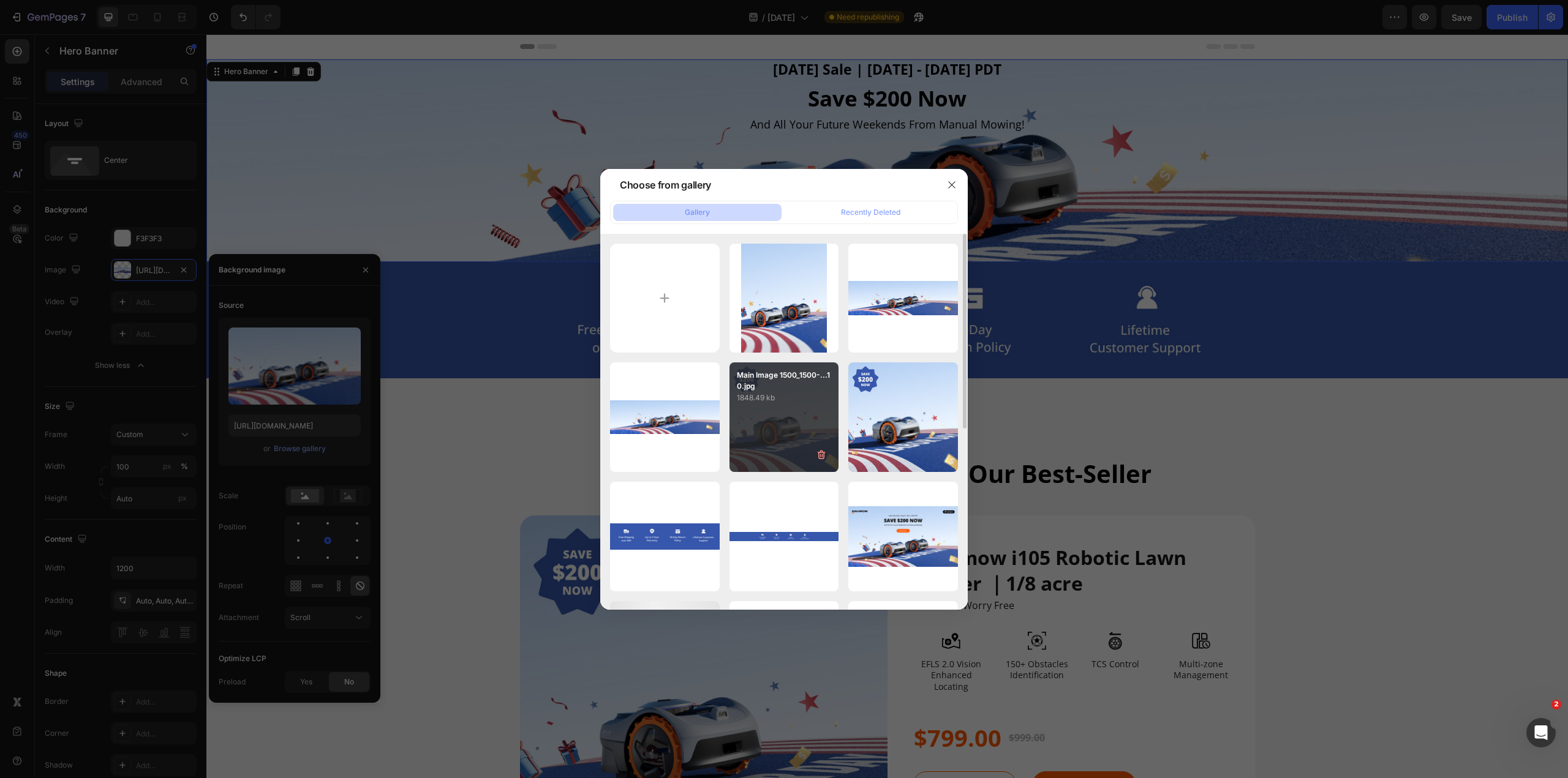
click at [0, 0] on div "Delete" at bounding box center [0, 0] width 0 height 0
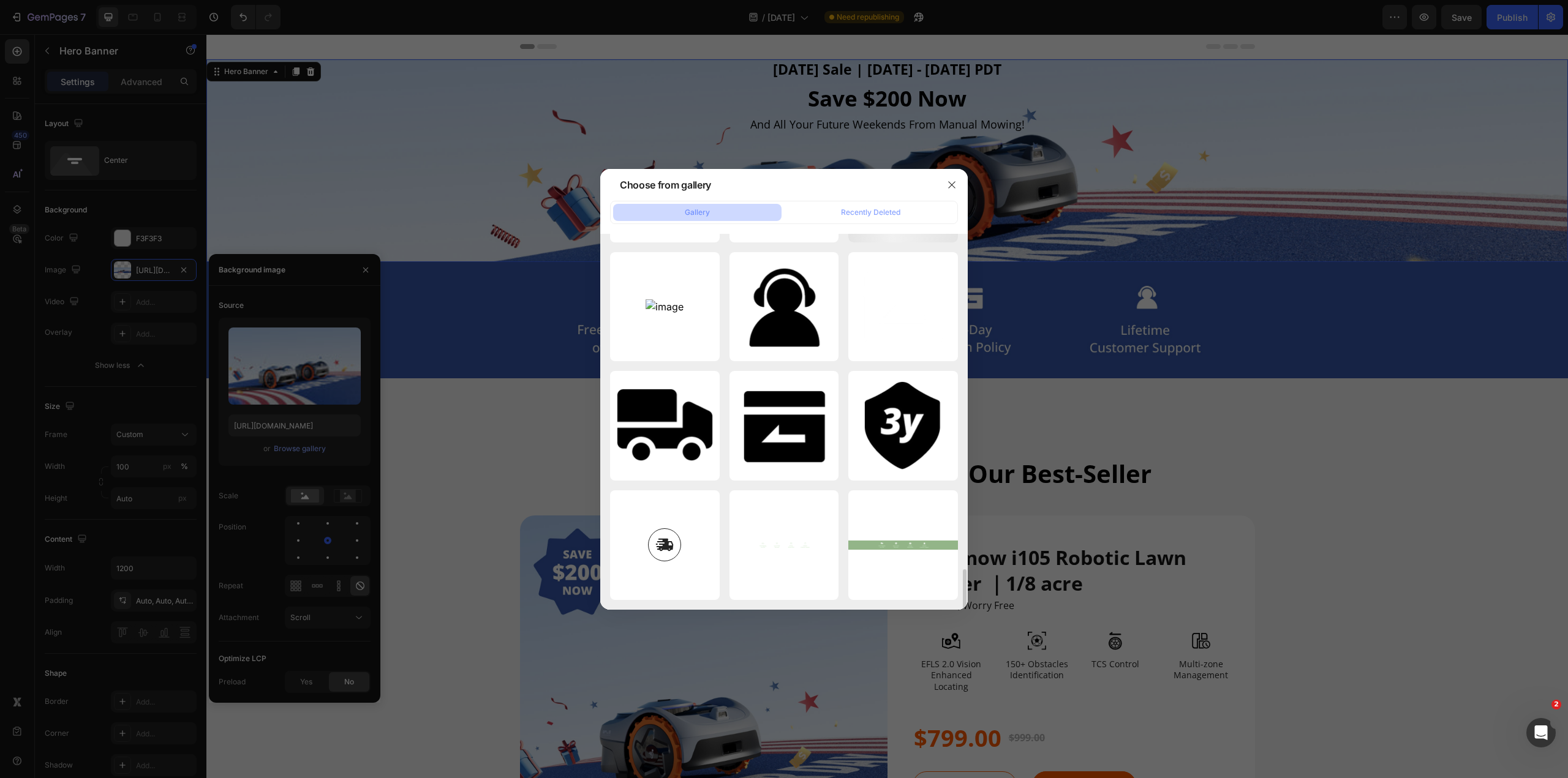
scroll to position [532, 0]
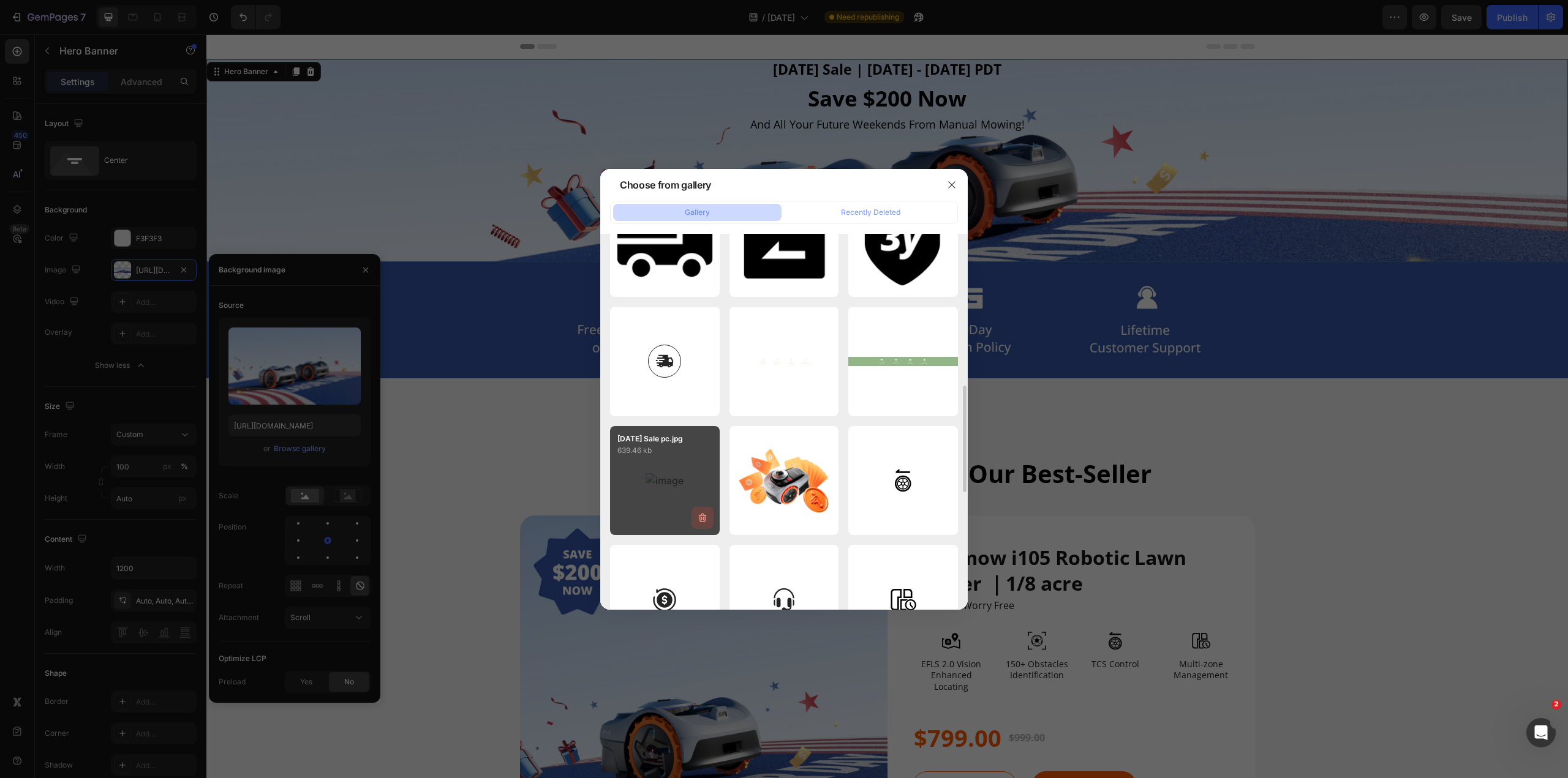
click at [702, 386] on icon "button" at bounding box center [702, 518] width 8 height 9
click at [692, 386] on div "Delete" at bounding box center [695, 520] width 23 height 11
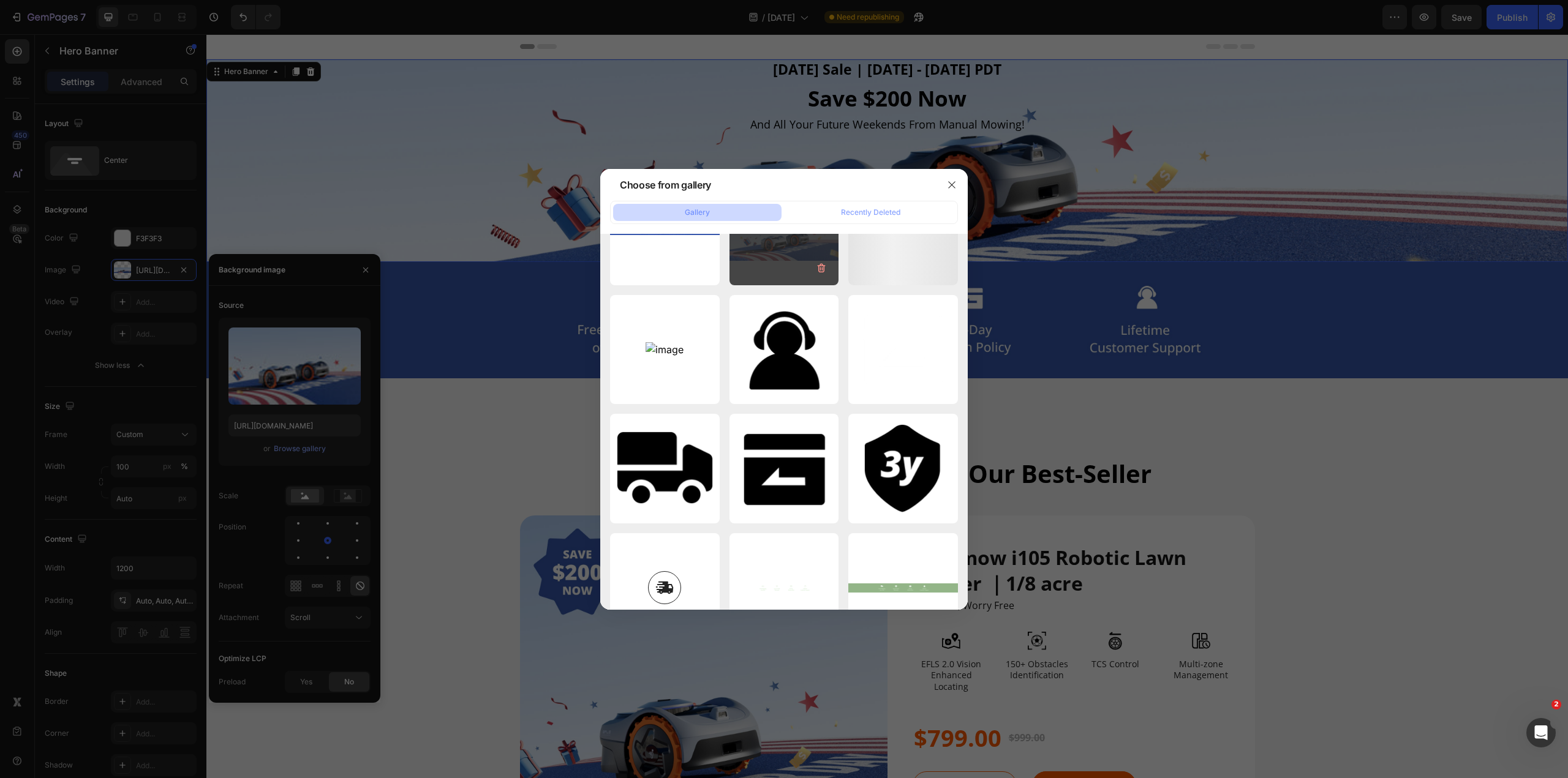
scroll to position [0, 0]
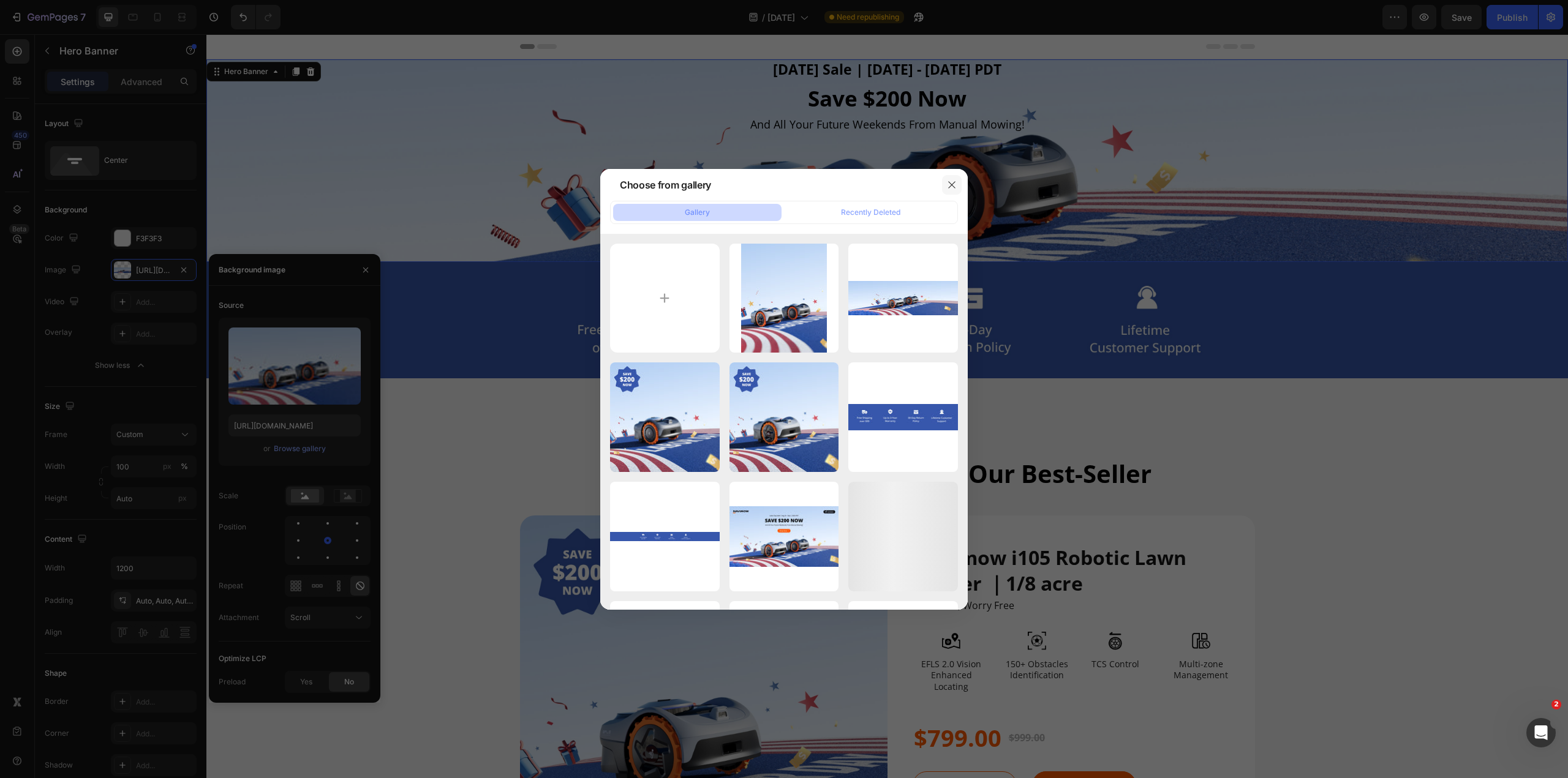
click at [783, 183] on icon "button" at bounding box center [951, 185] width 7 height 7
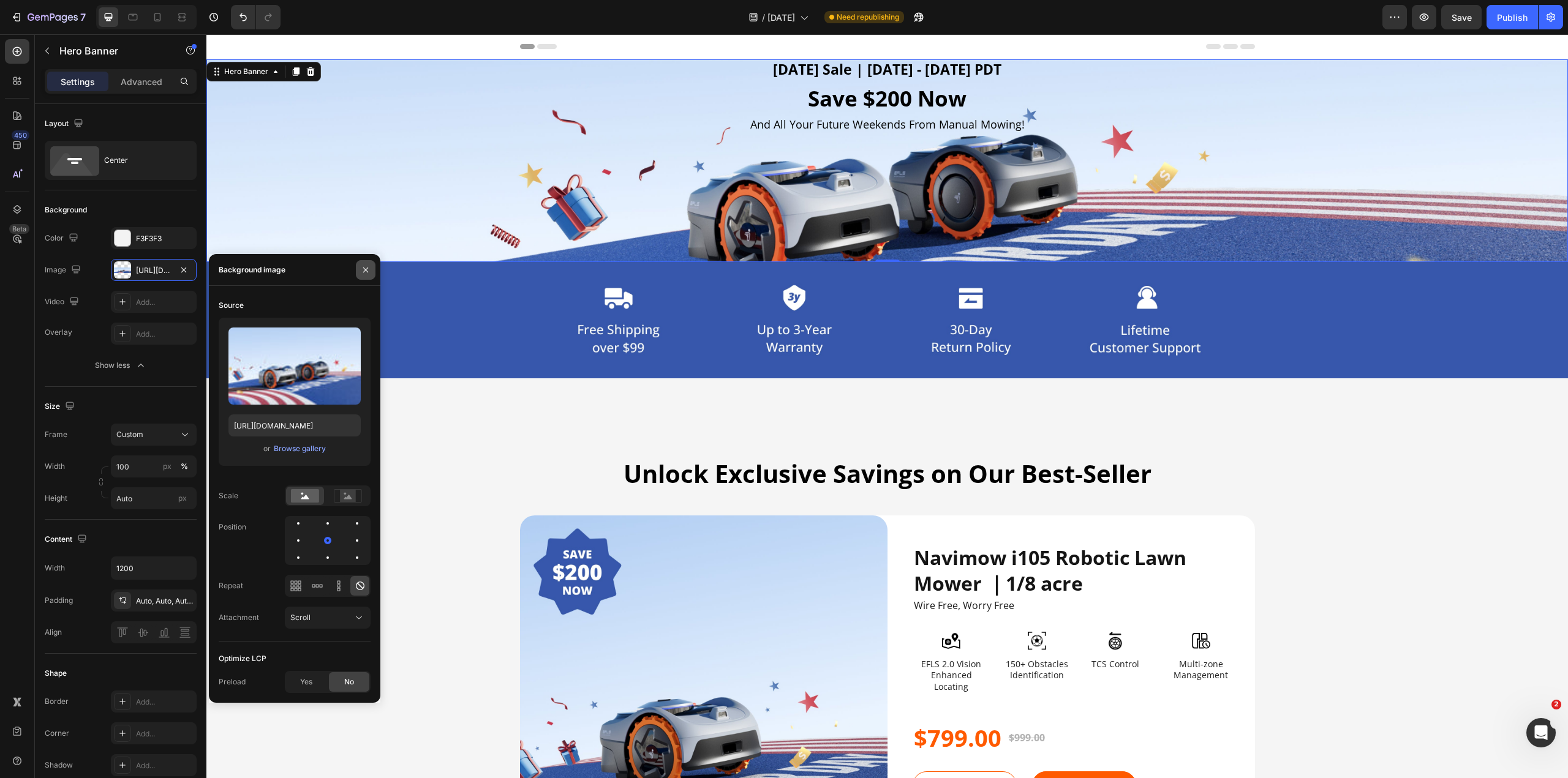
click at [361, 271] on icon "button" at bounding box center [366, 270] width 10 height 10
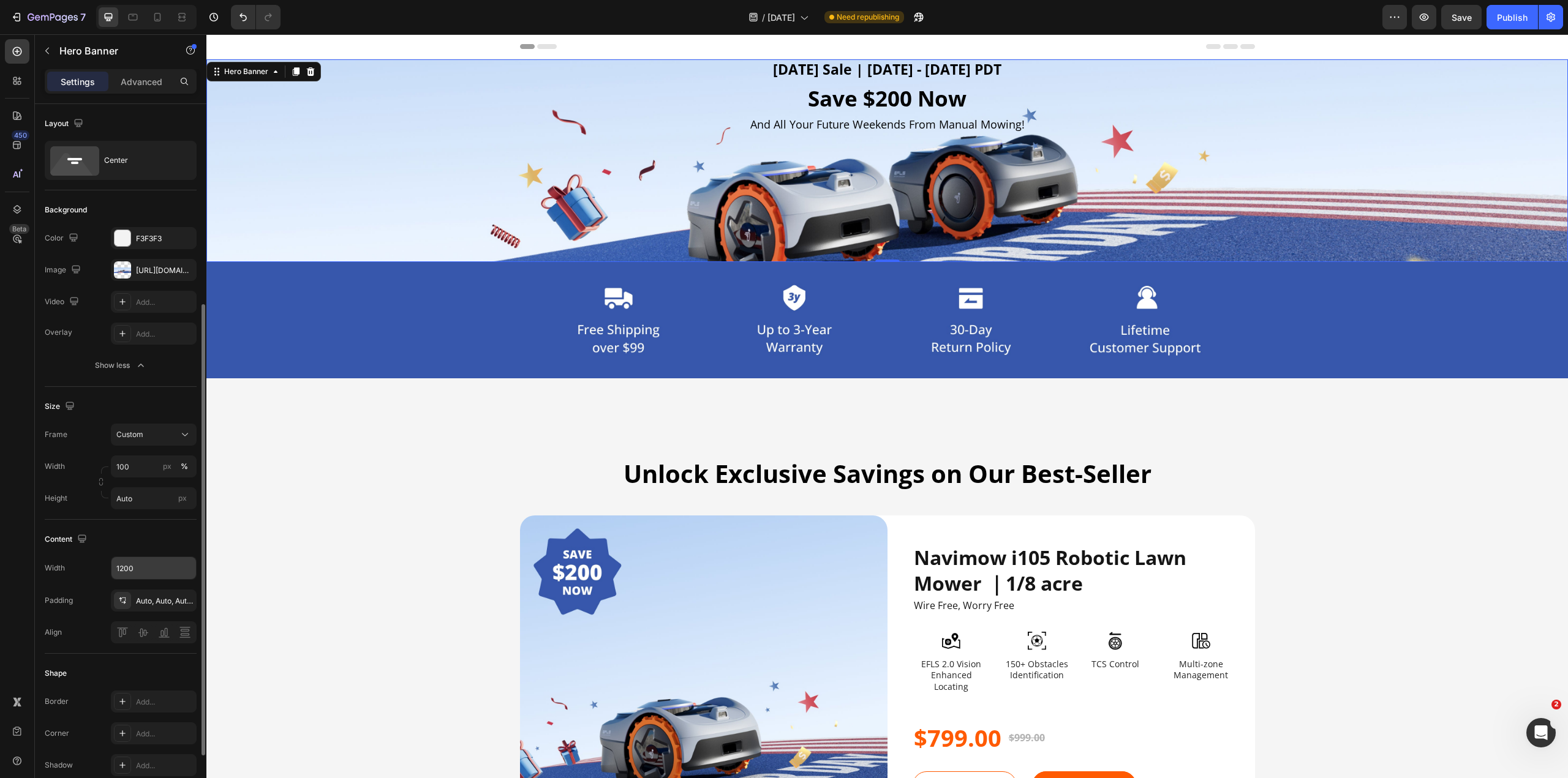
scroll to position [122, 0]
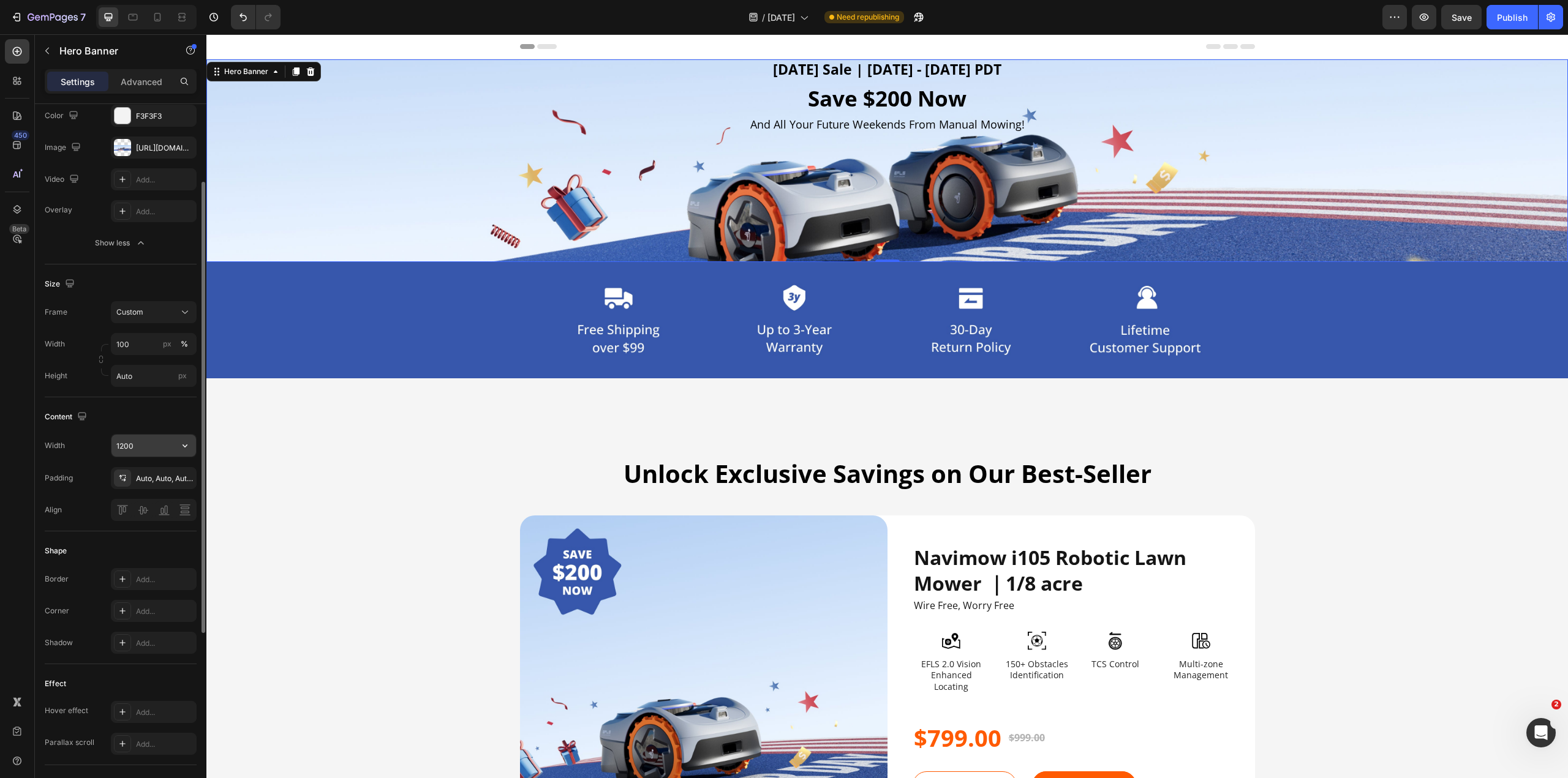
click at [157, 386] on input "1200" at bounding box center [153, 446] width 85 height 22
click at [169, 386] on div "Content" at bounding box center [121, 417] width 152 height 20
click at [783, 122] on h2 "And All Your Future Weekends From Manual Mowing!" at bounding box center [888, 124] width 735 height 16
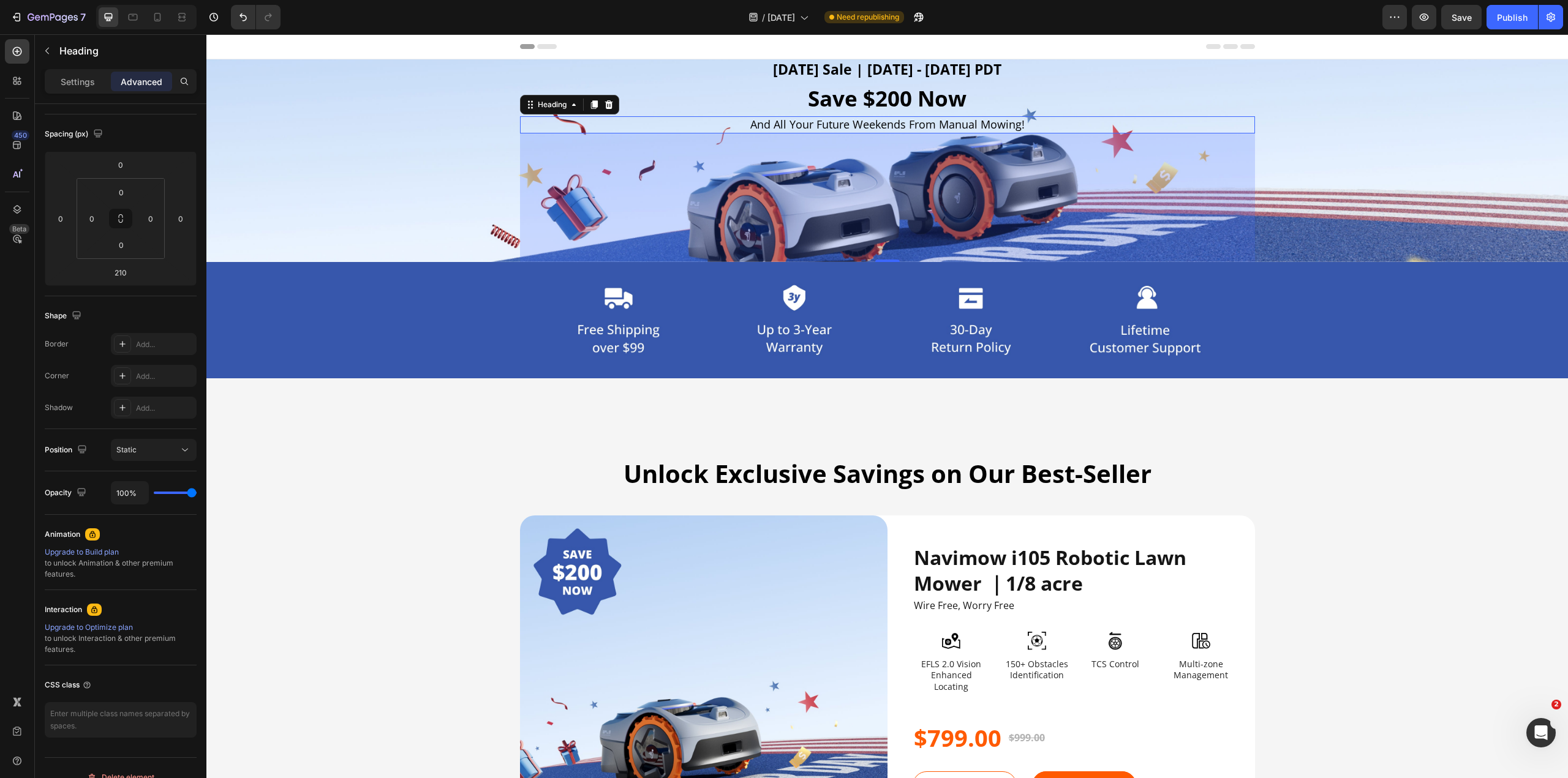
scroll to position [0, 0]
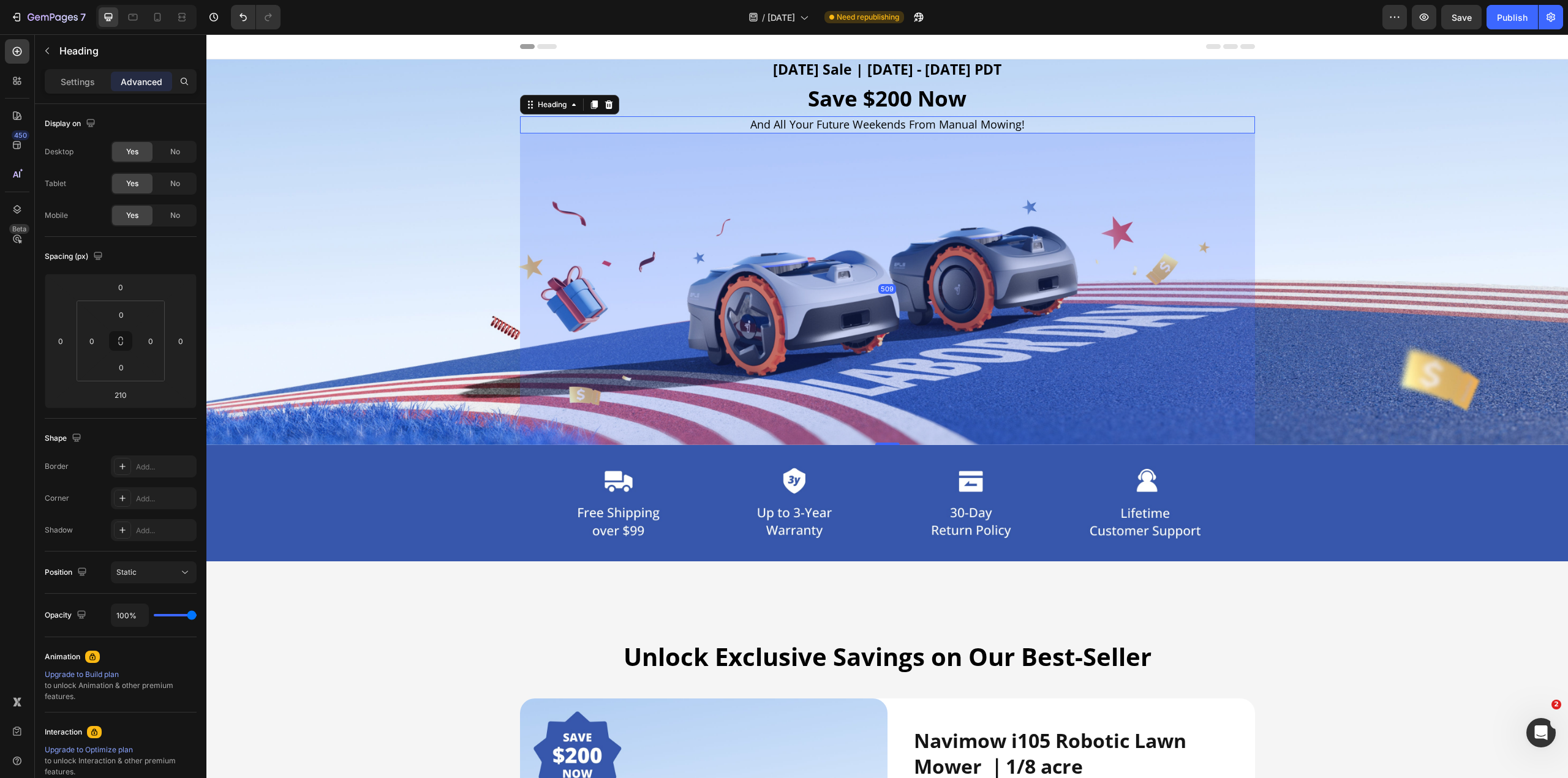
drag, startPoint x: 875, startPoint y: 261, endPoint x: 844, endPoint y: 444, distance: 185.6
click at [783, 134] on div "509" at bounding box center [888, 134] width 735 height 0
type input "509"
click at [124, 386] on input "509" at bounding box center [120, 395] width 24 height 18
click at [128, 386] on span "Auto" at bounding box center [132, 420] width 16 height 9
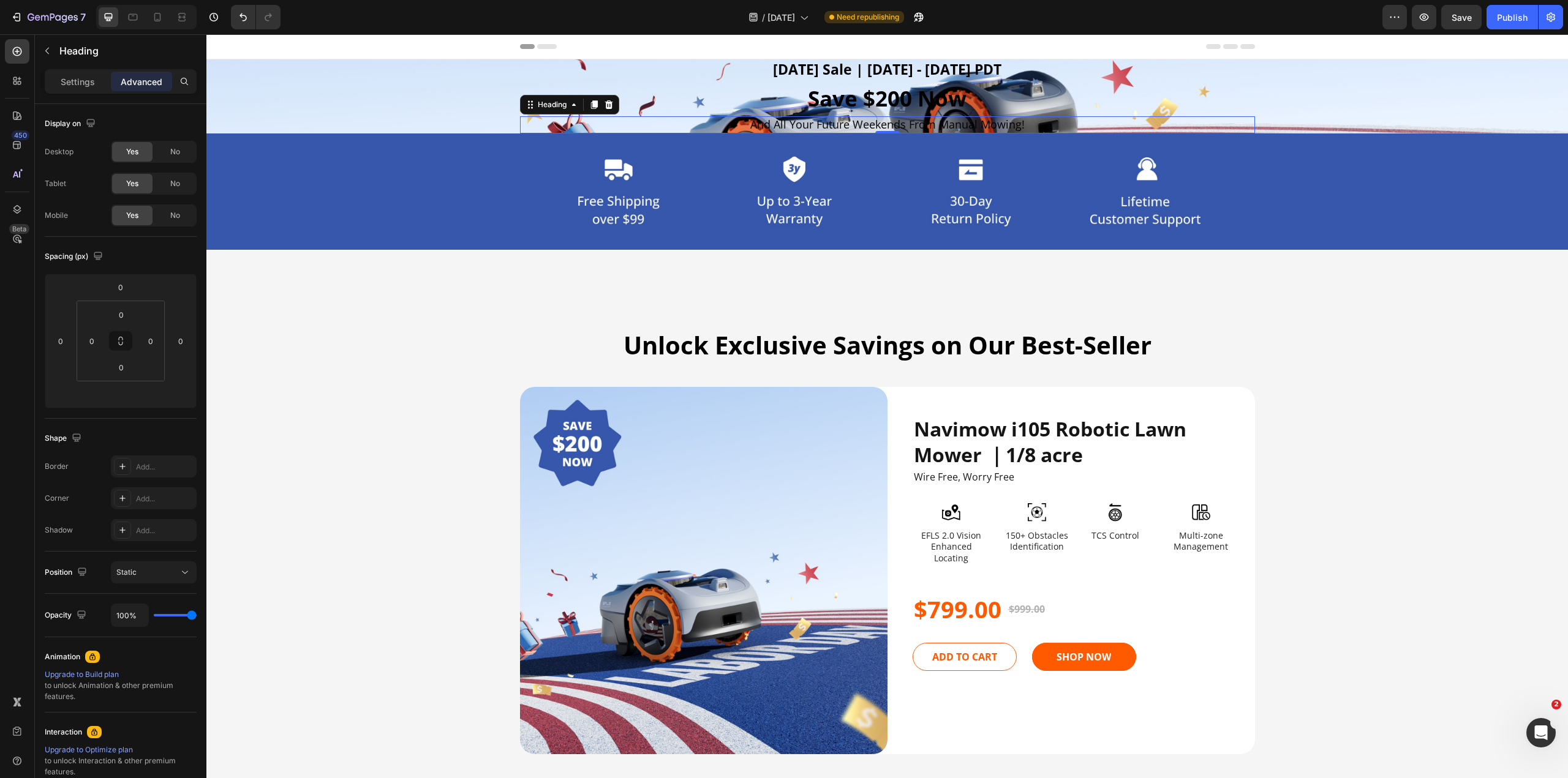
click at [431, 123] on div "Background Image" at bounding box center [887, 96] width 1362 height 74
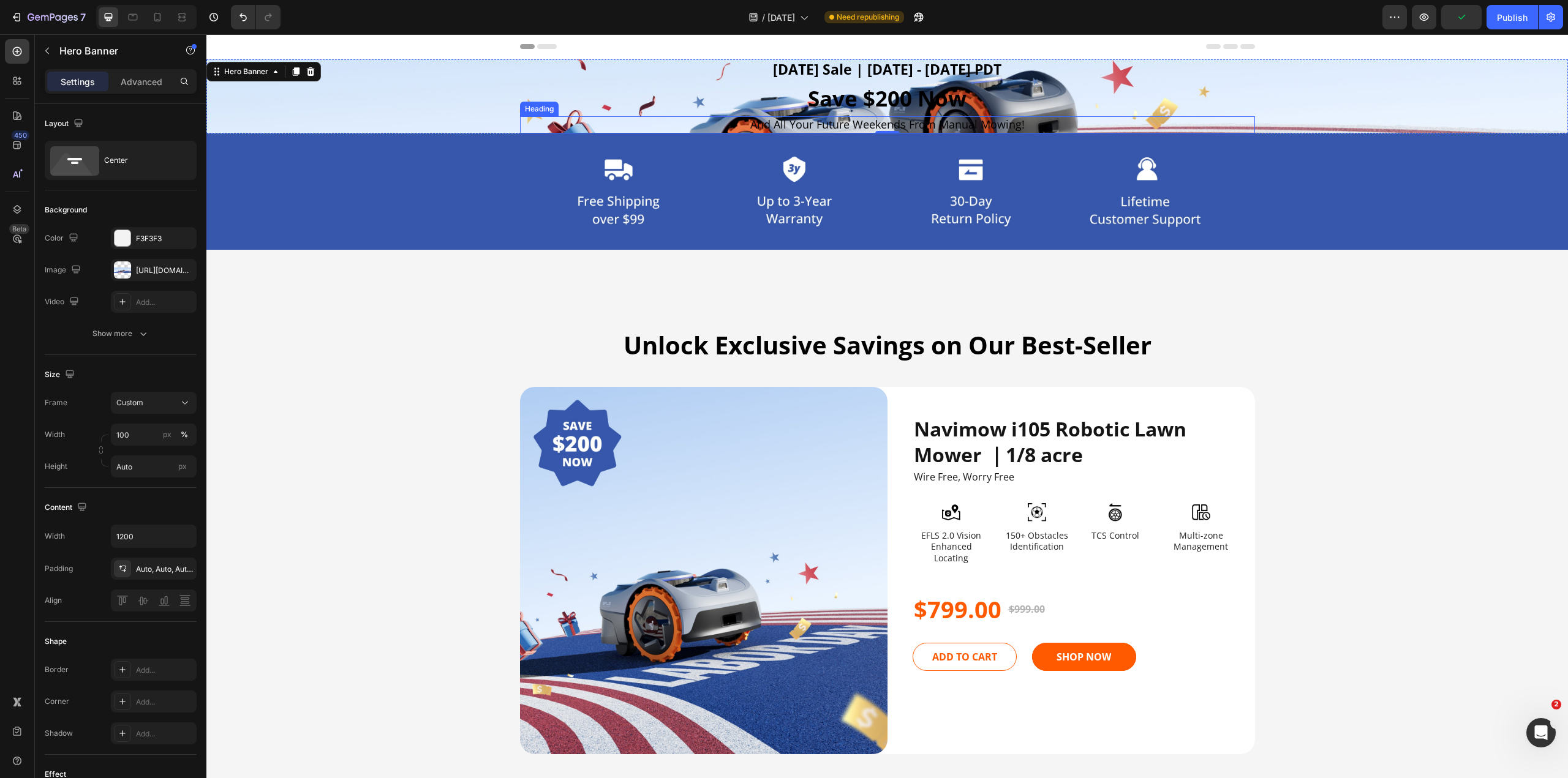
click at [783, 129] on h2 "And All Your Future Weekends From Manual Mowing!" at bounding box center [888, 124] width 735 height 16
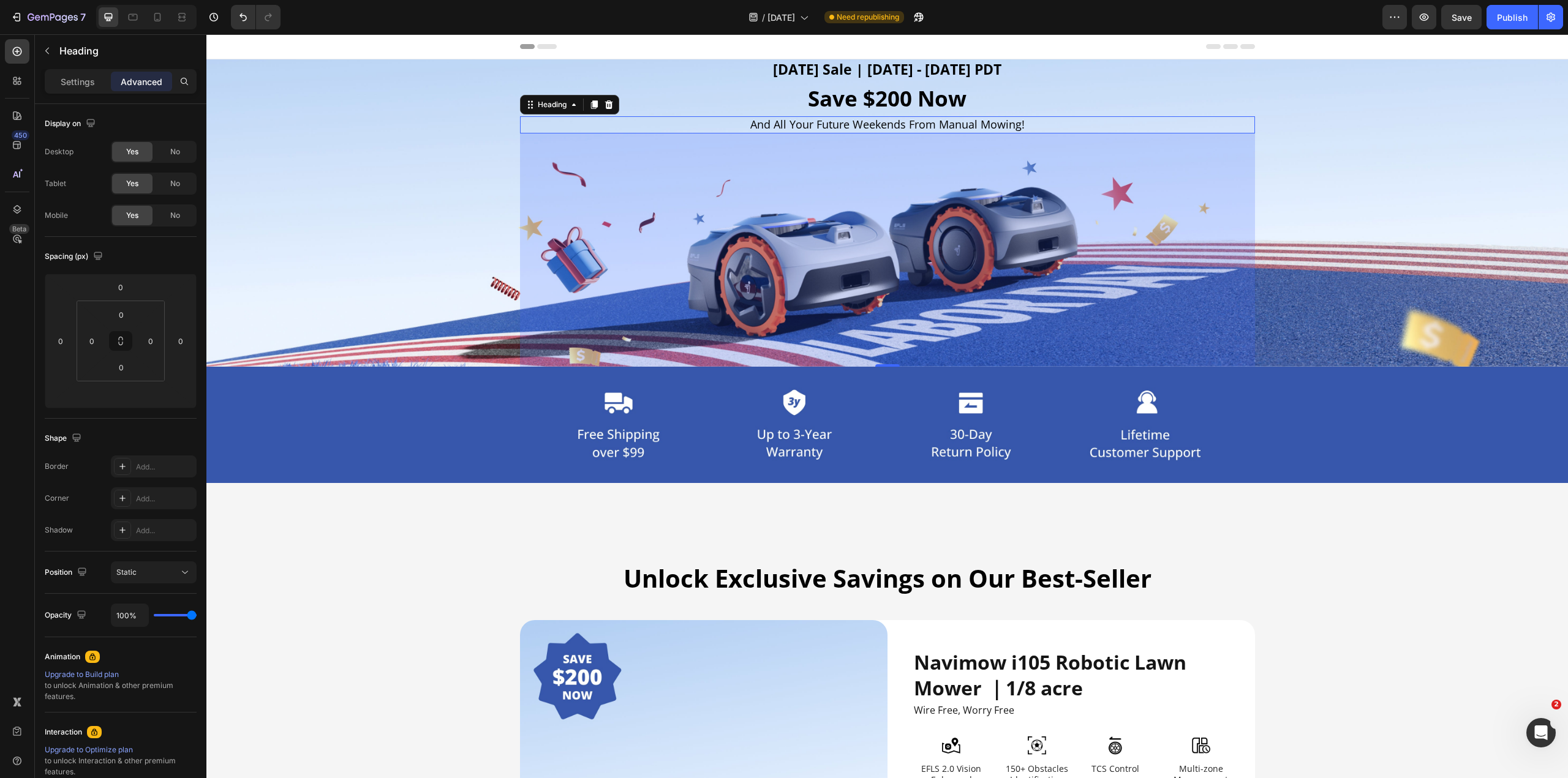
drag, startPoint x: 877, startPoint y: 133, endPoint x: 843, endPoint y: 366, distance: 235.5
click at [783, 134] on div "381" at bounding box center [888, 134] width 735 height 0
type input "381"
click at [783, 71] on h2 "[DATE] Sale | [DATE] - [DATE] PDT" at bounding box center [888, 70] width 735 height 21
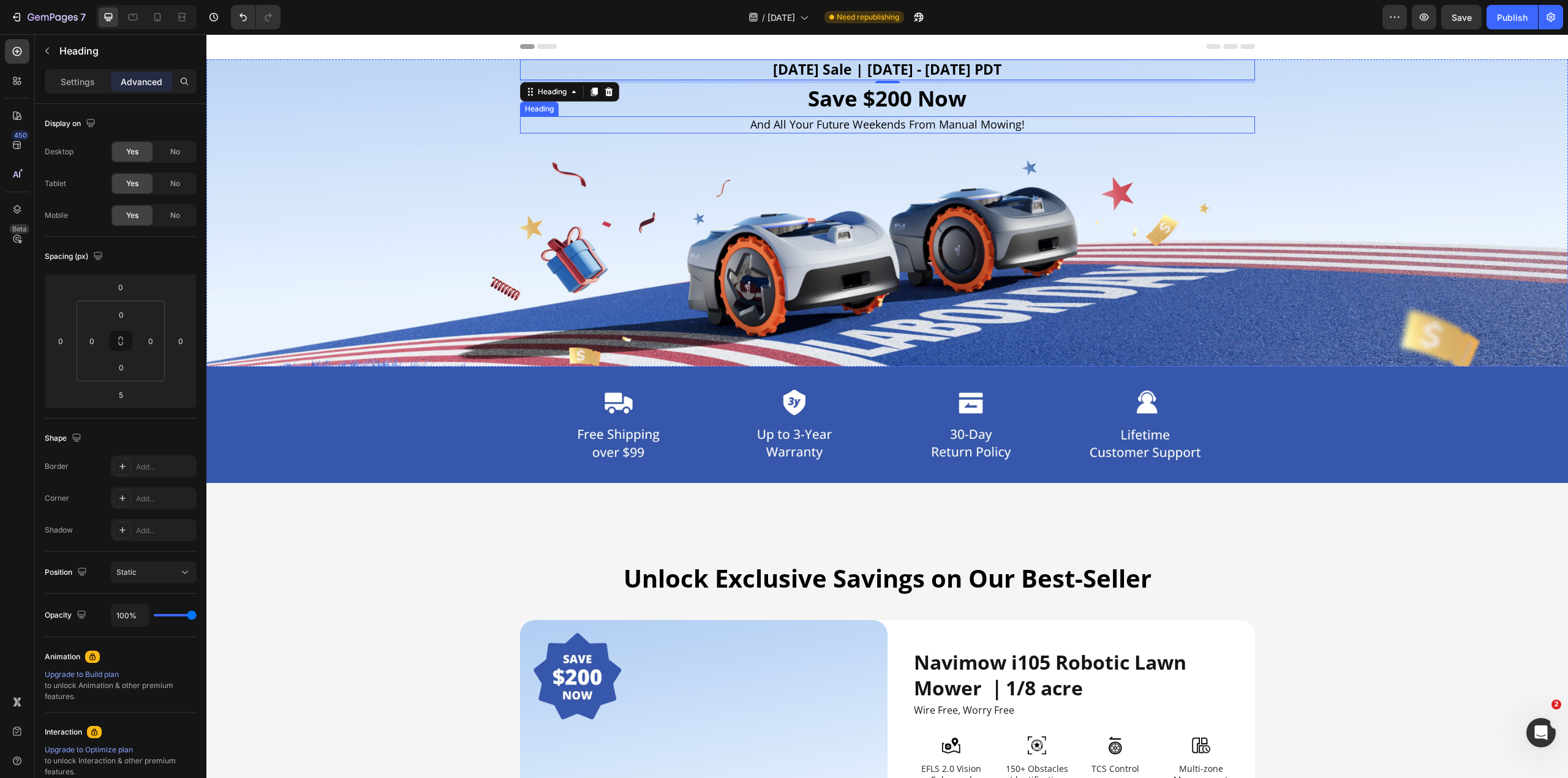
click at [783, 130] on h2 "And All Your Future Weekends From Manual Mowing!" at bounding box center [888, 124] width 735 height 16
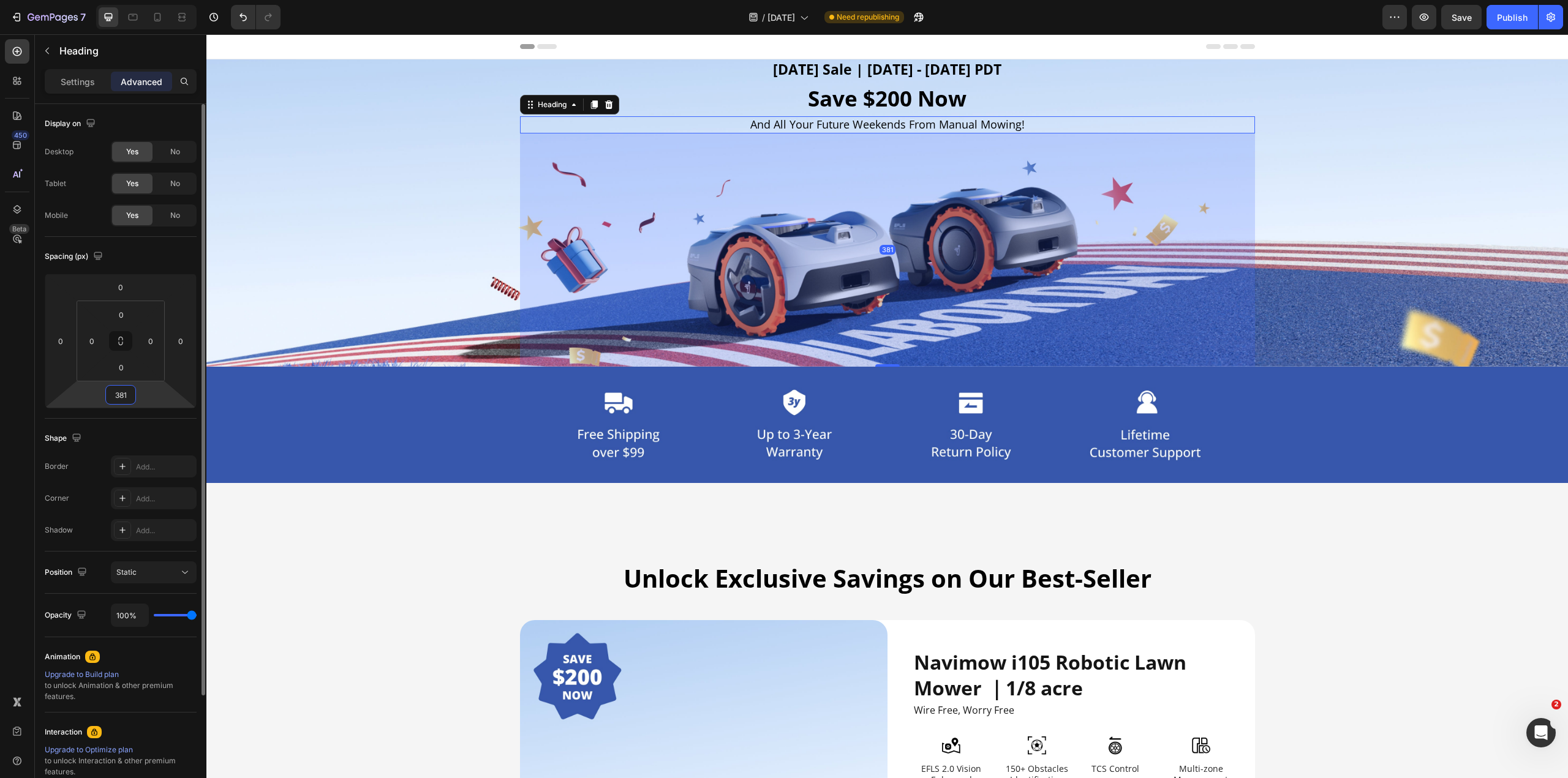
click at [131, 386] on input "381" at bounding box center [120, 395] width 24 height 18
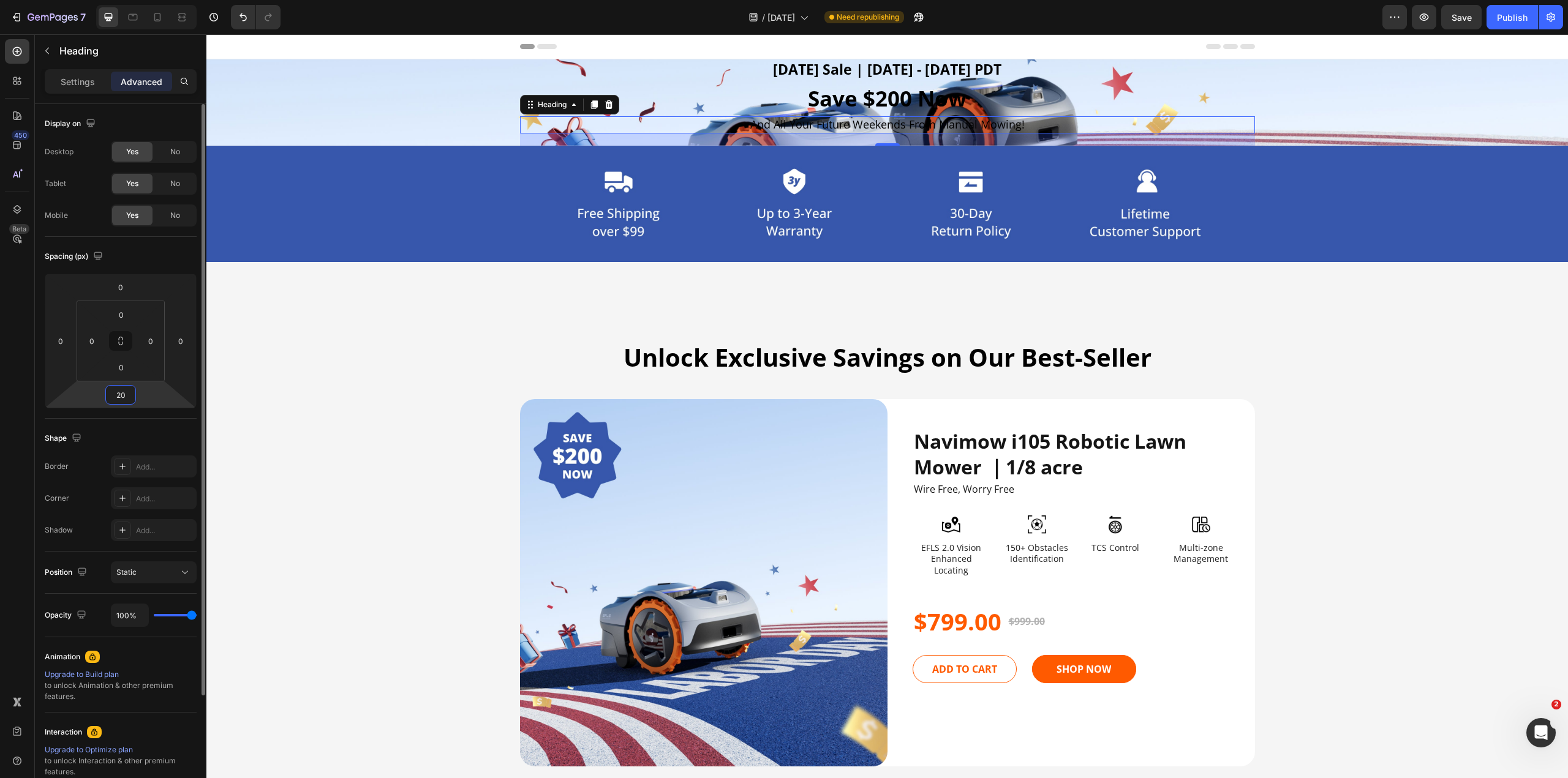
type input "2"
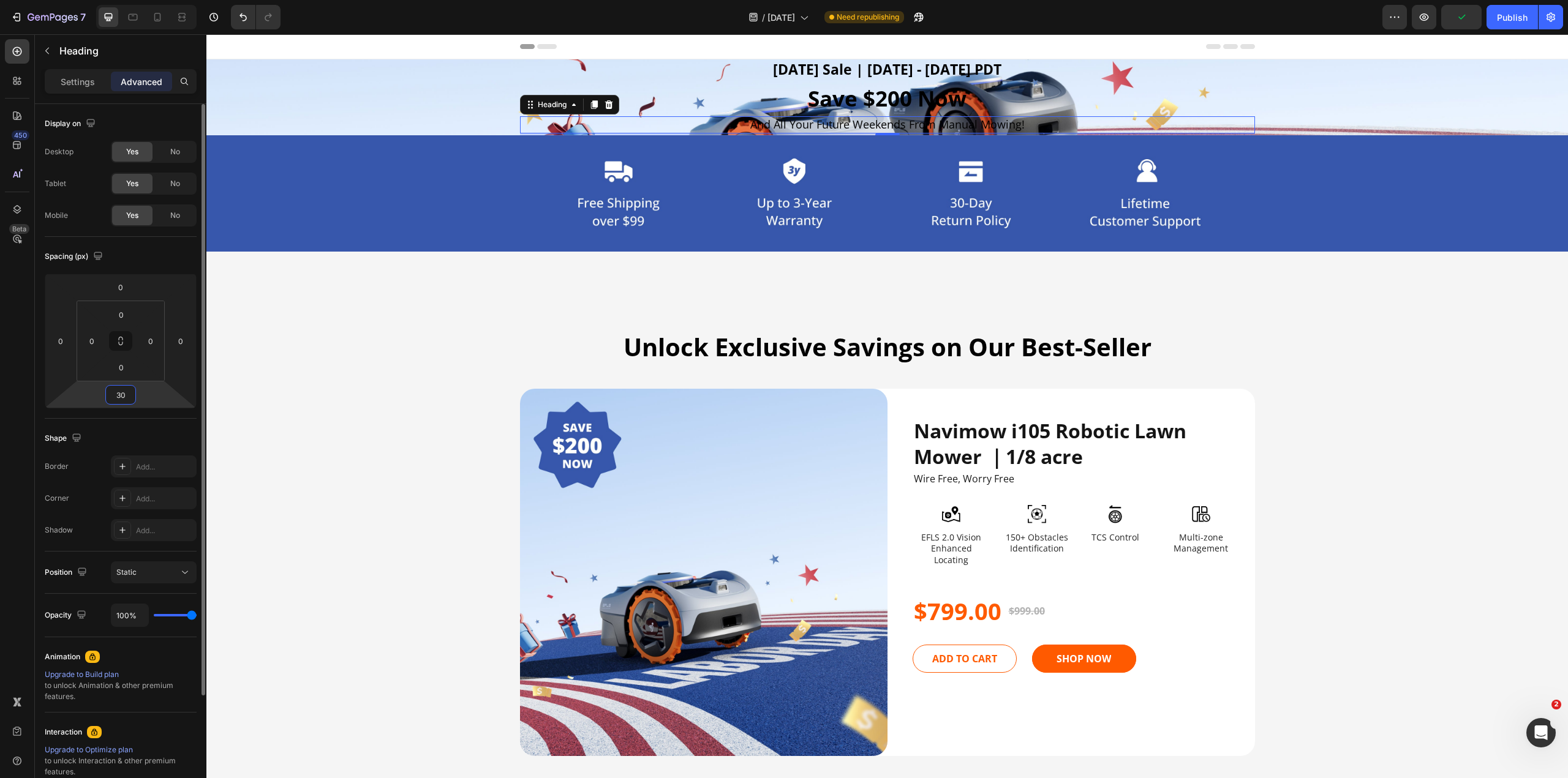
type input "300"
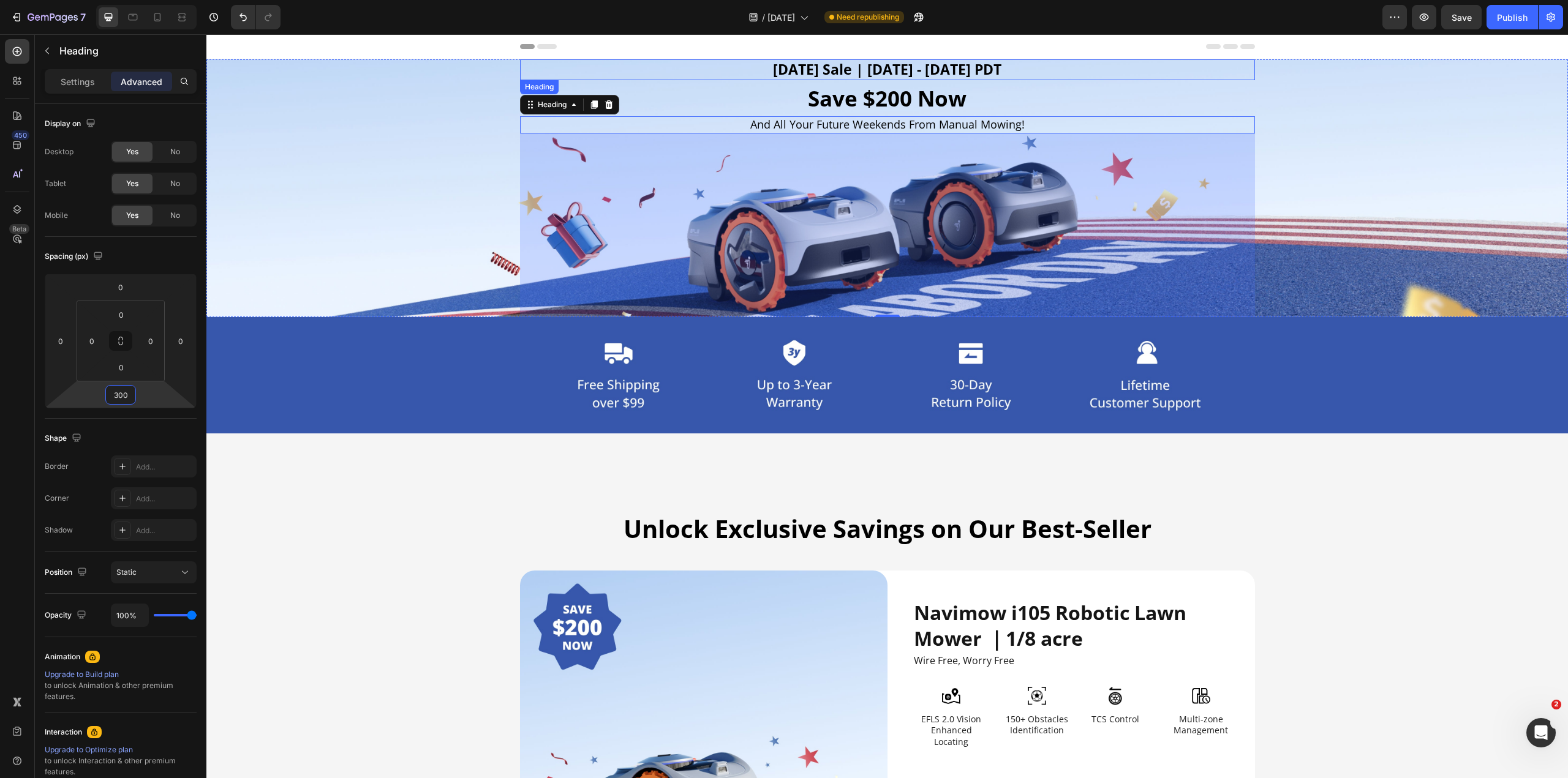
click at [757, 77] on h2 "[DATE] Sale | [DATE] - [DATE] PDT" at bounding box center [888, 70] width 735 height 21
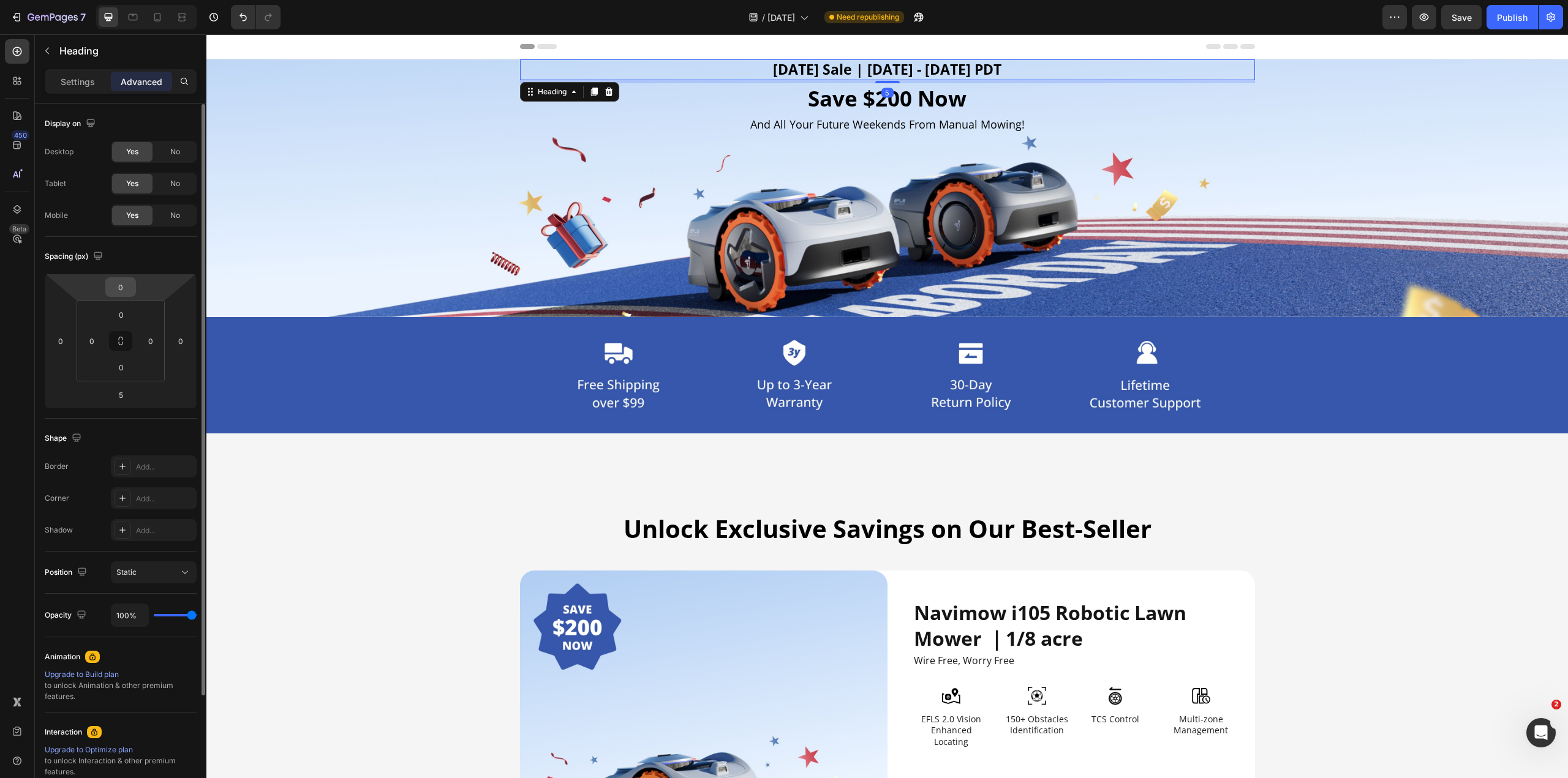
click at [124, 283] on input "0" at bounding box center [120, 287] width 24 height 18
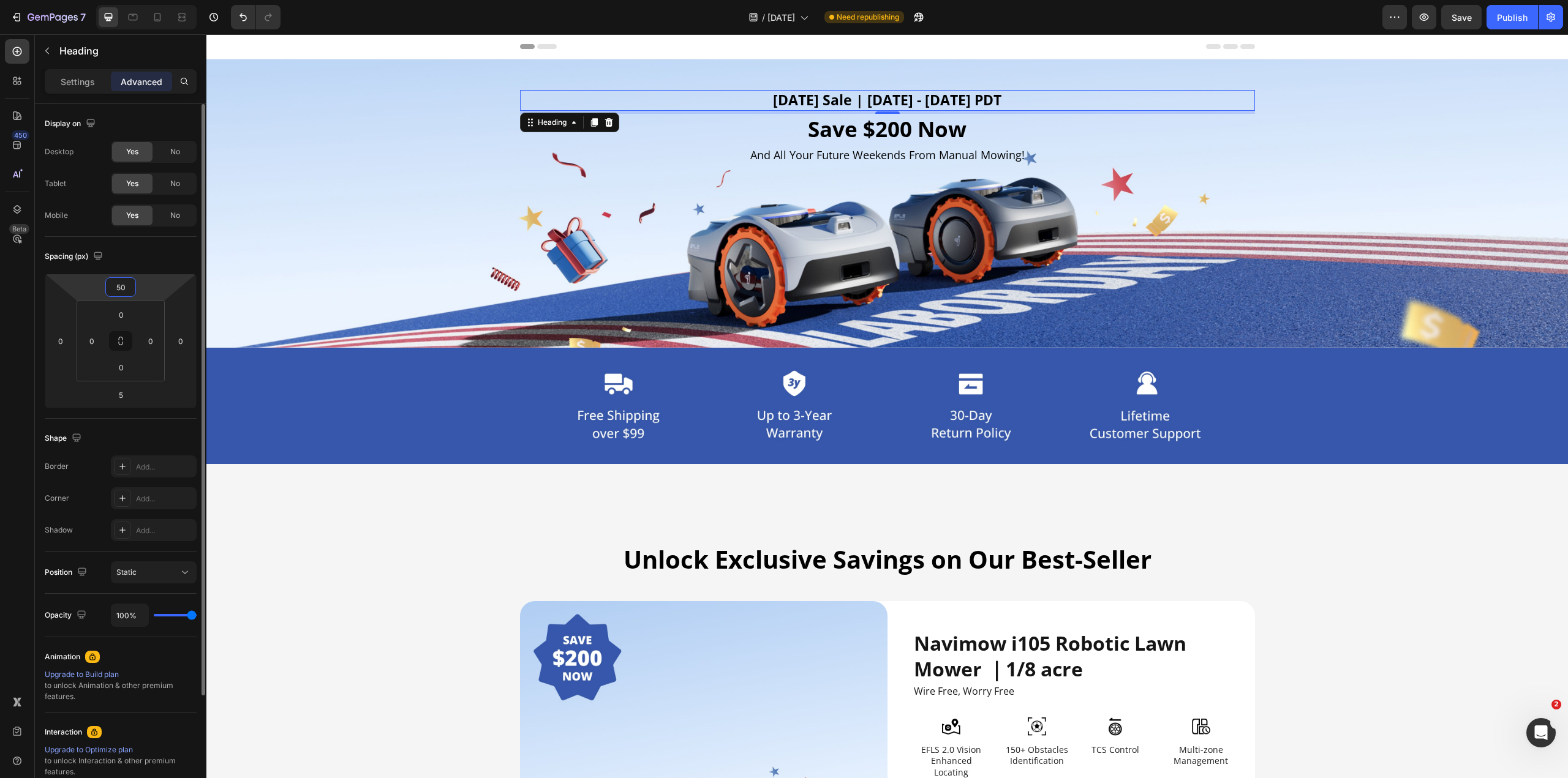
click at [119, 286] on input "50" at bounding box center [120, 287] width 24 height 18
type input "20"
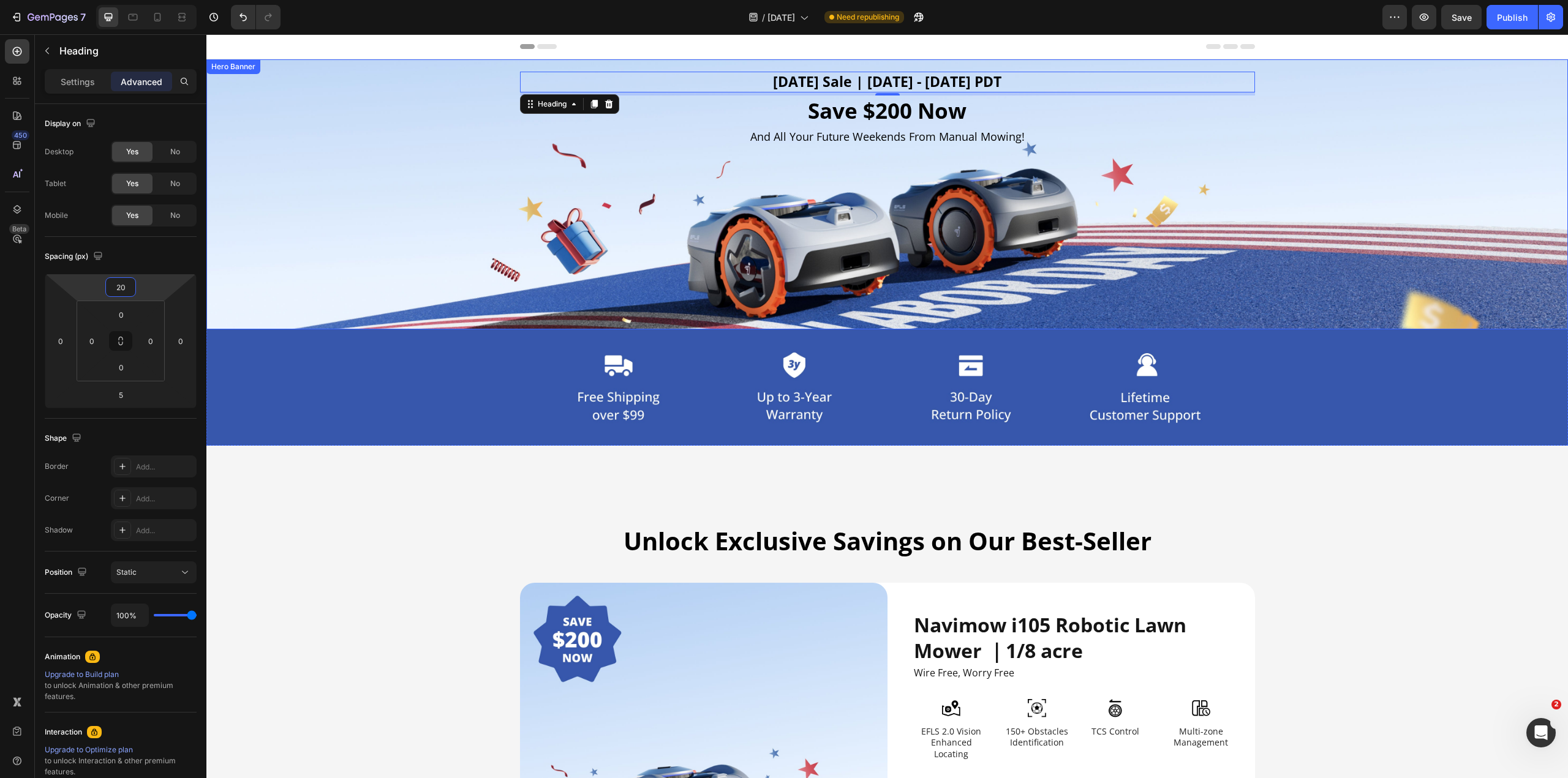
click at [314, 200] on div "Background Image" at bounding box center [887, 194] width 1362 height 270
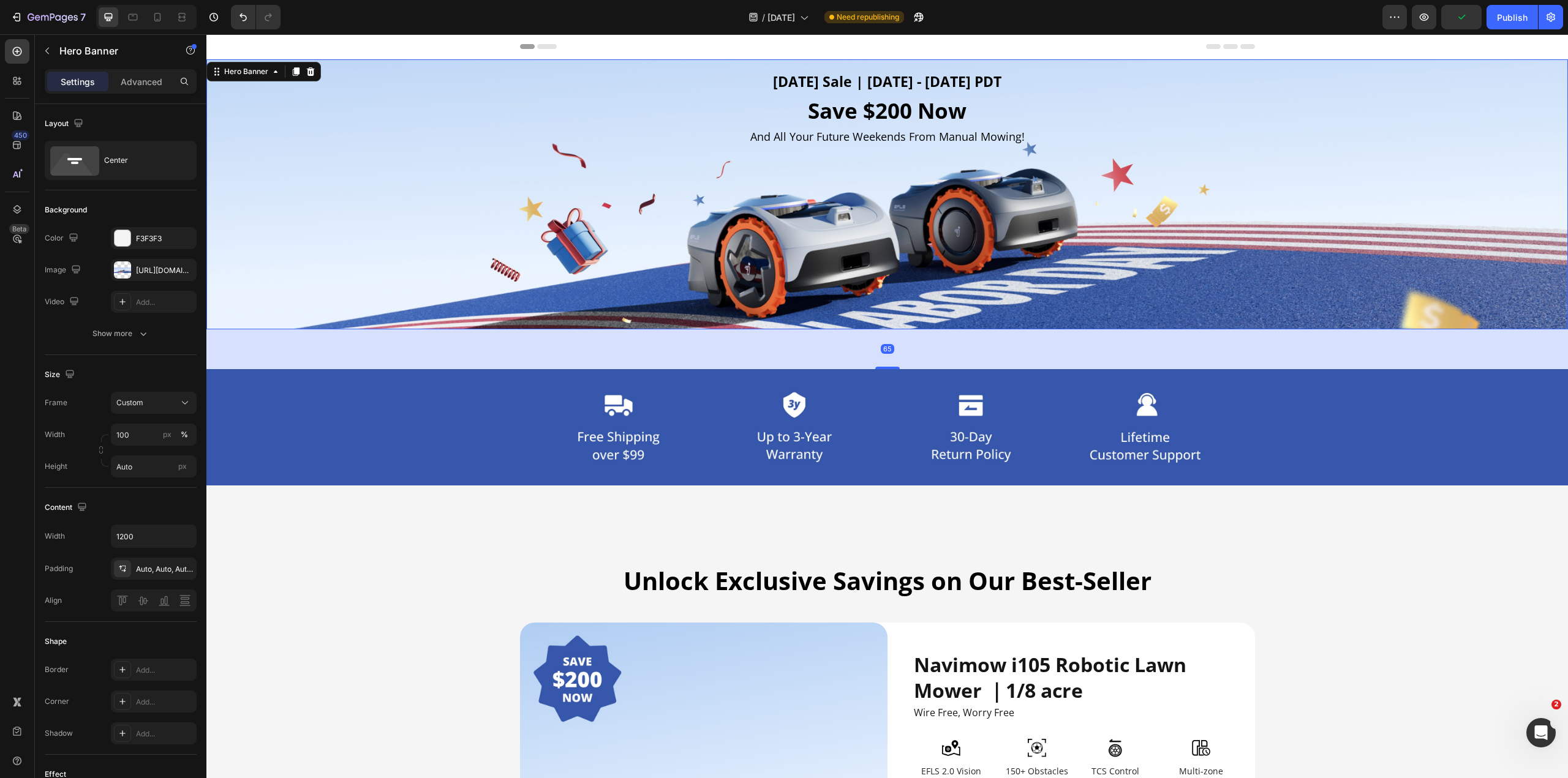
drag, startPoint x: 881, startPoint y: 329, endPoint x: 880, endPoint y: 369, distance: 40.0
click at [783, 369] on div at bounding box center [887, 368] width 24 height 3
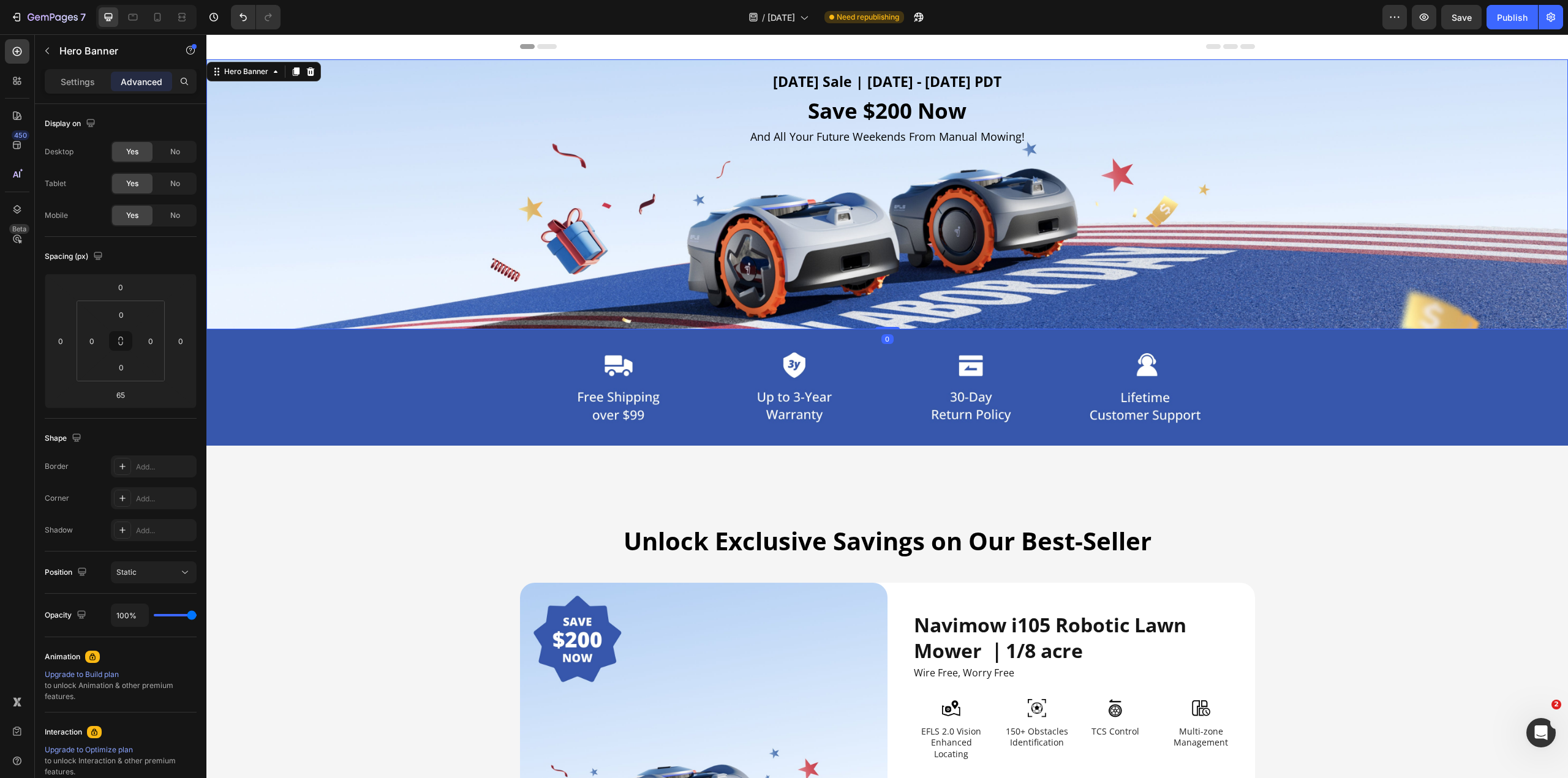
drag, startPoint x: 886, startPoint y: 367, endPoint x: 888, endPoint y: 306, distance: 61.0
click at [783, 306] on div "[DATE] Sale | [DATE] - [DATE] PDT Heading Save $200 Now Heading And All Your Fu…" at bounding box center [887, 194] width 1362 height 270
type input "0"
click at [783, 138] on h2 "And All Your Future Weekends From Manual Mowing!" at bounding box center [888, 136] width 735 height 16
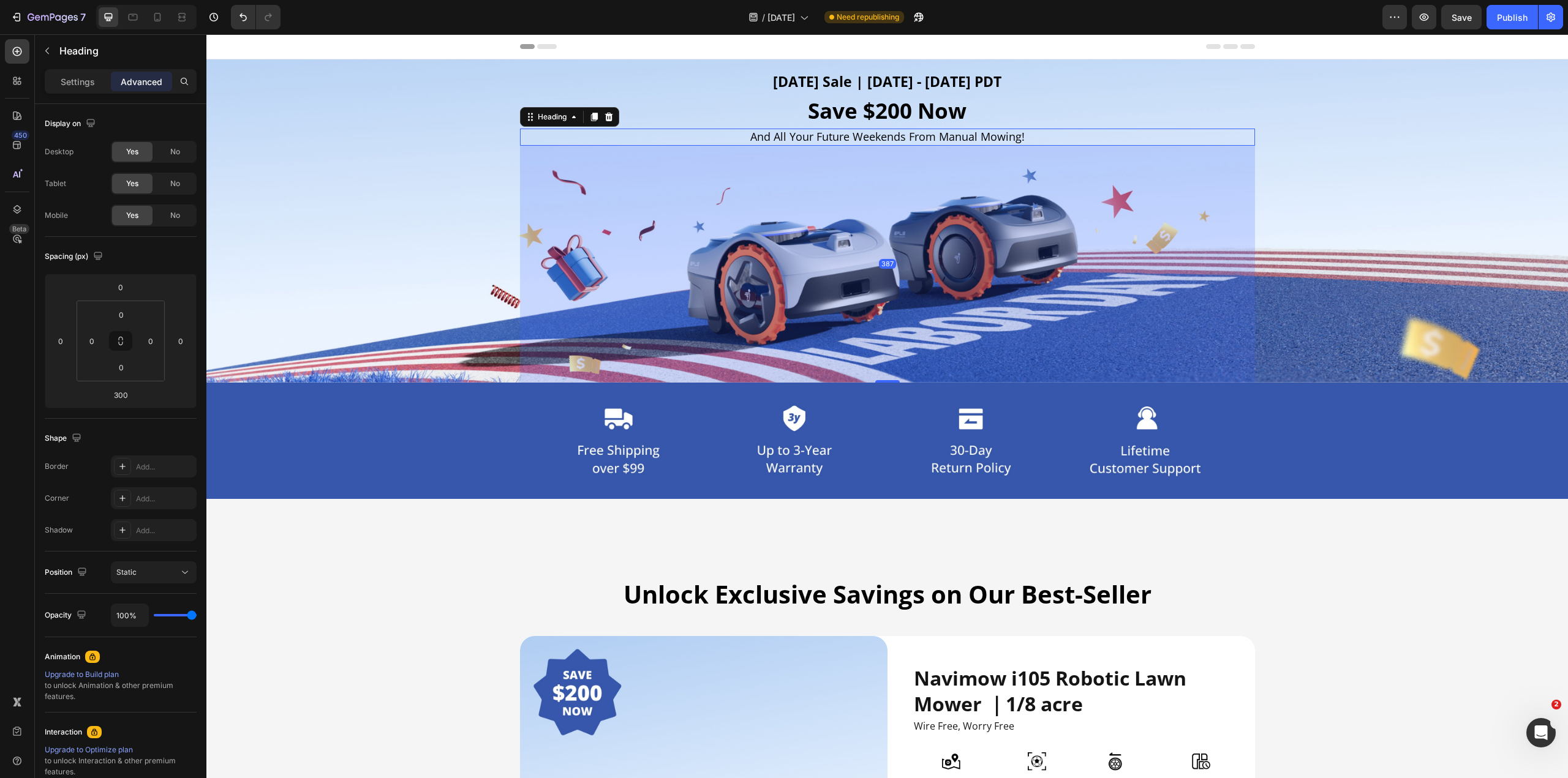
drag, startPoint x: 885, startPoint y: 327, endPoint x: 879, endPoint y: 380, distance: 53.3
click at [783, 380] on div at bounding box center [887, 381] width 24 height 3
type input "387"
click at [430, 246] on div "Background Image" at bounding box center [887, 221] width 1362 height 323
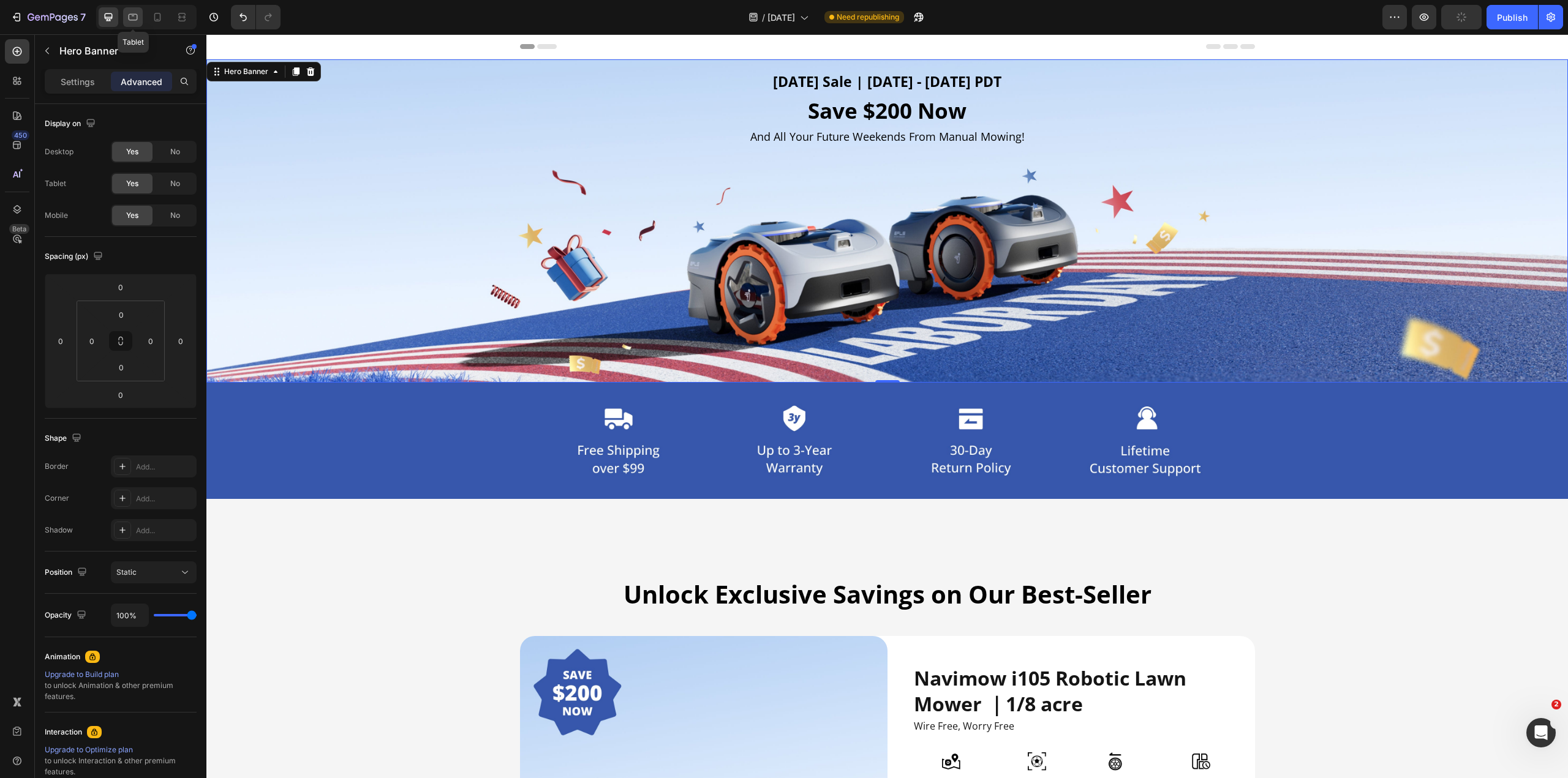
click at [132, 15] on icon at bounding box center [132, 17] width 12 height 12
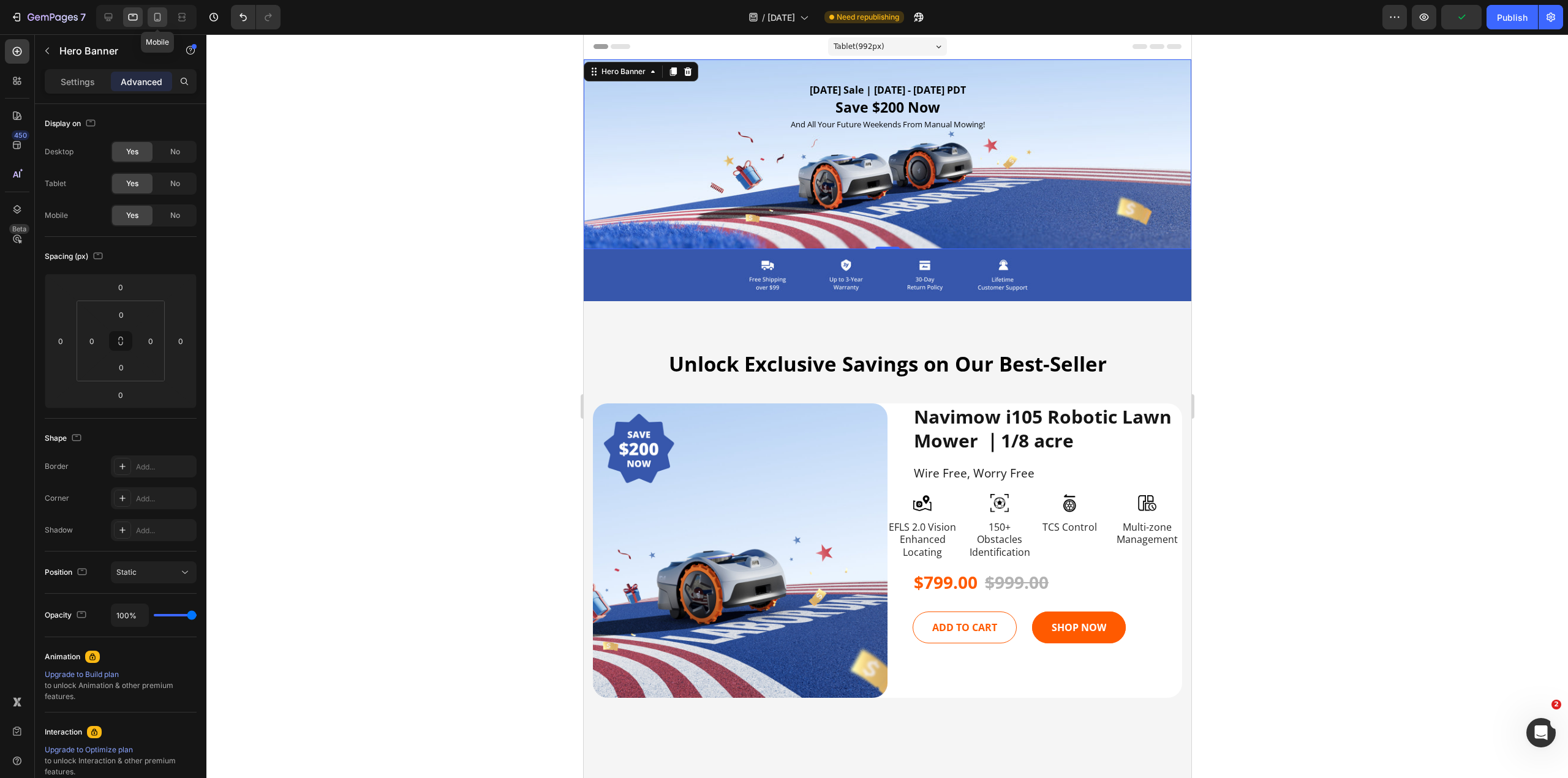
click at [155, 14] on icon at bounding box center [157, 17] width 12 height 12
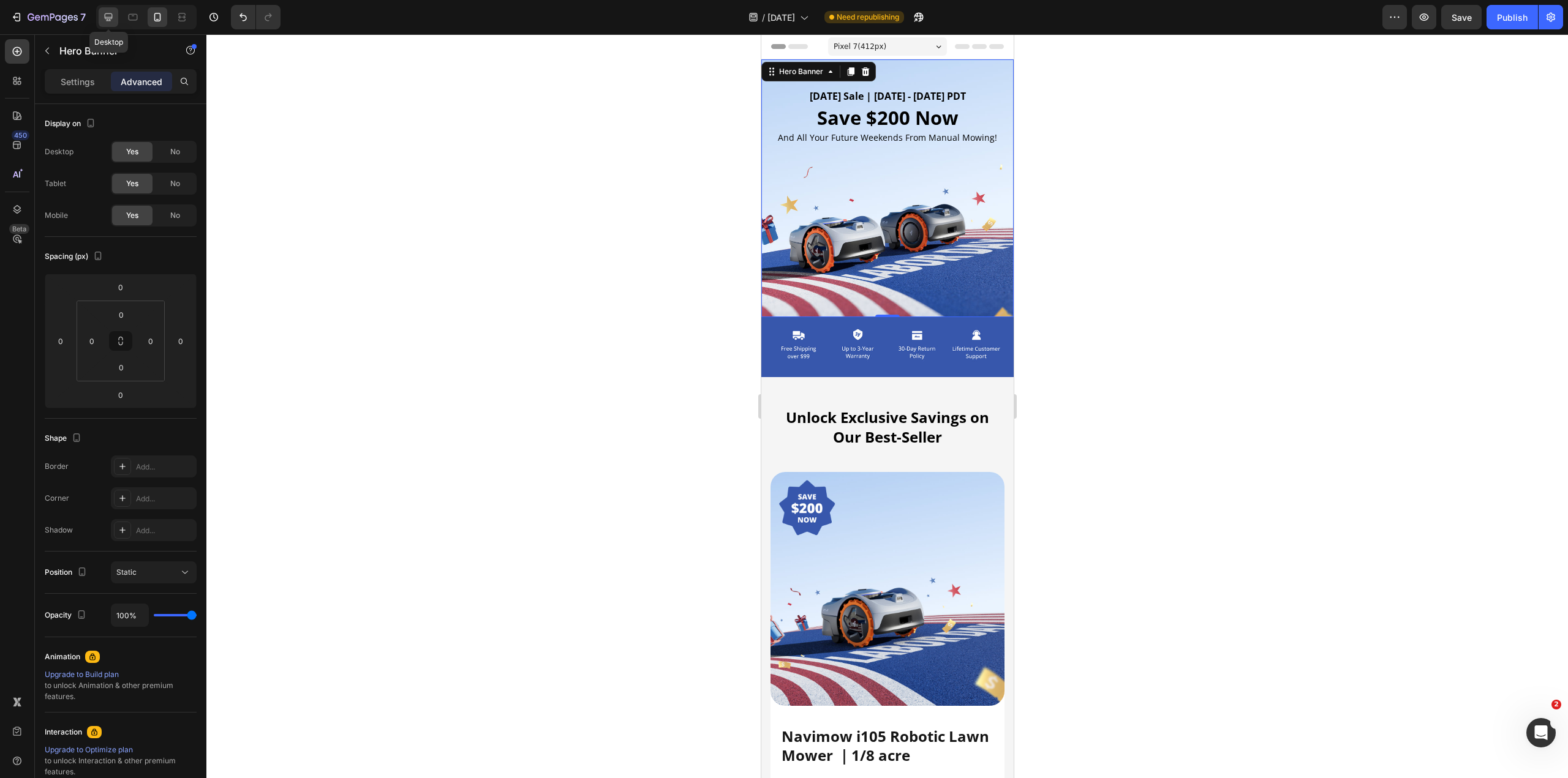
click at [107, 23] on icon at bounding box center [108, 17] width 12 height 12
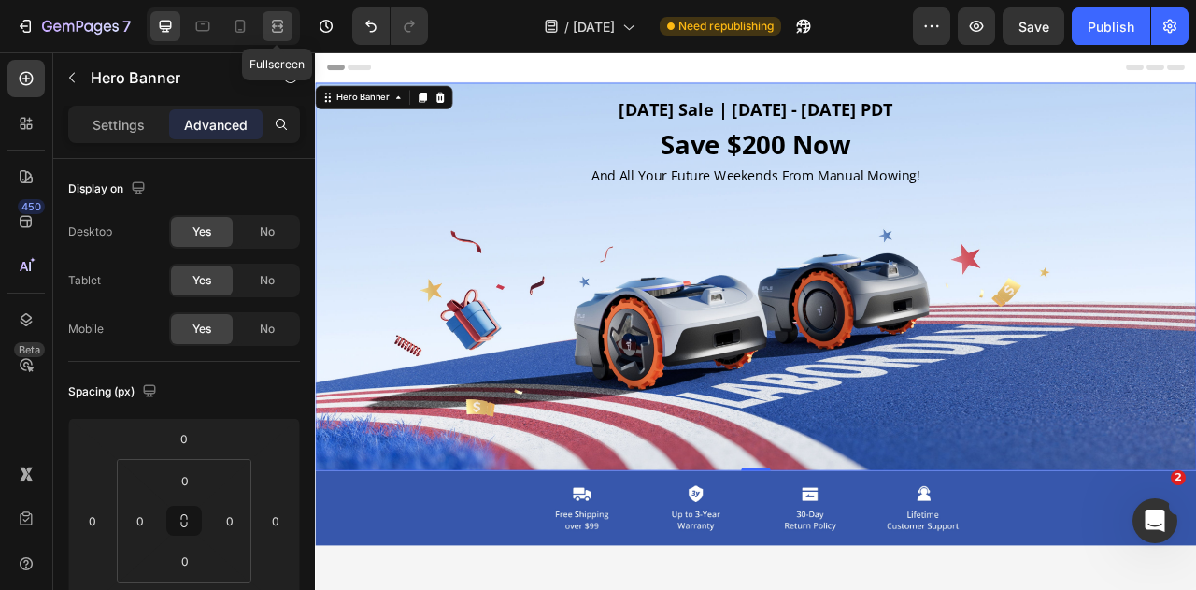
click at [280, 18] on icon at bounding box center [277, 26] width 19 height 19
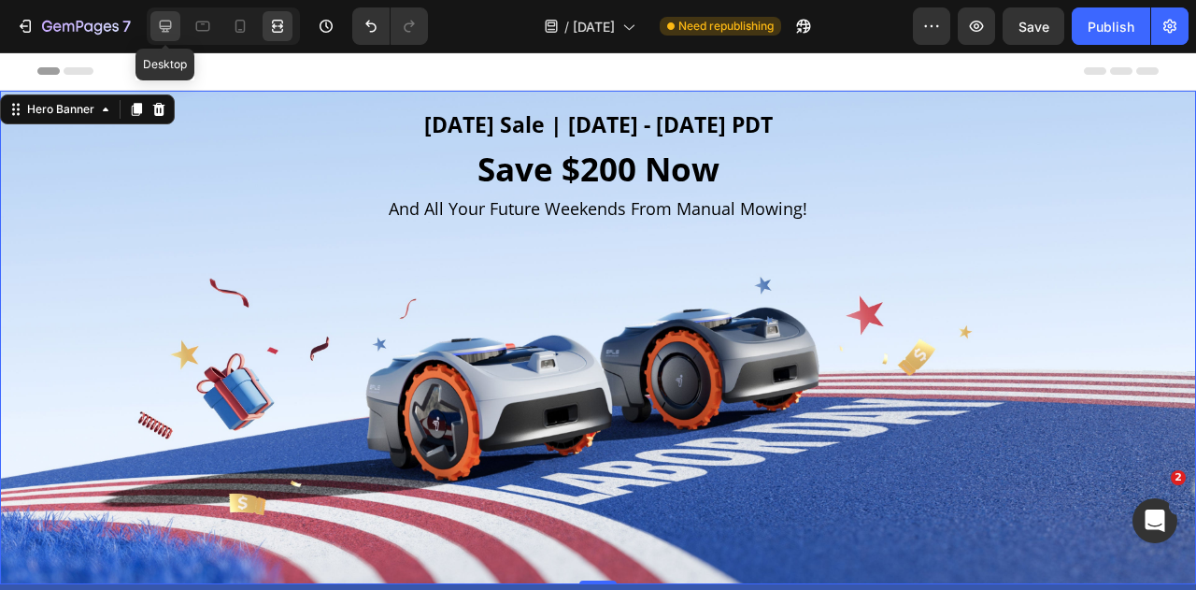
click at [163, 31] on icon at bounding box center [166, 27] width 12 height 12
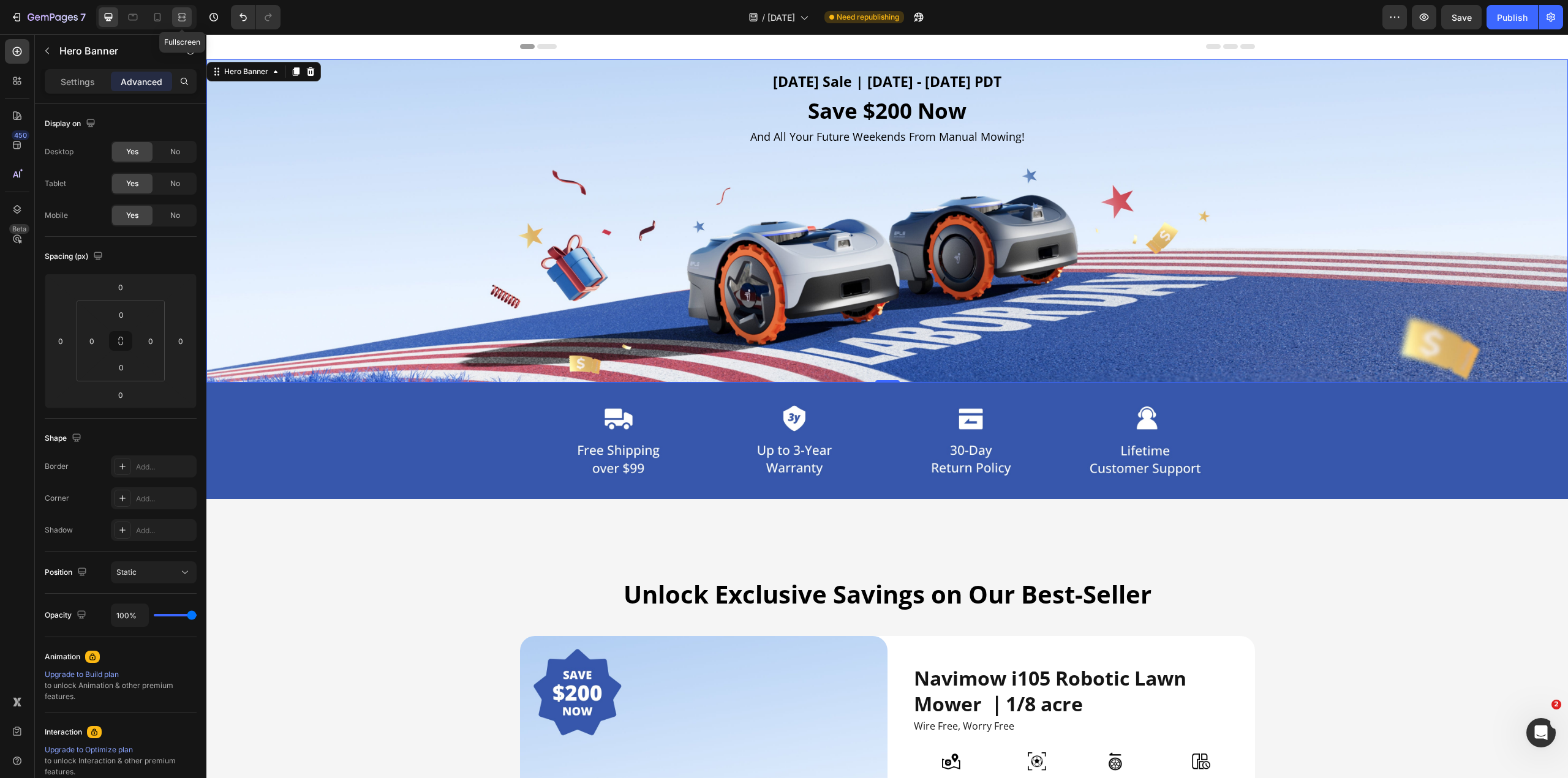
click at [184, 16] on icon at bounding box center [184, 16] width 4 height 3
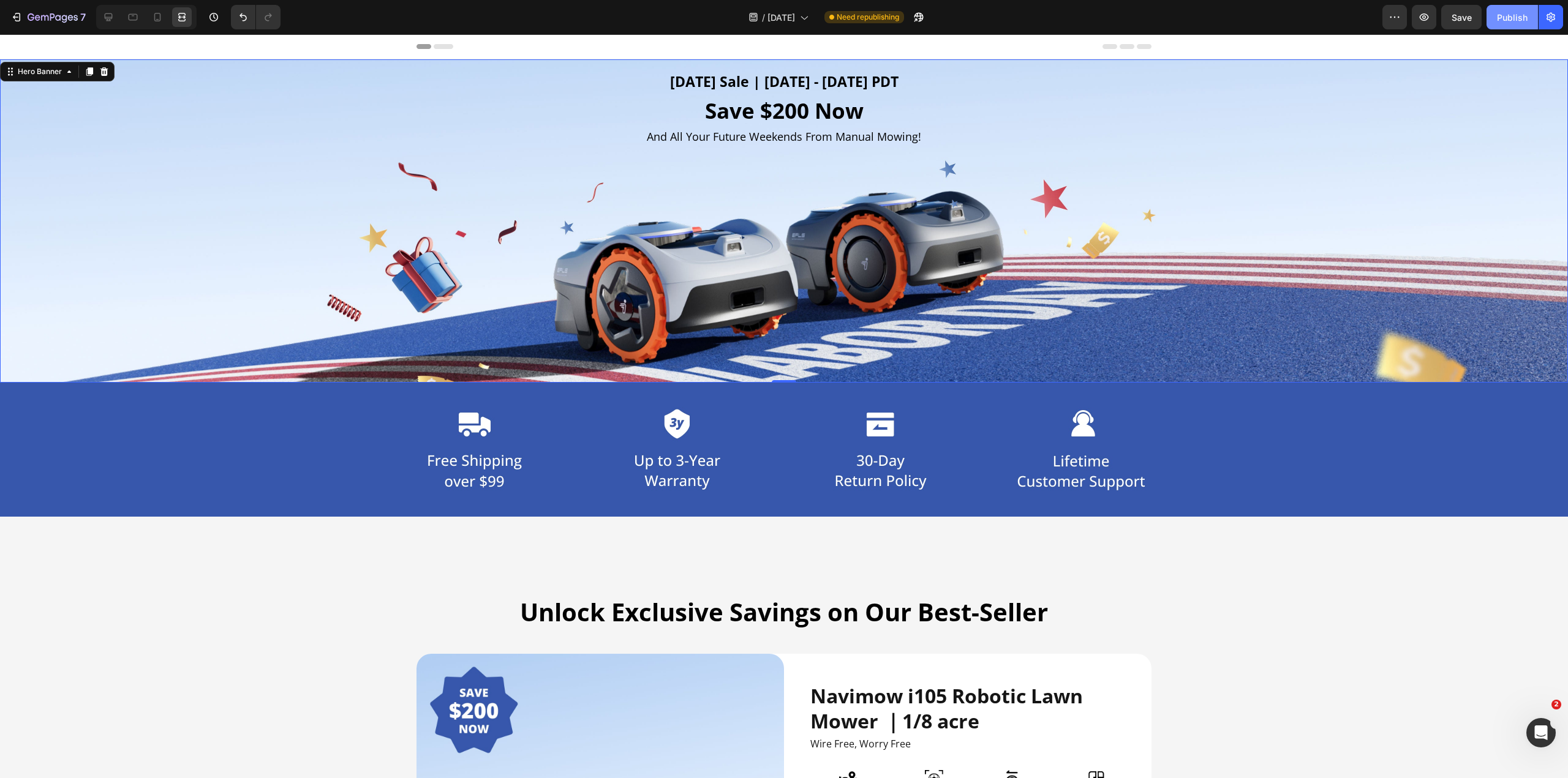
click at [783, 21] on div "Publish" at bounding box center [1512, 18] width 31 height 13
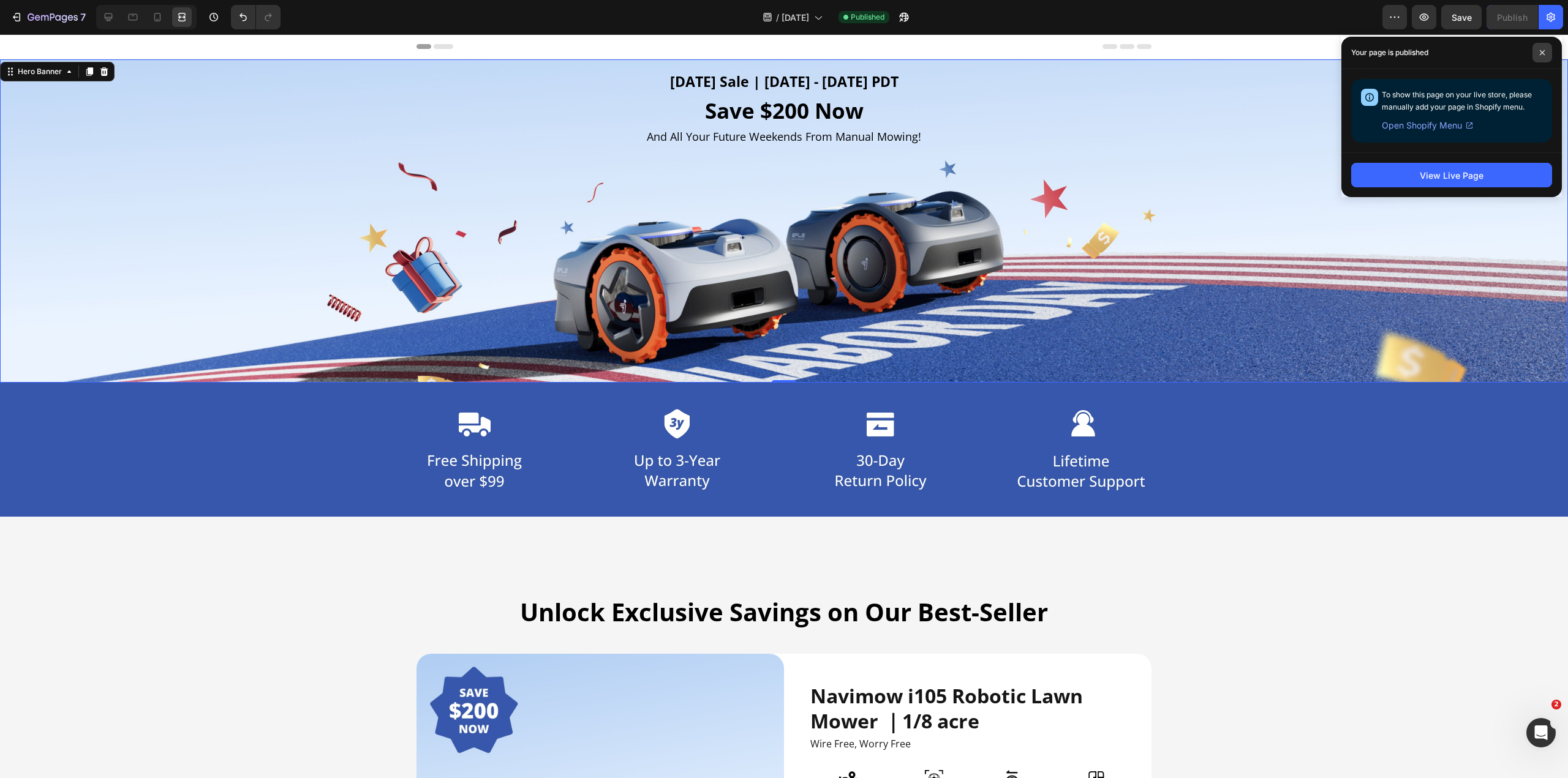
click at [783, 51] on span at bounding box center [1542, 52] width 20 height 20
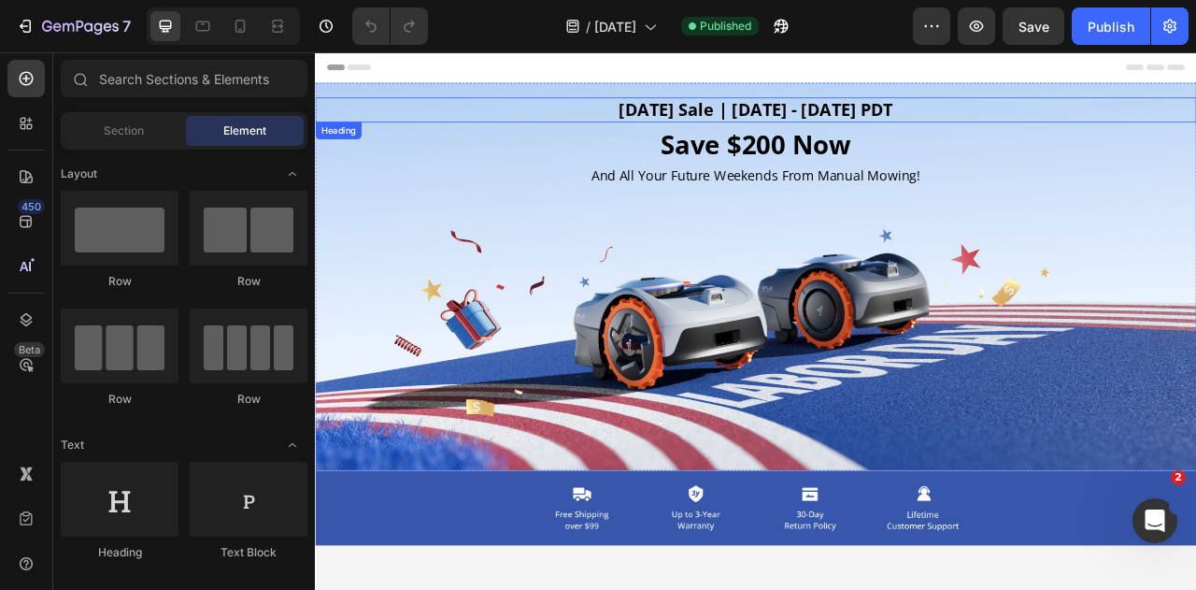
click at [757, 122] on h2 "[DATE] Sale | [DATE] - [DATE] PDT" at bounding box center [876, 125] width 1122 height 32
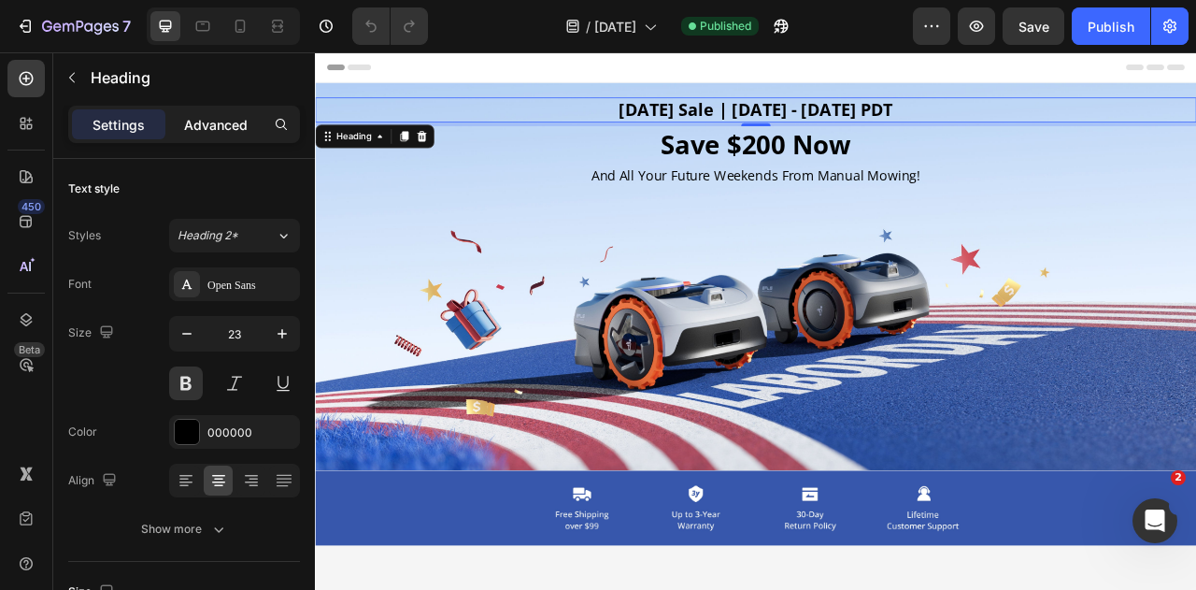
click at [222, 121] on p "Advanced" at bounding box center [216, 125] width 64 height 20
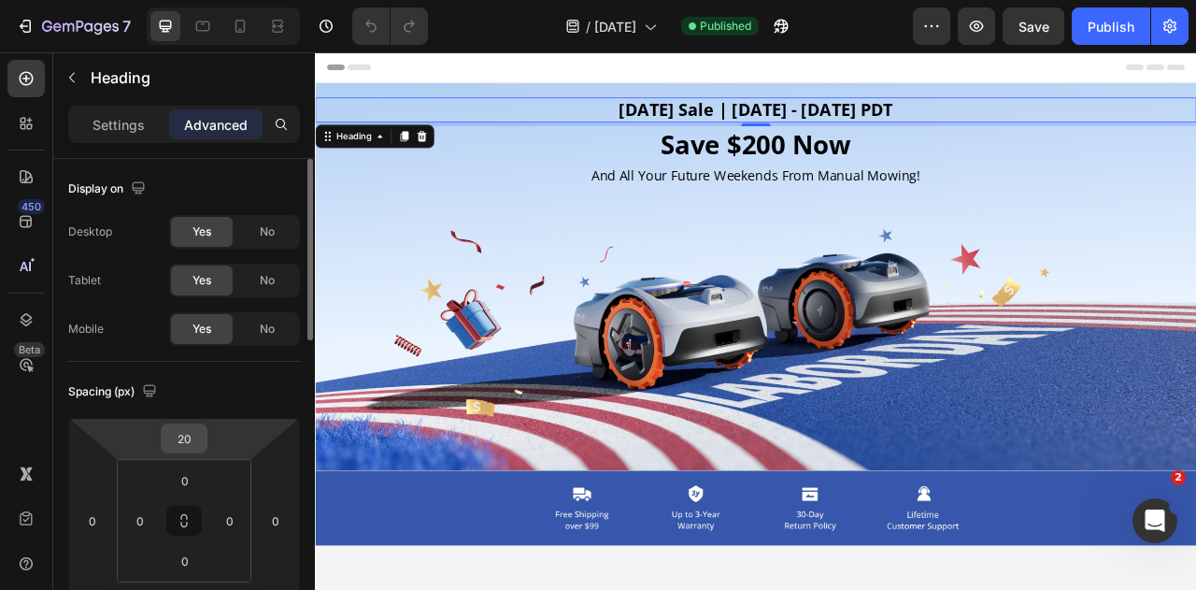
click at [188, 439] on input "20" at bounding box center [183, 438] width 37 height 28
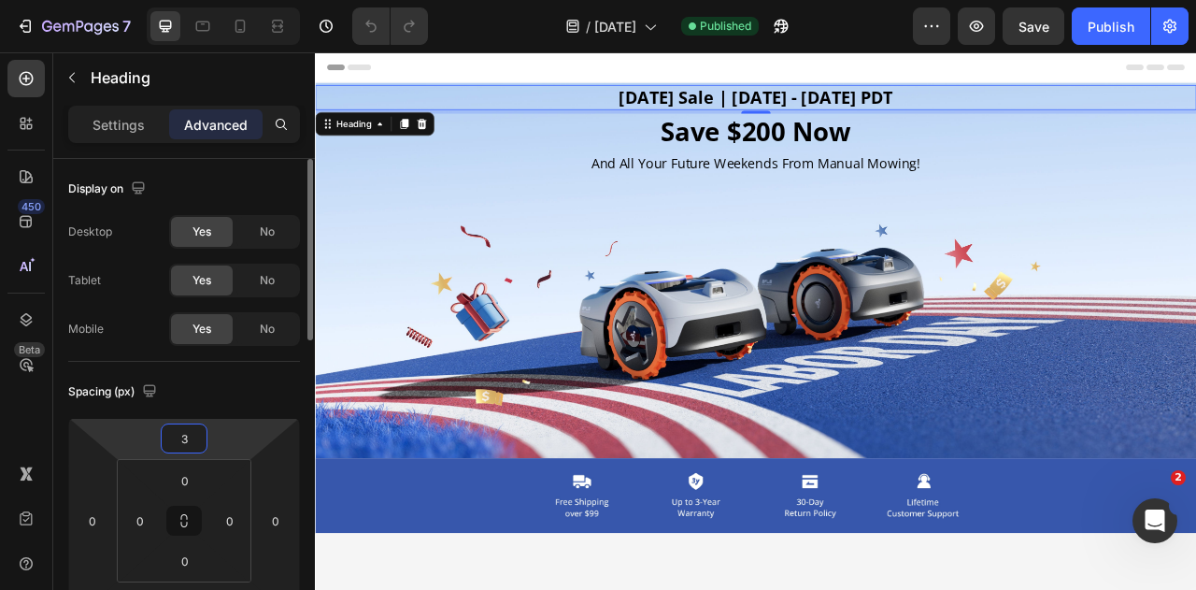
type input "30"
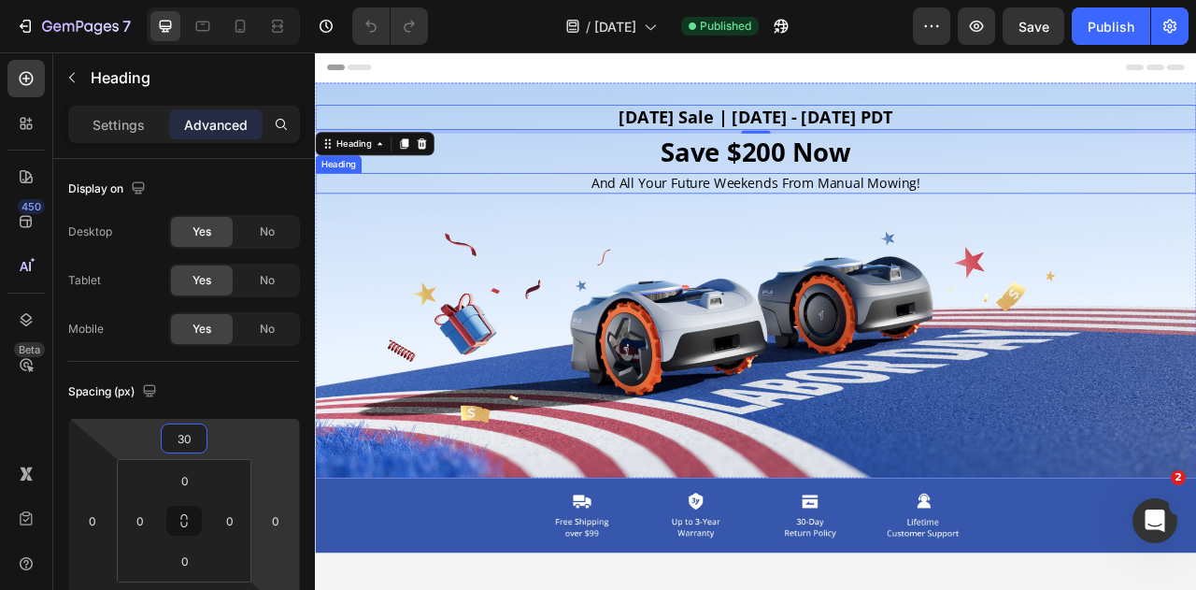
click at [773, 221] on h2 "And All Your Future Weekends From Manual Mowing!" at bounding box center [876, 218] width 1122 height 25
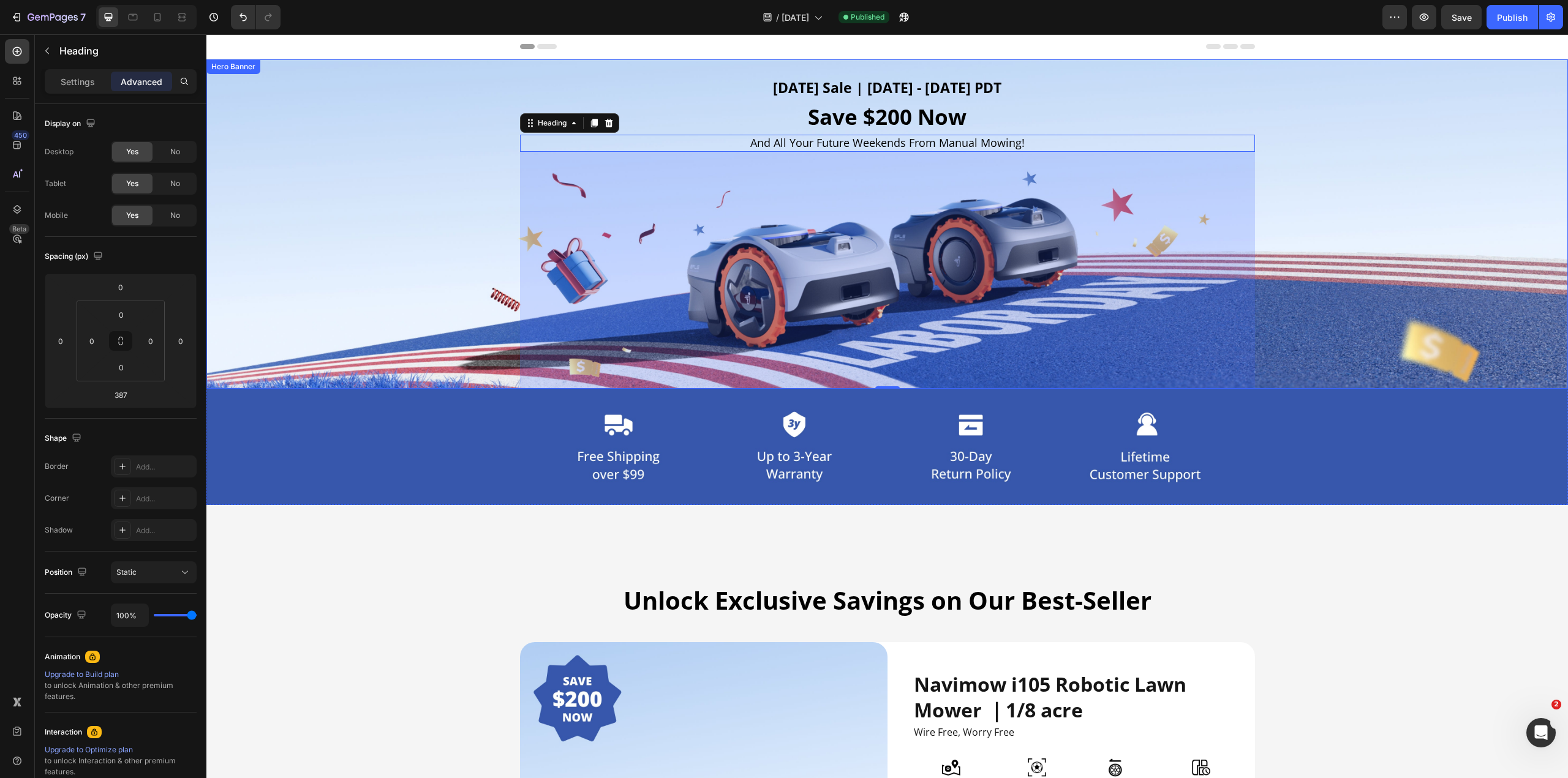
click at [342, 197] on div "Background Image" at bounding box center [887, 224] width 1362 height 329
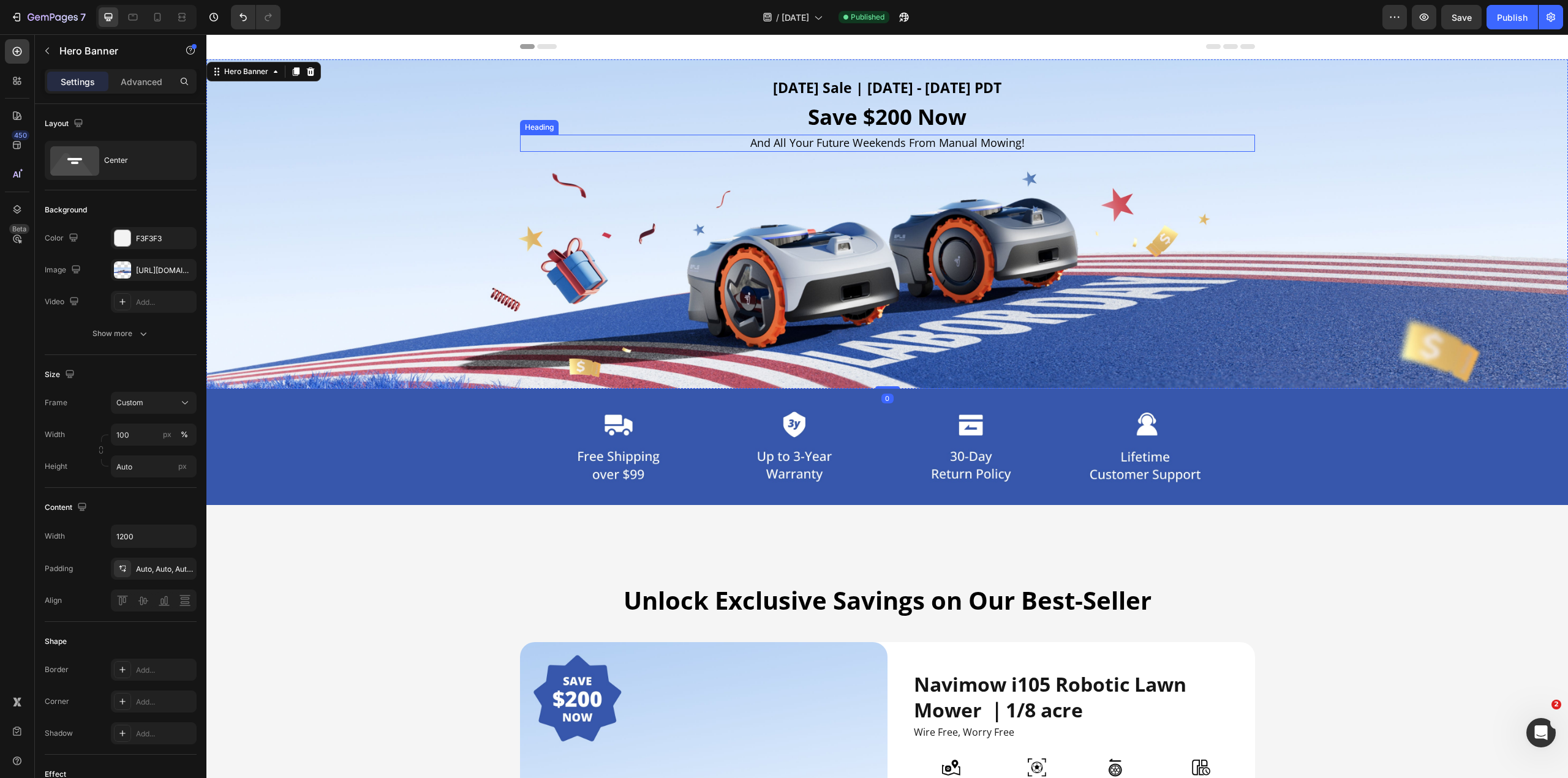
click at [783, 141] on h2 "And All Your Future Weekends From Manual Mowing!" at bounding box center [888, 143] width 735 height 16
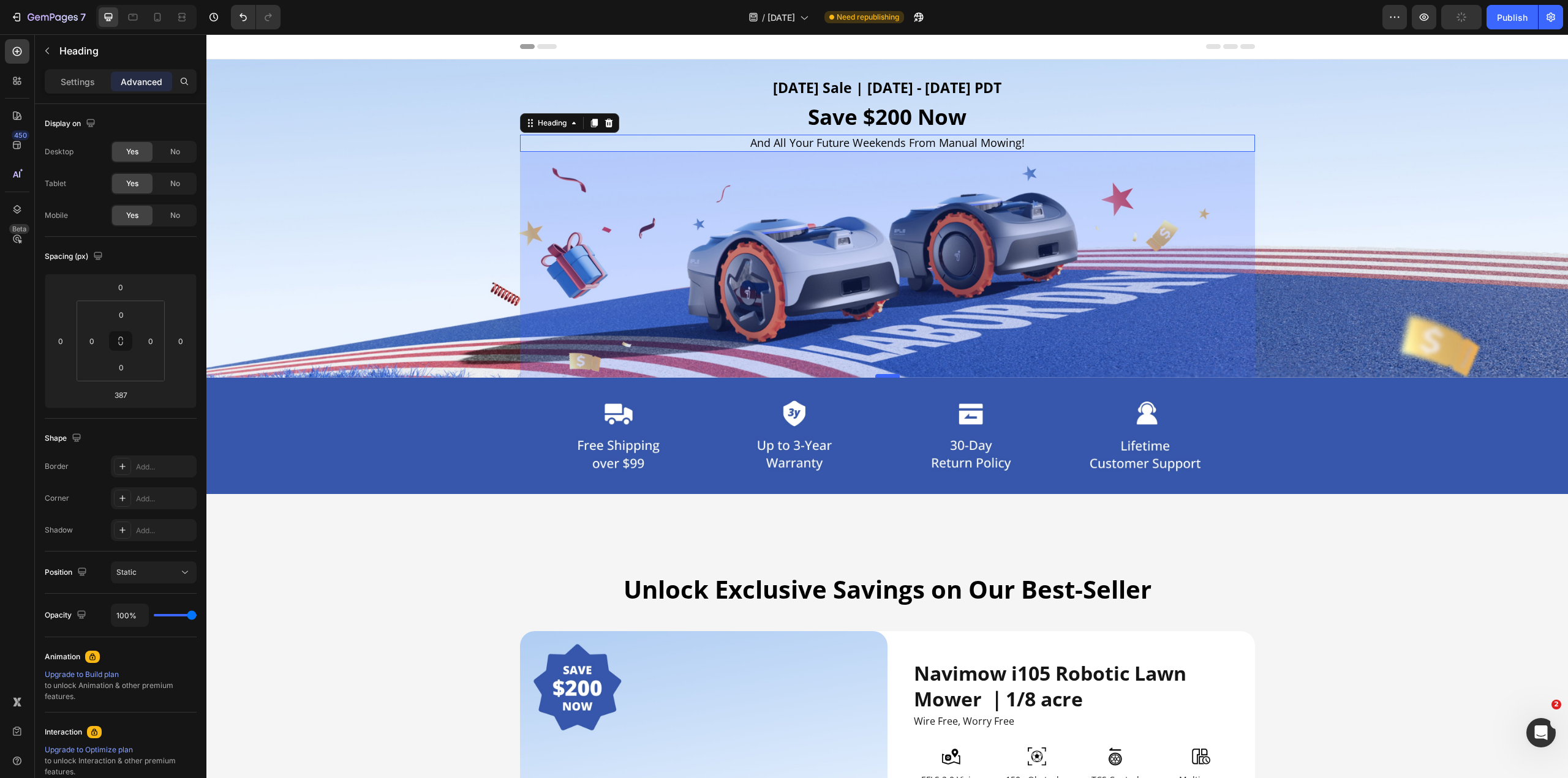
drag, startPoint x: 884, startPoint y: 388, endPoint x: 885, endPoint y: 377, distance: 11.0
click at [783, 377] on div at bounding box center [887, 376] width 24 height 4
type input "369"
click at [783, 98] on h2 "[DATE] Sale | [DATE] - [DATE] PDT" at bounding box center [888, 88] width 735 height 21
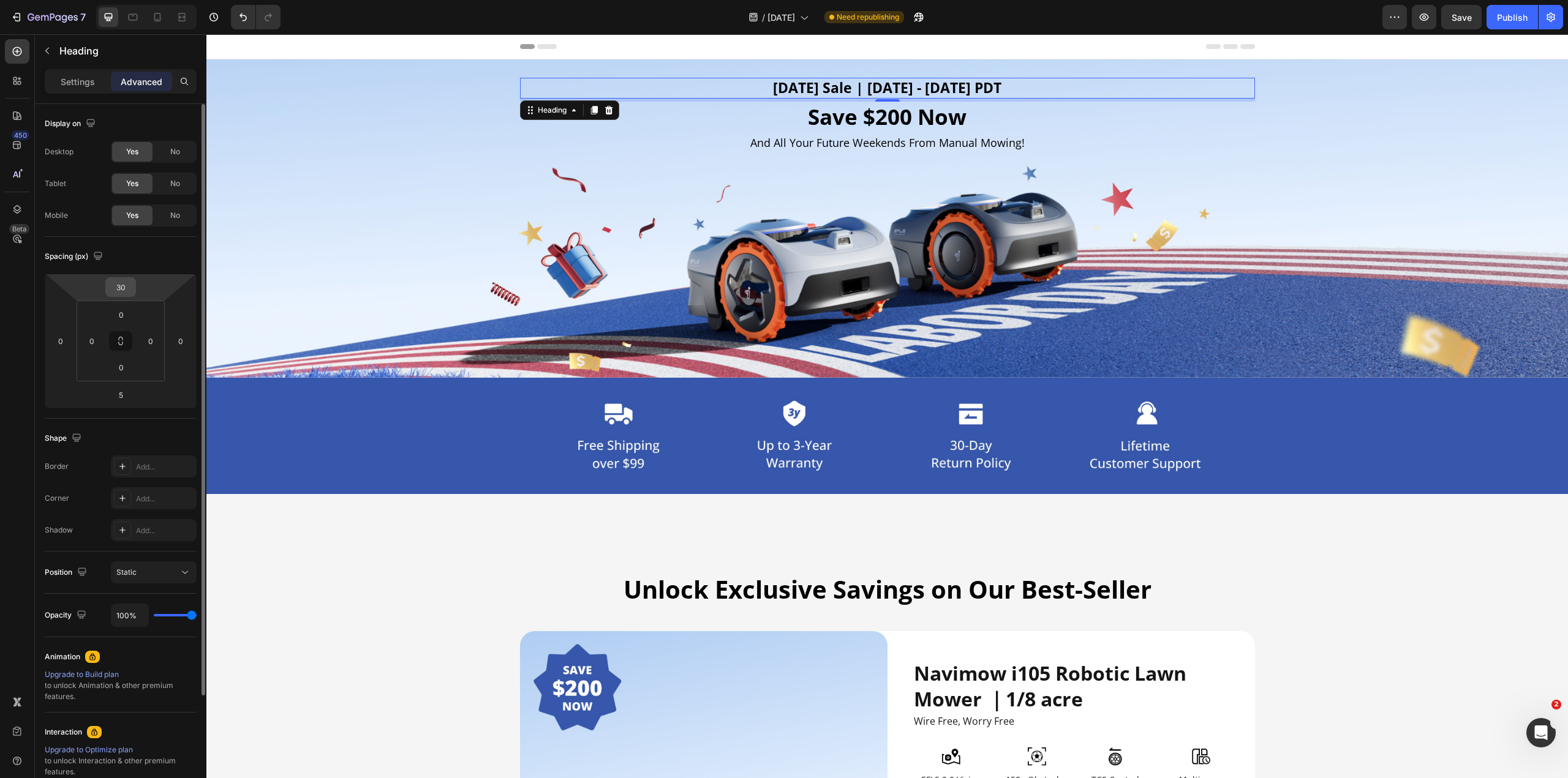
click at [126, 286] on input "30" at bounding box center [120, 287] width 24 height 18
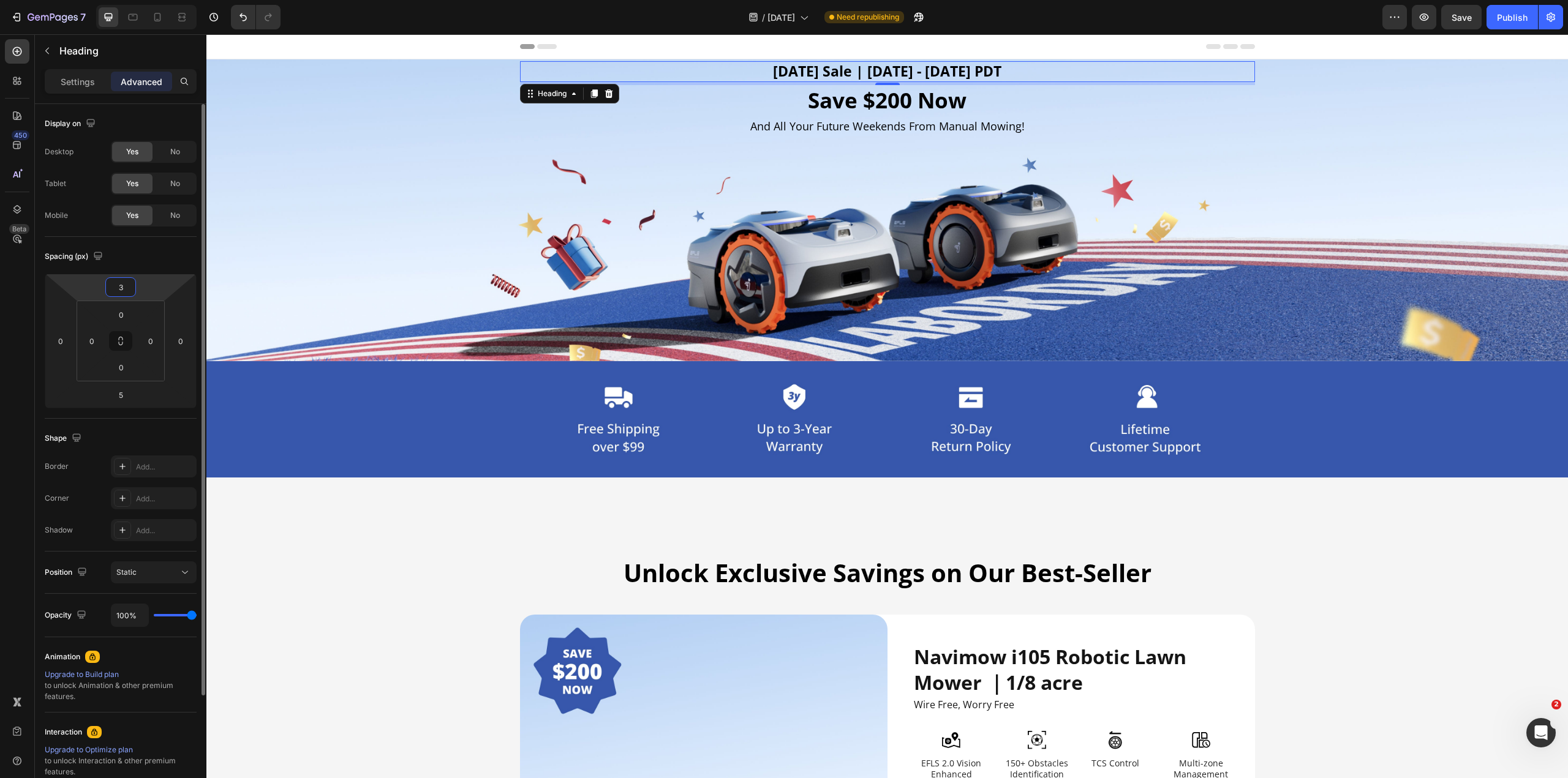
type input "35"
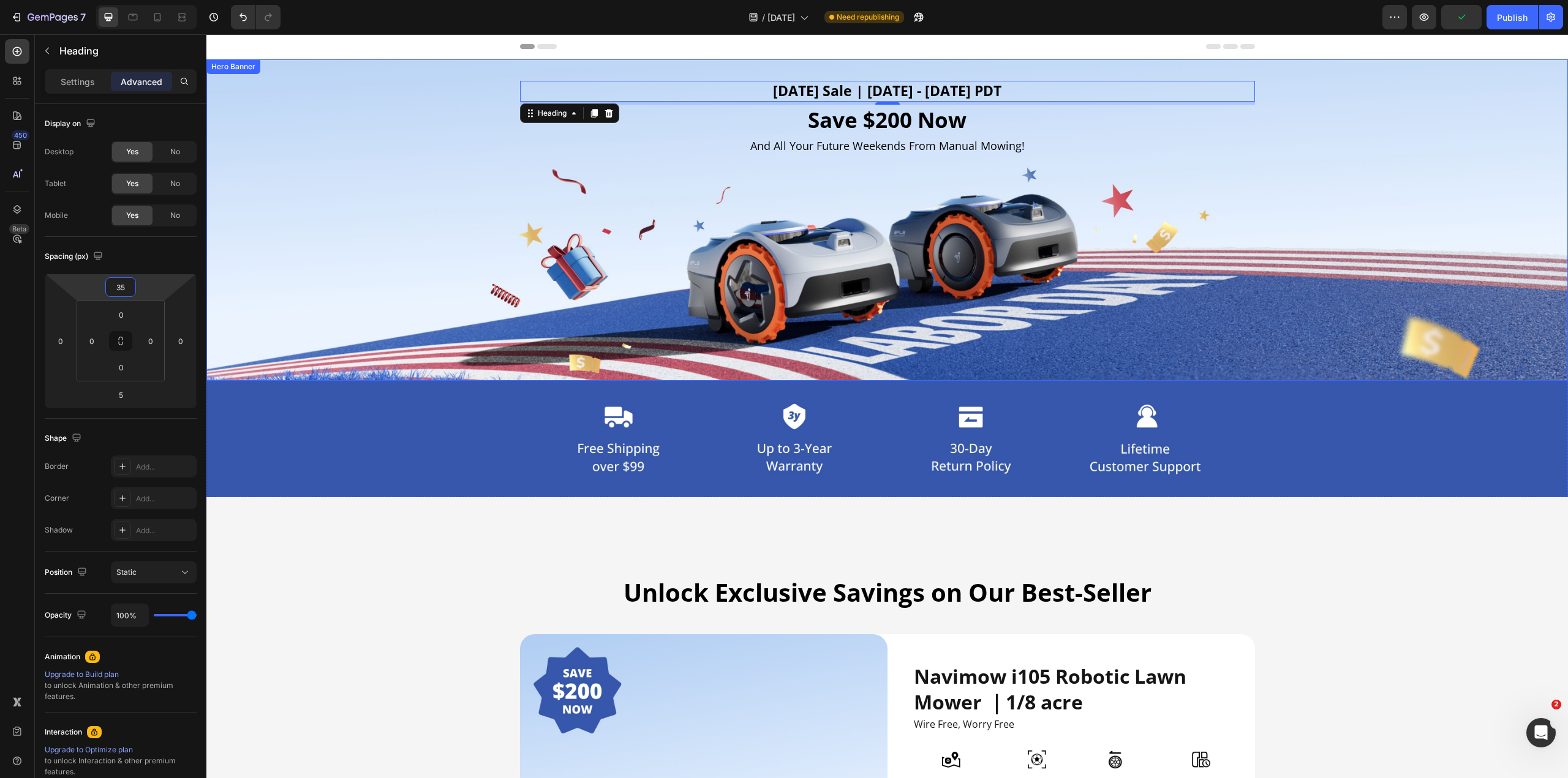
click at [411, 312] on div "Background Image" at bounding box center [887, 220] width 1362 height 322
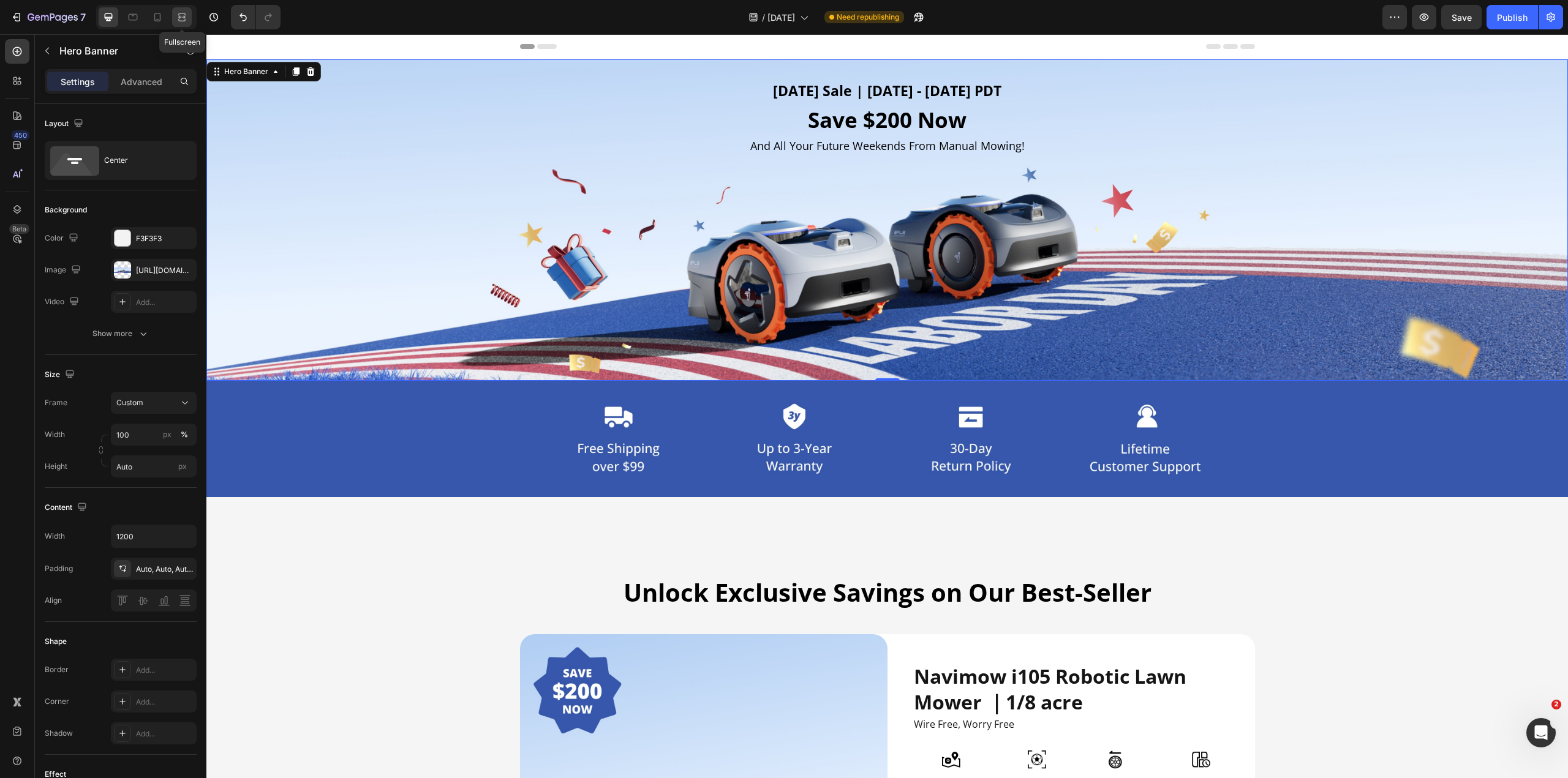
click at [186, 14] on icon at bounding box center [182, 17] width 12 height 12
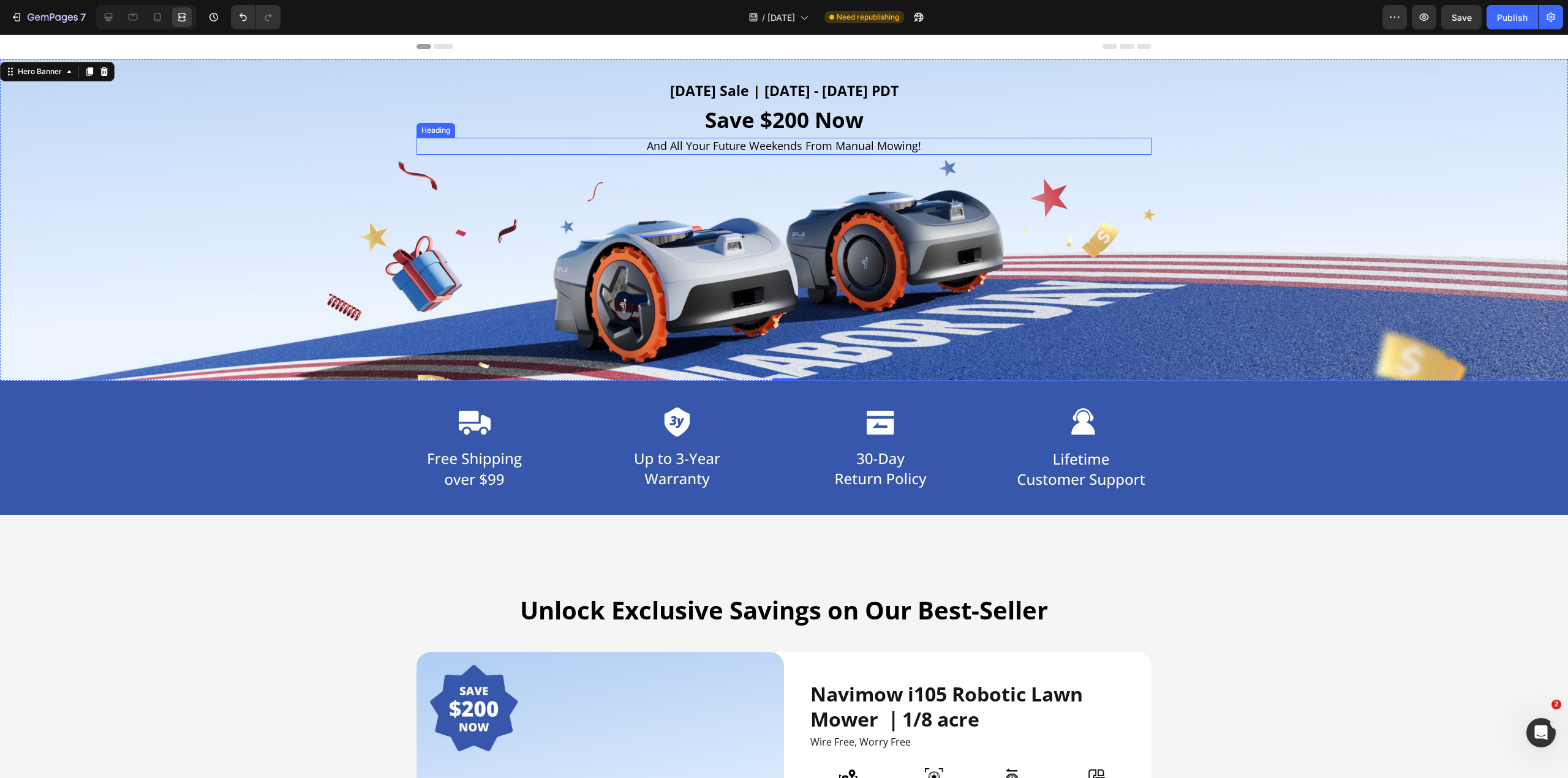
click at [778, 150] on h2 "And All Your Future Weekends From Manual Mowing!" at bounding box center [784, 145] width 735 height 16
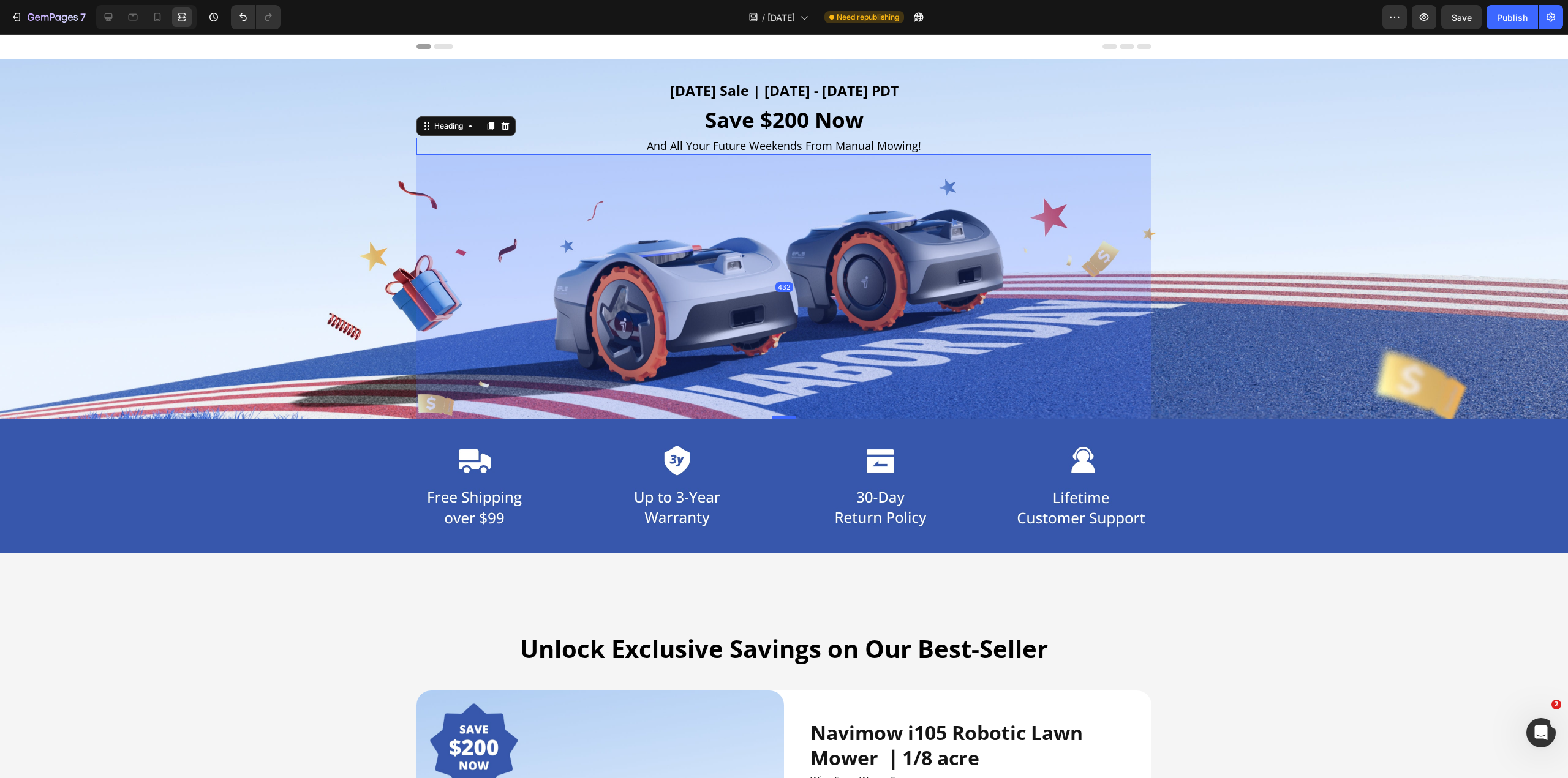
drag, startPoint x: 778, startPoint y: 379, endPoint x: 776, endPoint y: 417, distance: 38.1
click at [776, 386] on div at bounding box center [784, 418] width 24 height 4
type input "432"
click at [759, 92] on h2 "[DATE] Sale | [DATE] - [DATE] PDT" at bounding box center [784, 91] width 735 height 21
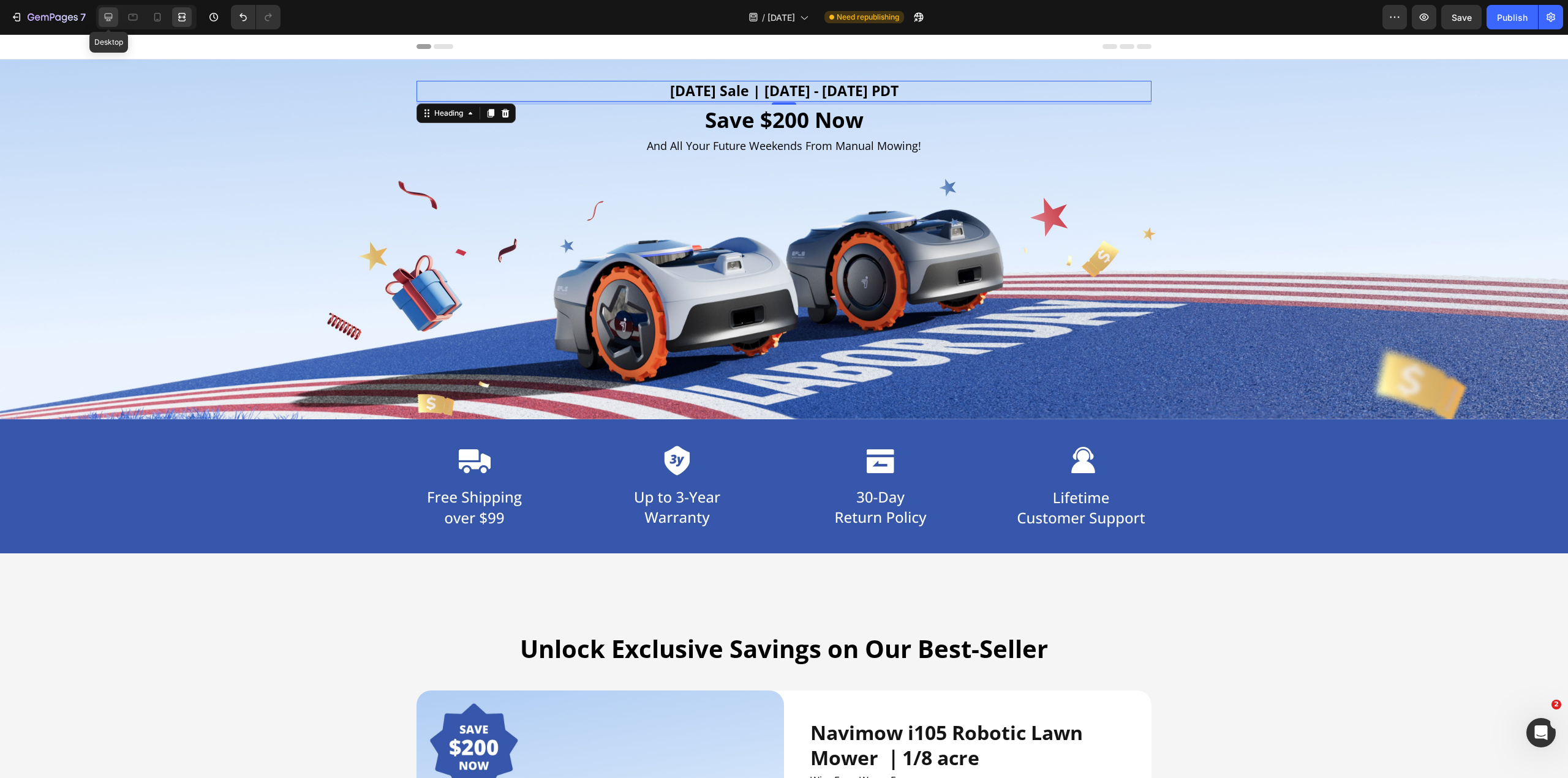
click at [110, 20] on icon at bounding box center [108, 17] width 12 height 12
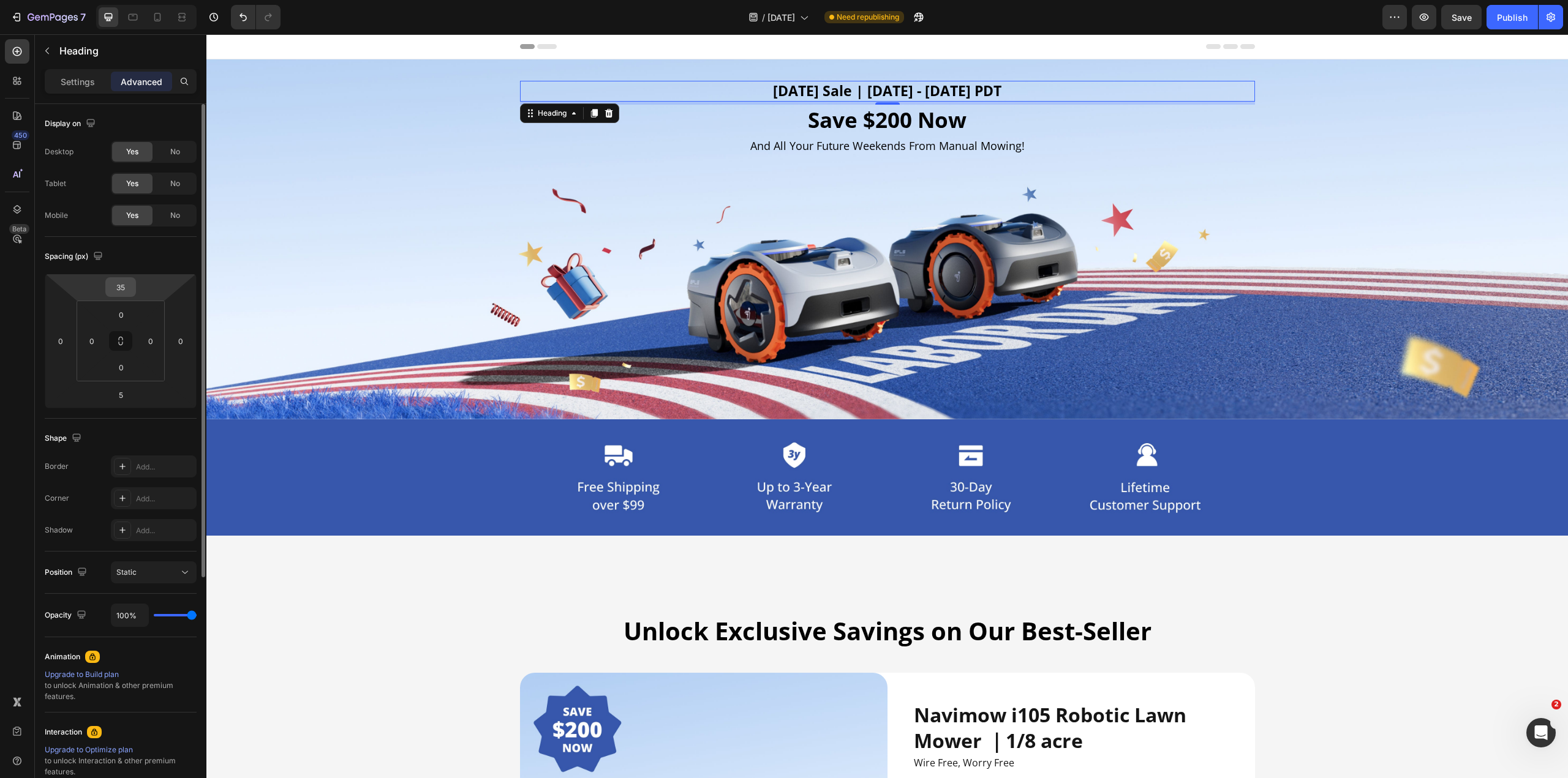
click at [119, 280] on input "35" at bounding box center [120, 287] width 24 height 18
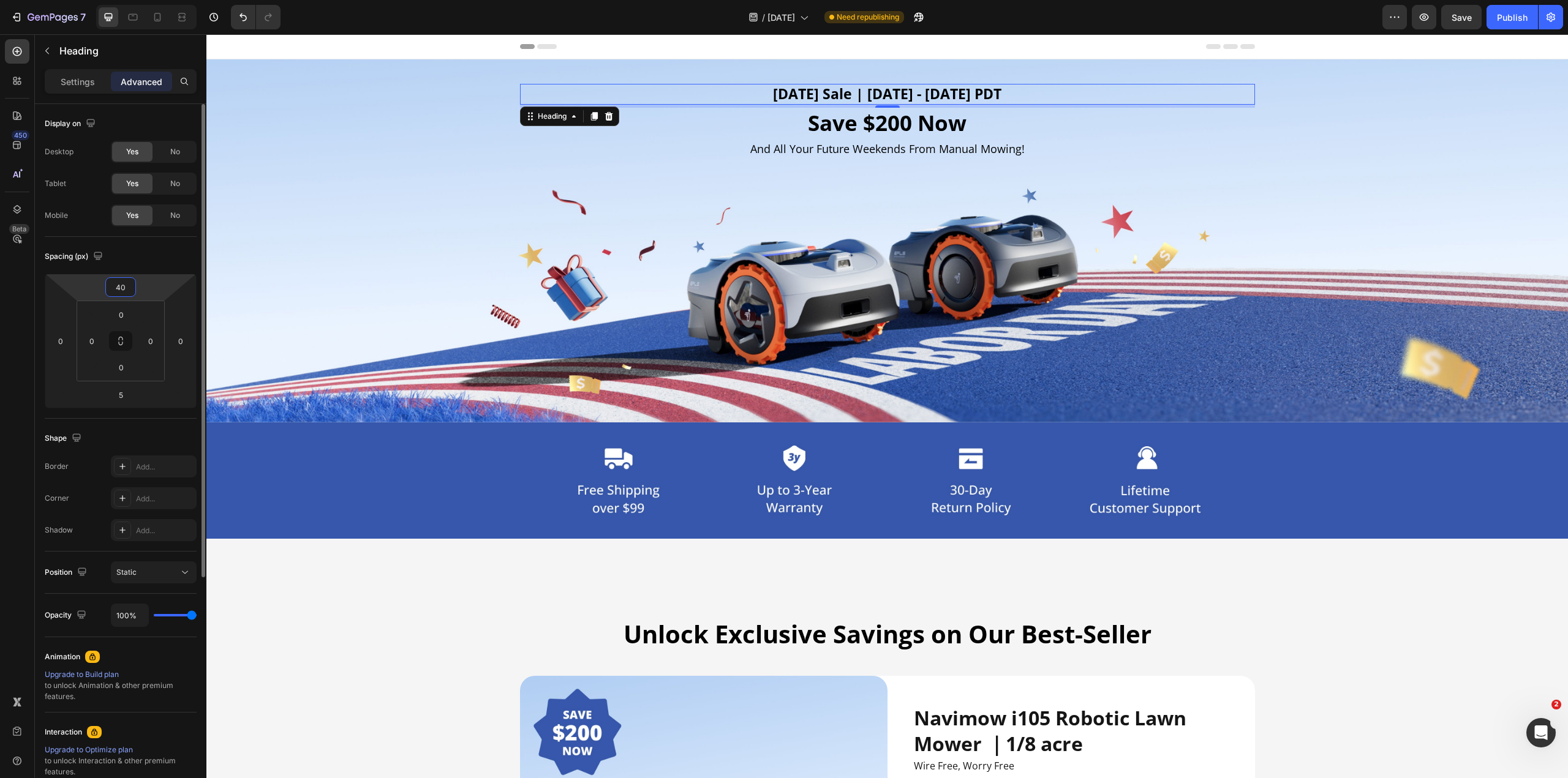
type input "4"
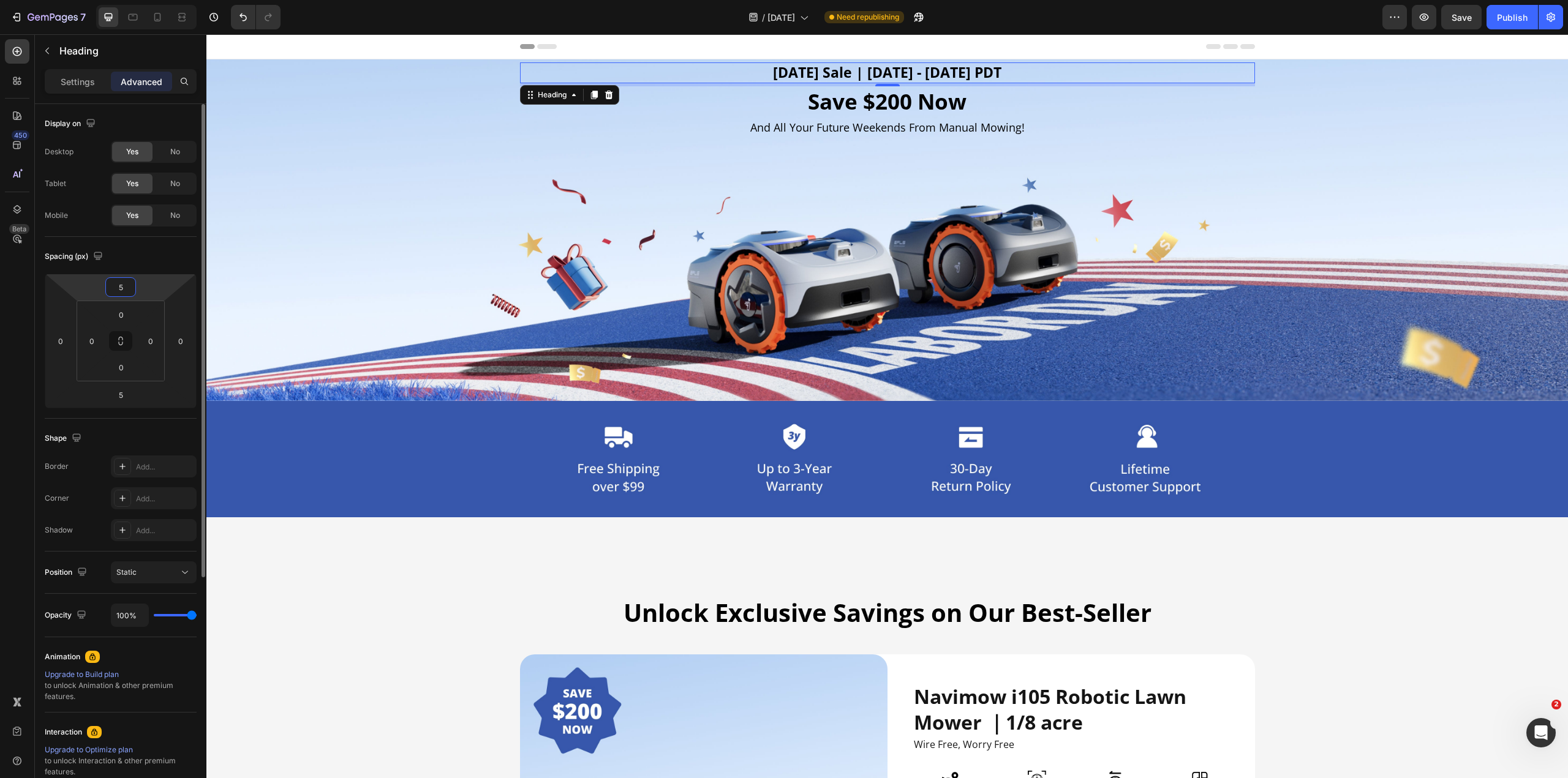
type input "50"
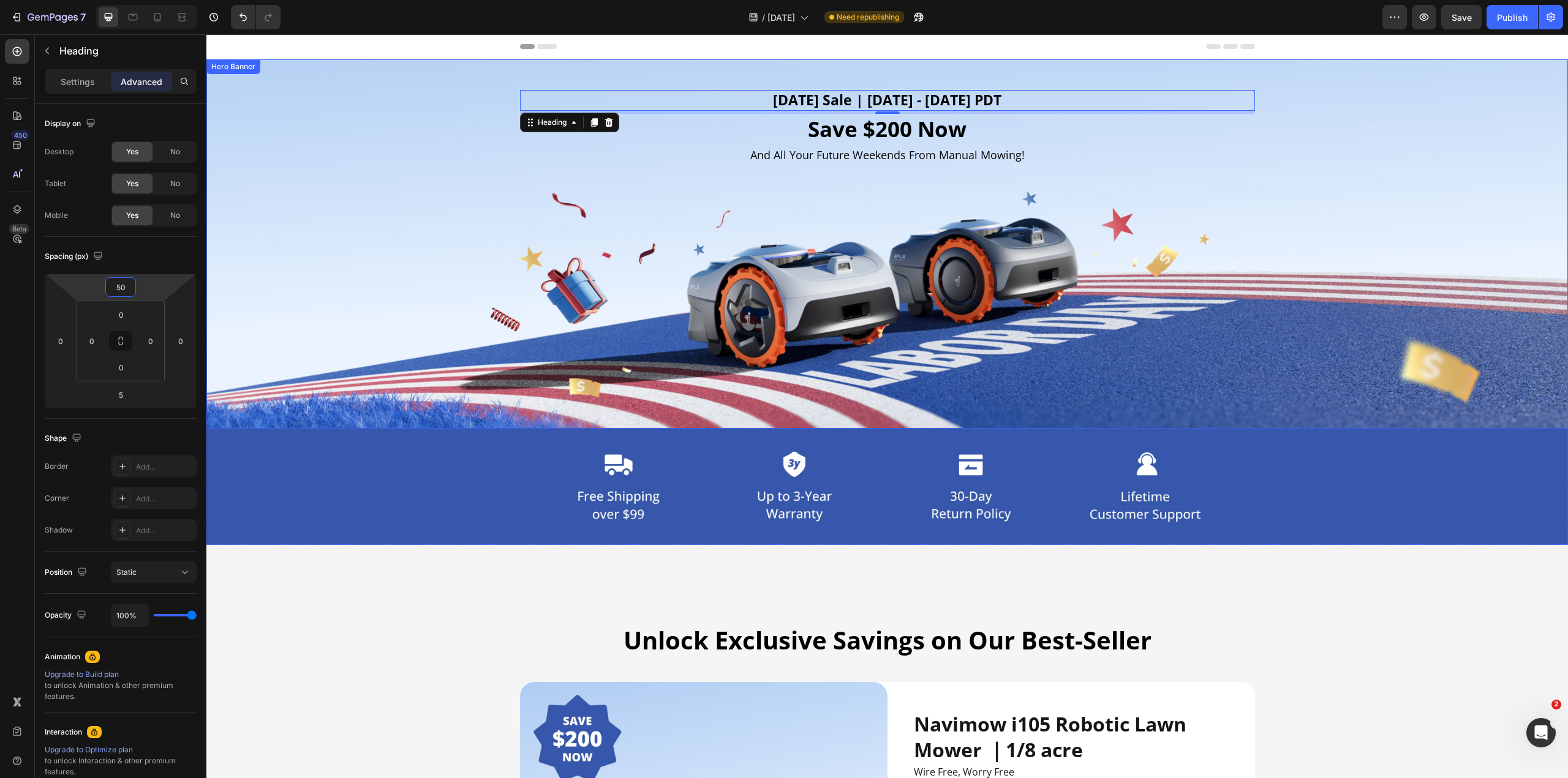
click at [426, 296] on div "Background Image" at bounding box center [887, 244] width 1362 height 369
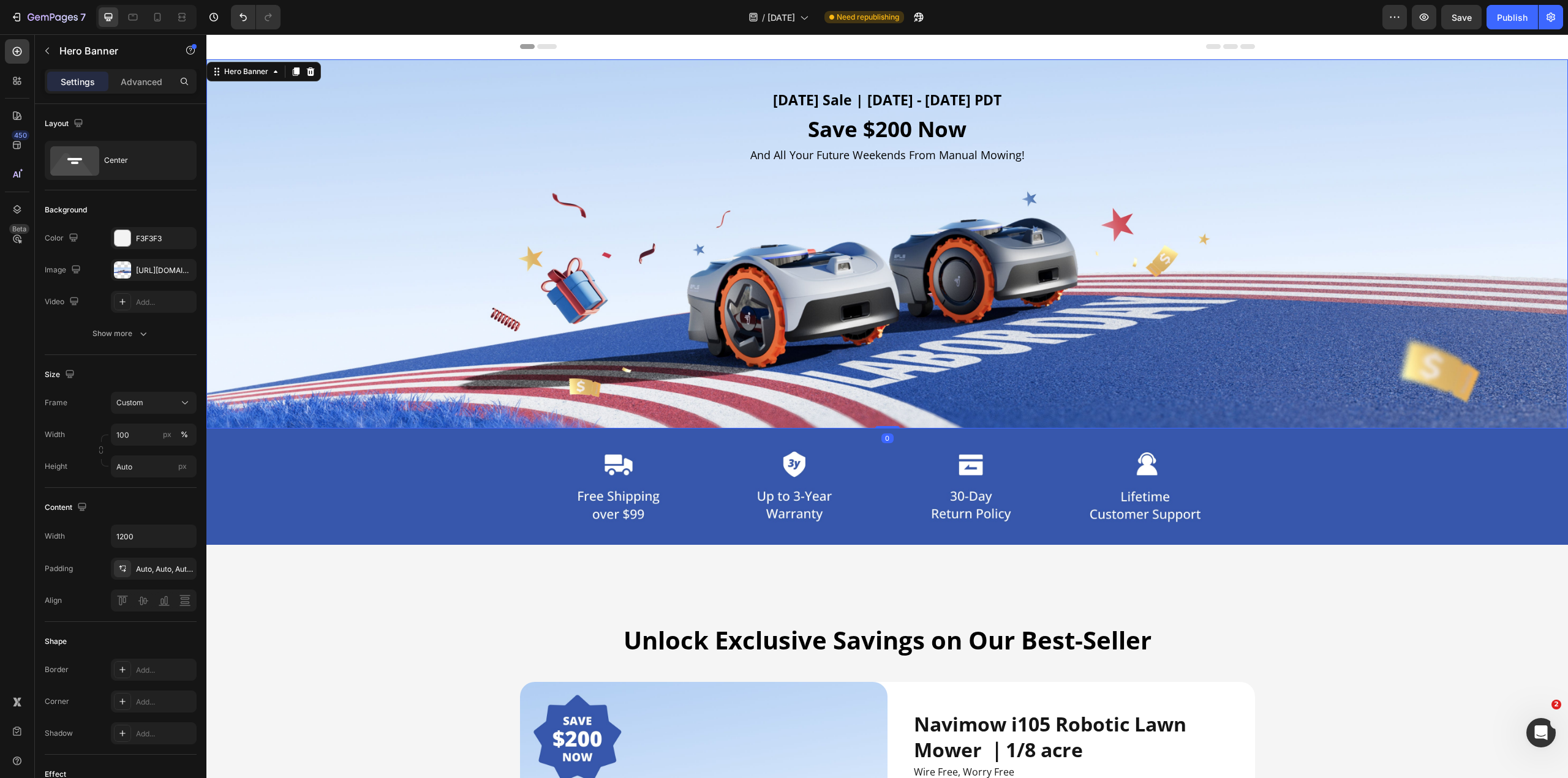
click at [783, 159] on h2 "And All Your Future Weekends From Manual Mowing!" at bounding box center [888, 155] width 735 height 16
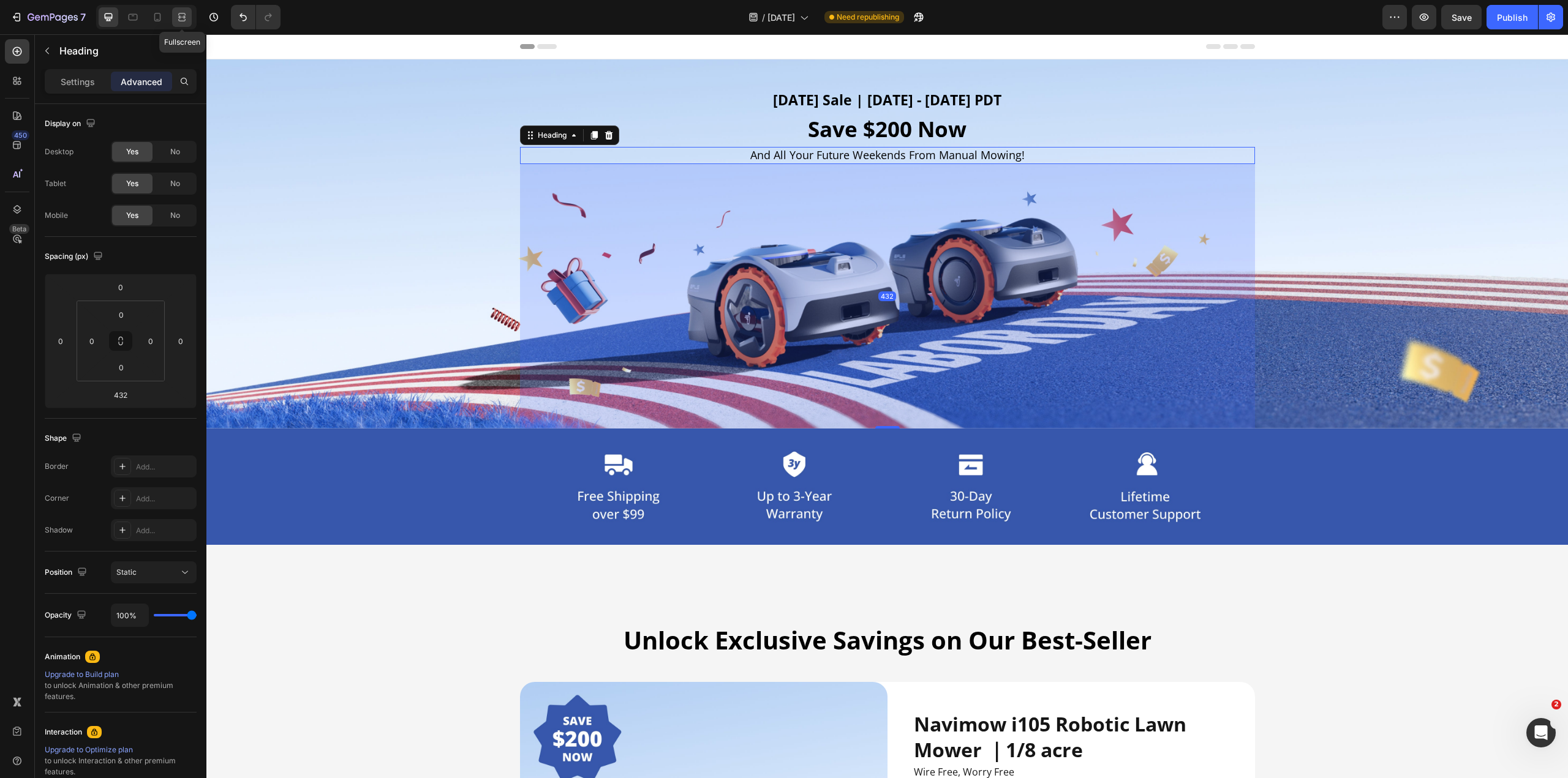
click at [184, 16] on icon at bounding box center [184, 16] width 4 height 3
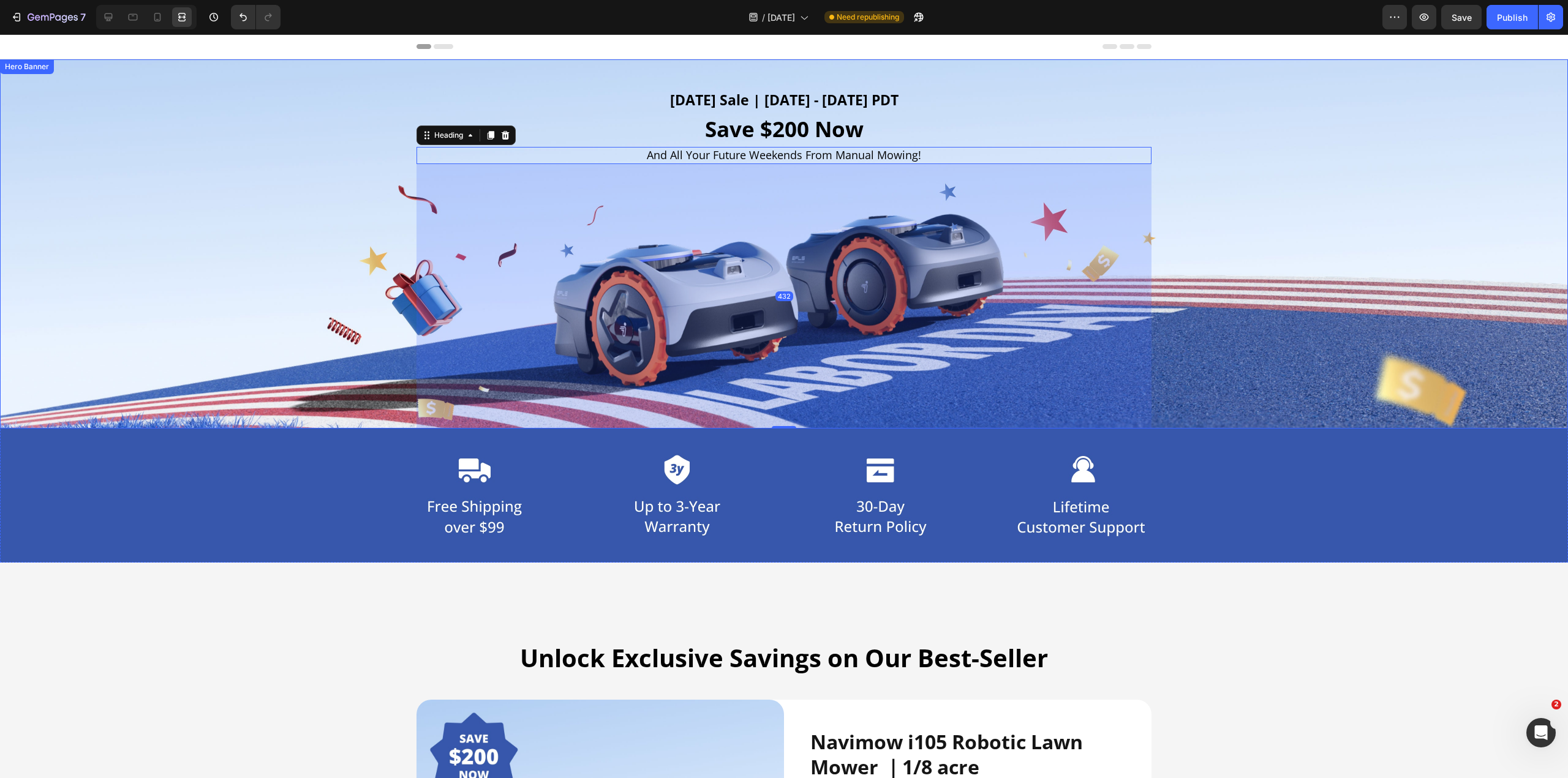
click at [197, 282] on div "Background Image" at bounding box center [784, 244] width 1568 height 369
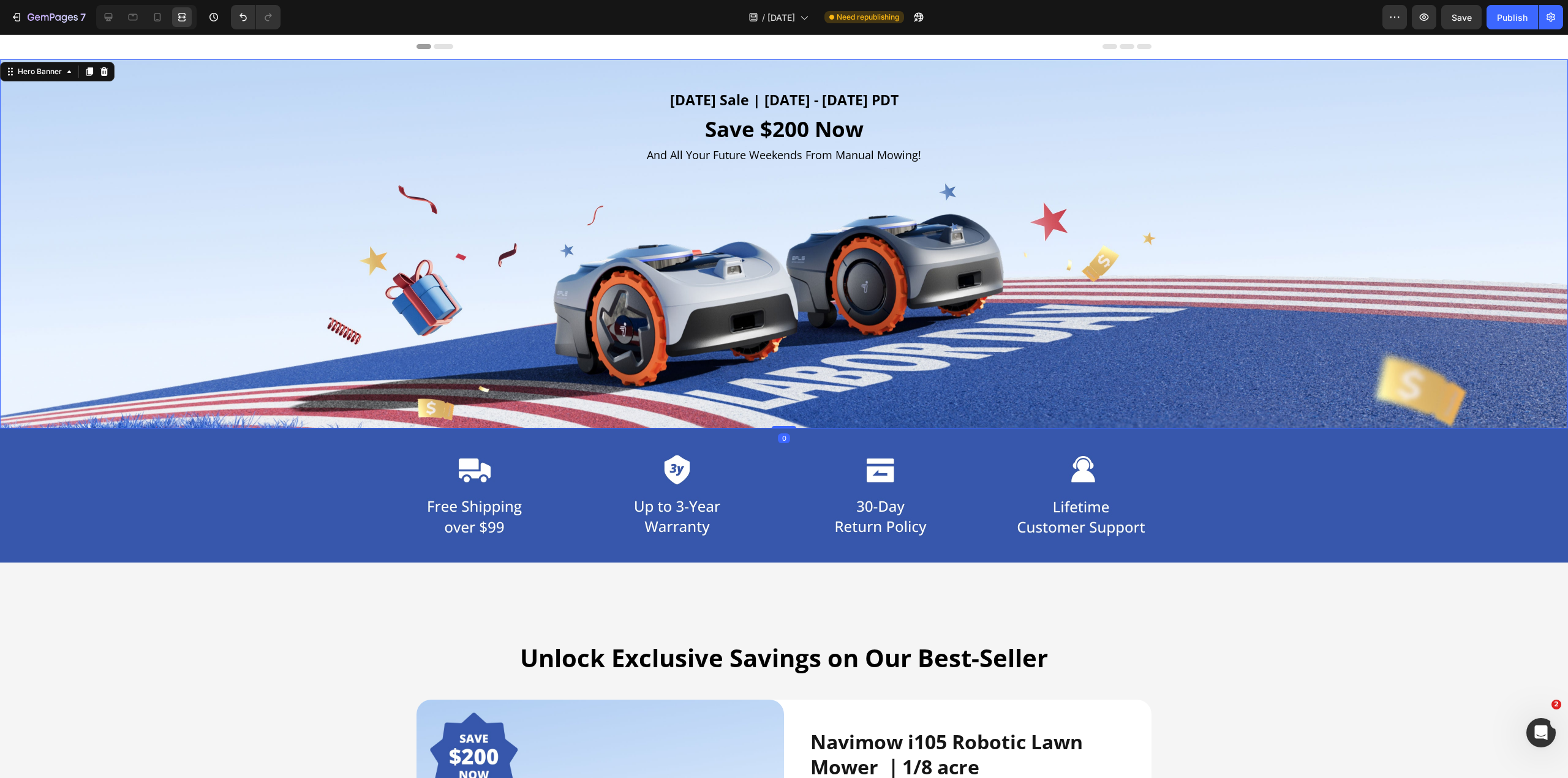
drag, startPoint x: 784, startPoint y: 427, endPoint x: 785, endPoint y: 413, distance: 14.0
click at [783, 386] on div "[DATE] Sale | [DATE] - [DATE] PDT Heading Save $200 Now Heading And All Your Fu…" at bounding box center [784, 244] width 1568 height 369
click at [780, 386] on div "[DATE] Sale | [DATE] - [DATE] PDT Heading Save $200 Now Heading And All Your Fu…" at bounding box center [784, 244] width 1568 height 369
click at [783, 259] on div "[DATE] Sale | [DATE] - [DATE] PDT Heading Save $200 Now Heading And All Your Fu…" at bounding box center [784, 244] width 735 height 369
click at [783, 152] on h2 "And All Your Future Weekends From Manual Mowing!" at bounding box center [784, 155] width 735 height 16
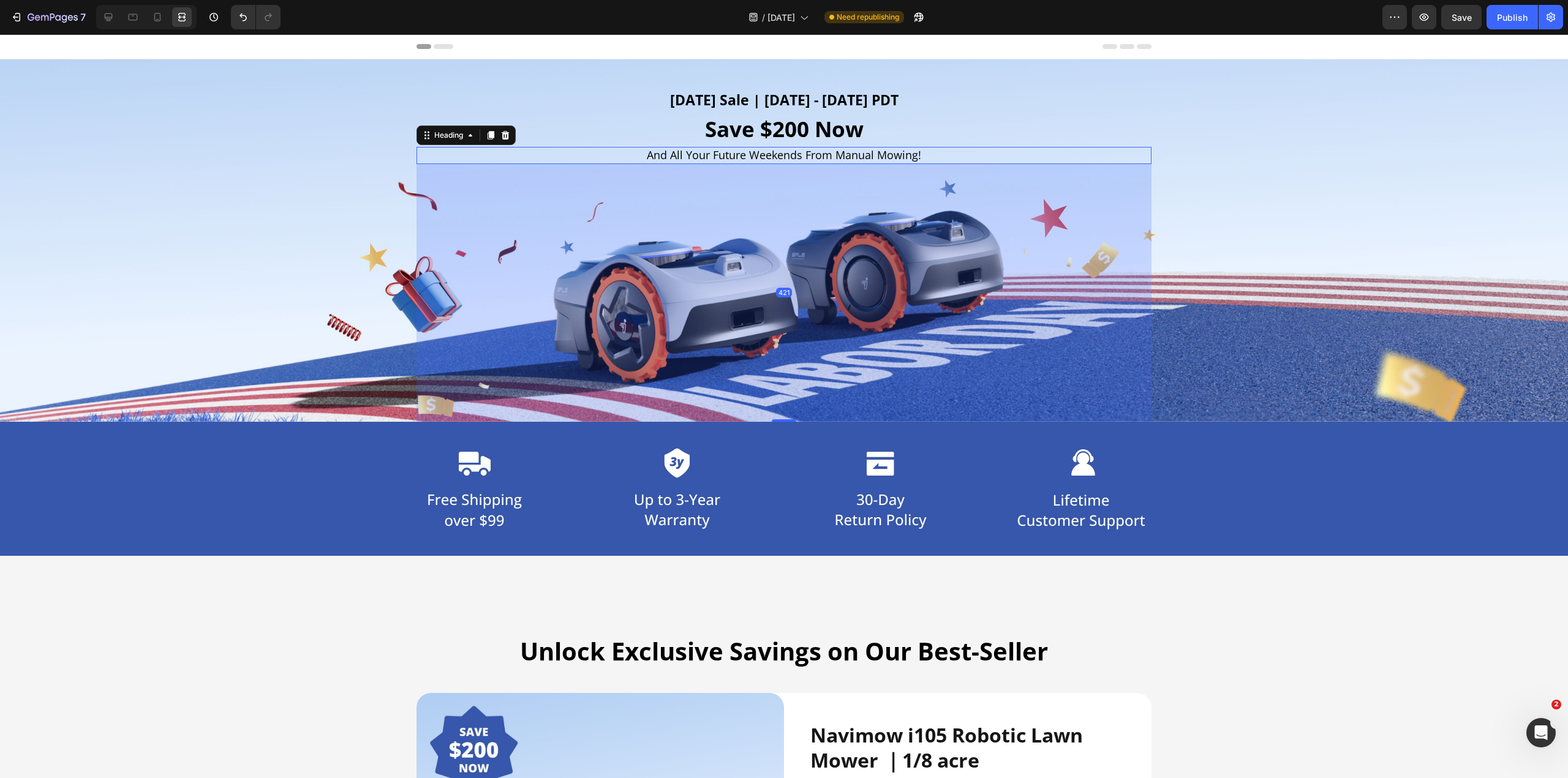
drag, startPoint x: 784, startPoint y: 427, endPoint x: 792, endPoint y: 420, distance: 10.6
click at [783, 164] on div "421" at bounding box center [784, 164] width 735 height 0
type input "421"
click at [234, 296] on div "Background Image" at bounding box center [784, 240] width 1568 height 362
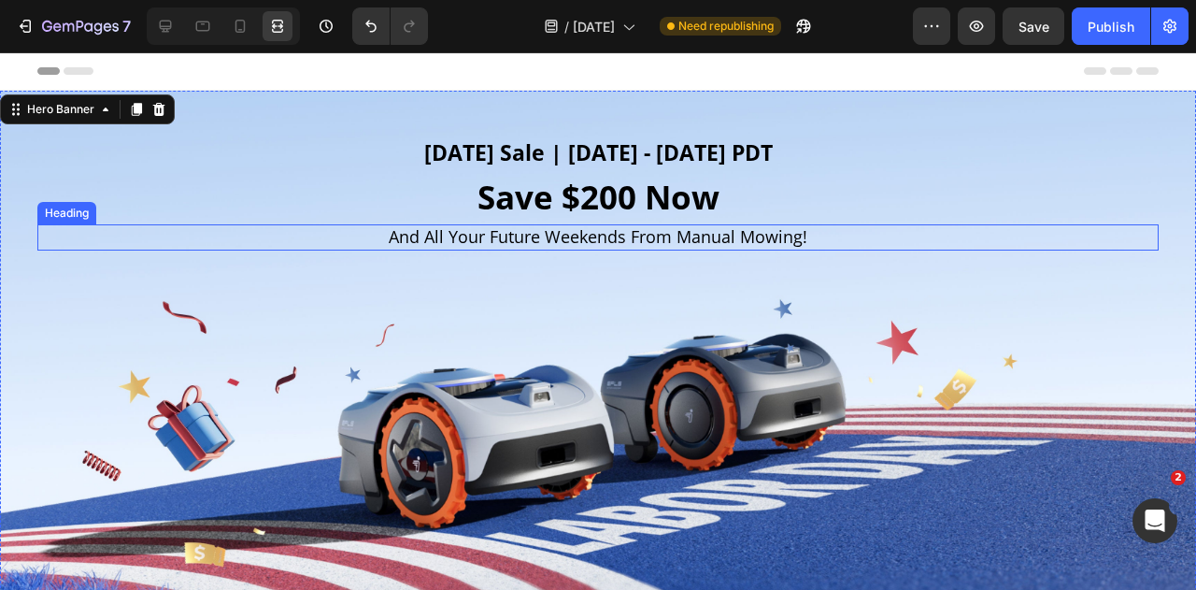
click at [576, 248] on h2 "And All Your Future Weekends From Manual Mowing!" at bounding box center [598, 236] width 1122 height 25
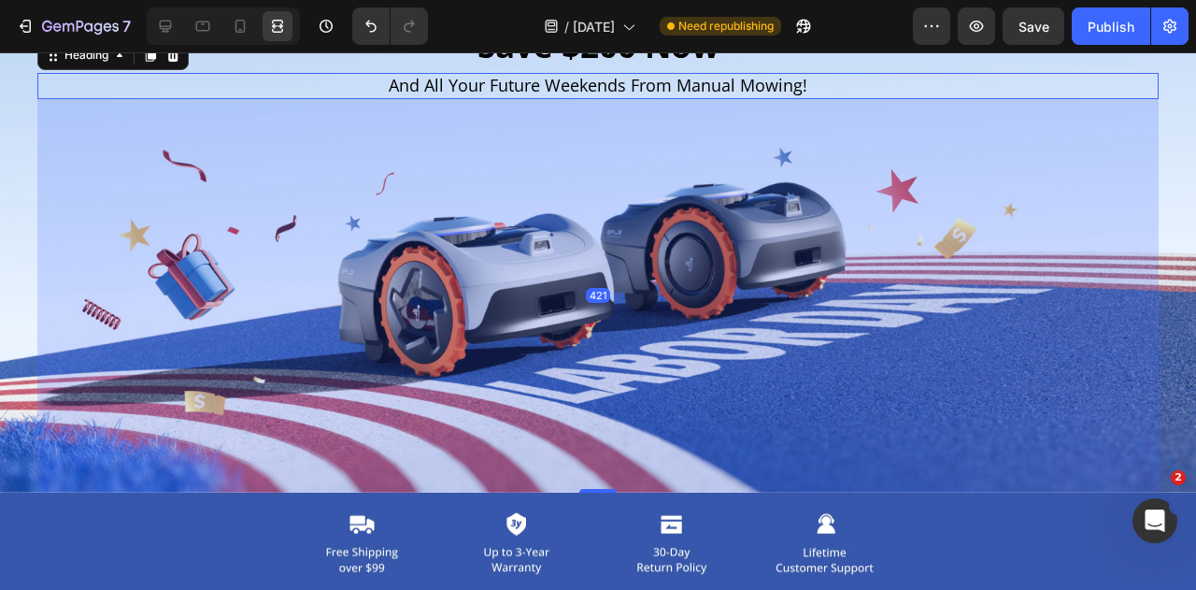
scroll to position [187, 0]
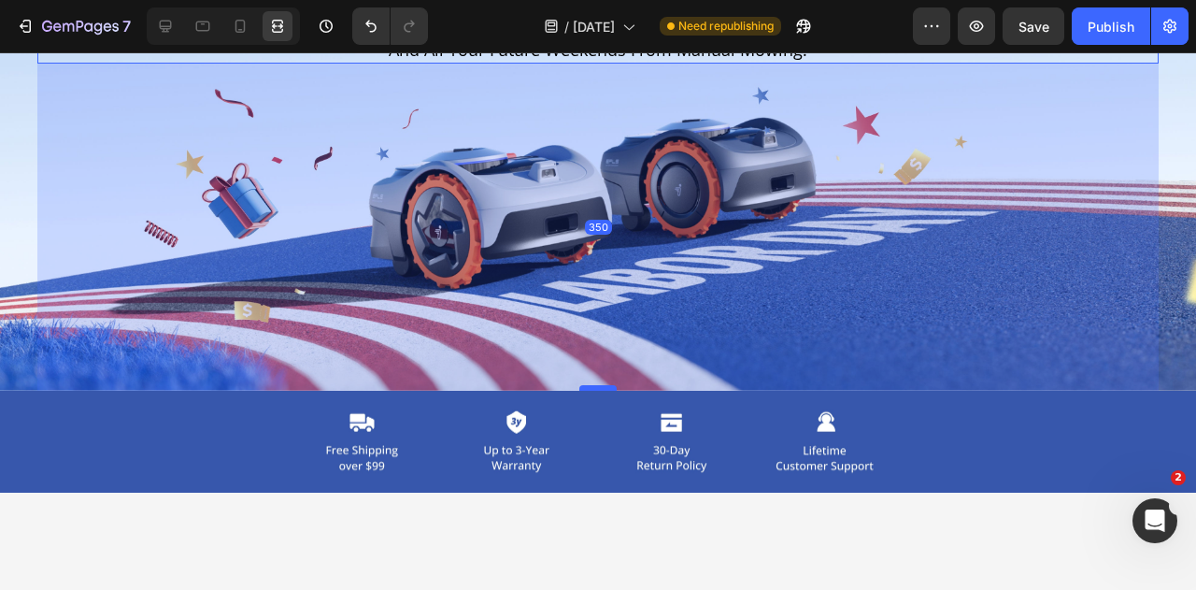
drag, startPoint x: 593, startPoint y: 453, endPoint x: 594, endPoint y: 387, distance: 66.4
click at [594, 387] on div at bounding box center [597, 388] width 37 height 6
type input "350"
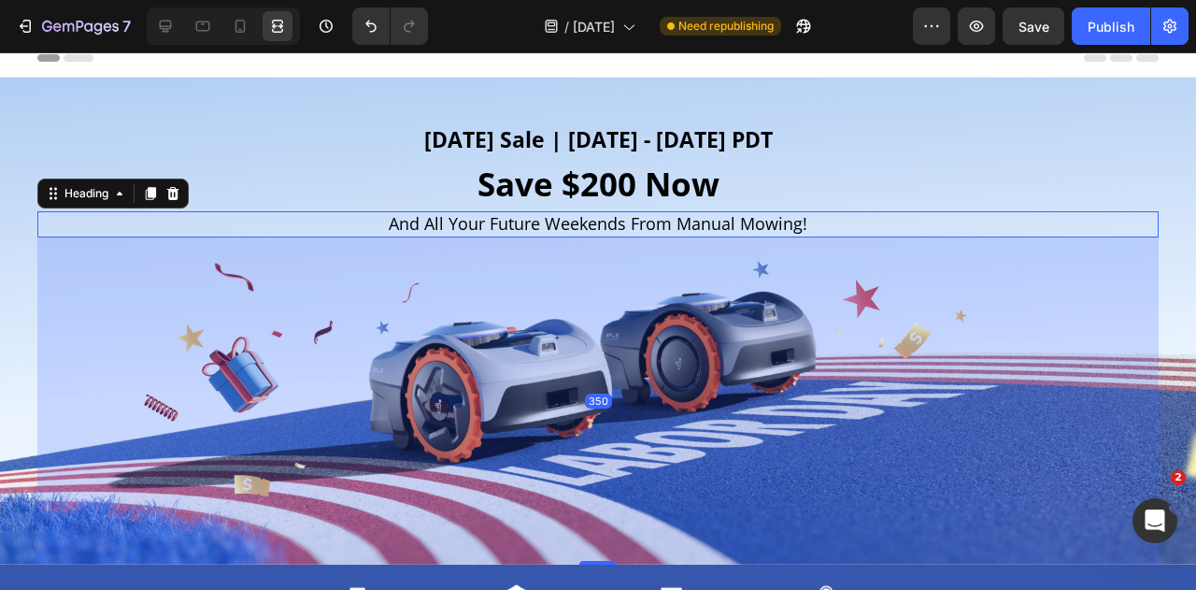
scroll to position [0, 0]
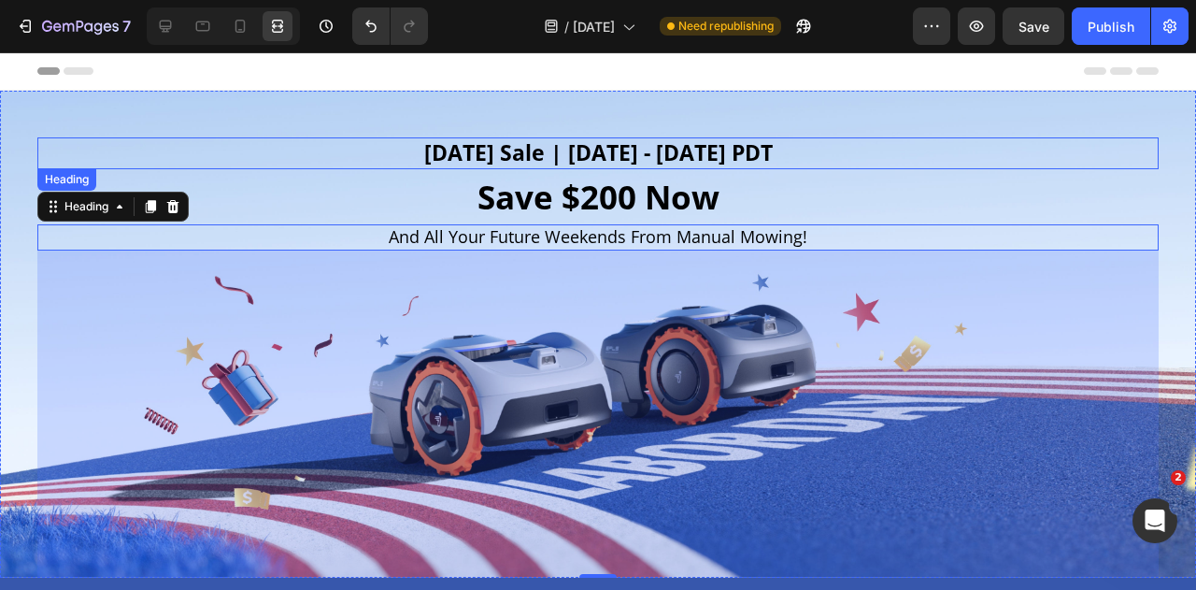
click at [143, 139] on h2 "[DATE] Sale | [DATE] - [DATE] PDT" at bounding box center [598, 153] width 1122 height 32
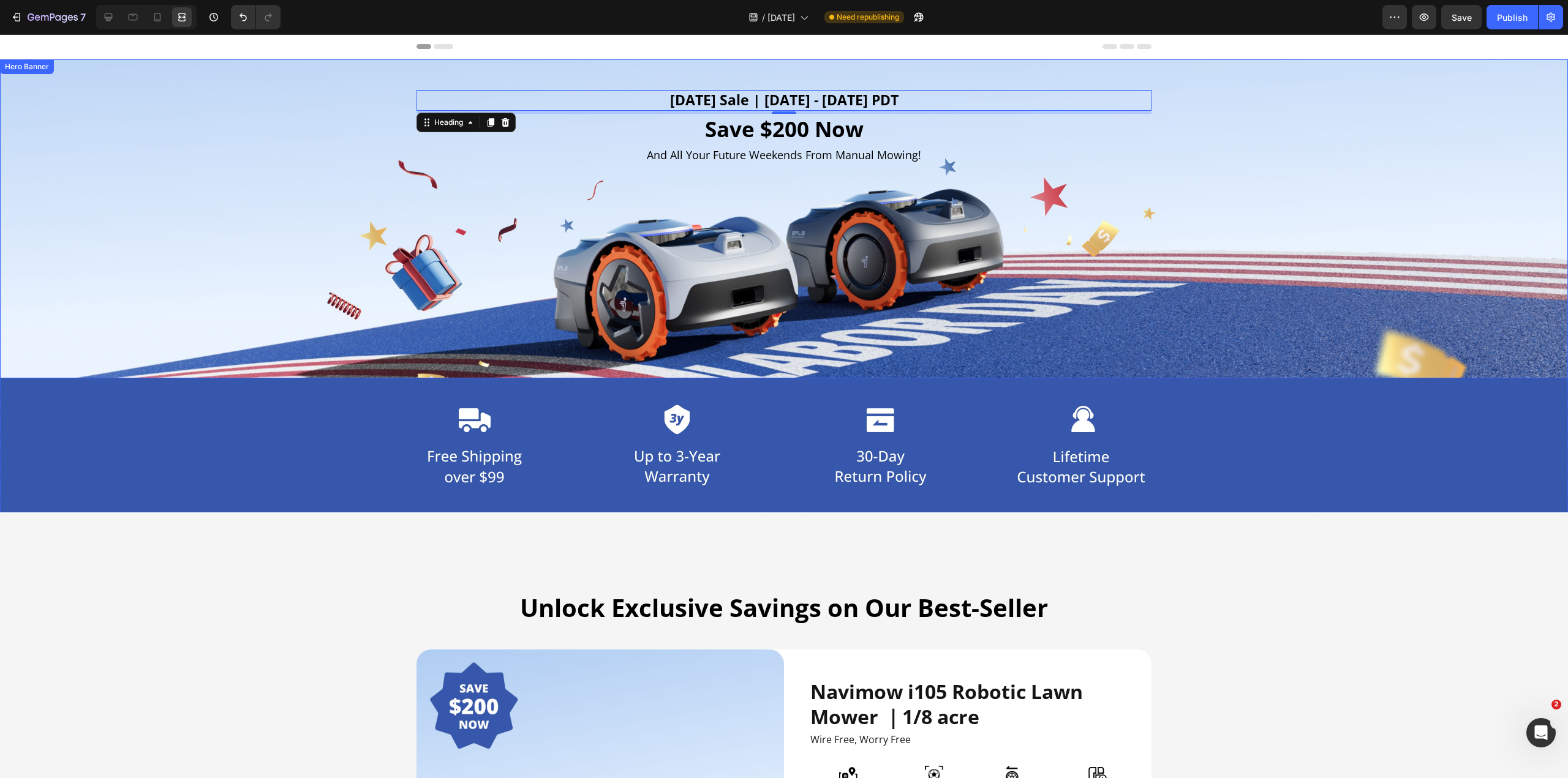
click at [166, 278] on div "Background Image" at bounding box center [784, 219] width 1568 height 319
click at [758, 97] on h2 "[DATE] Sale | [DATE] - [DATE] PDT" at bounding box center [784, 100] width 735 height 21
click at [107, 9] on div at bounding box center [108, 17] width 20 height 20
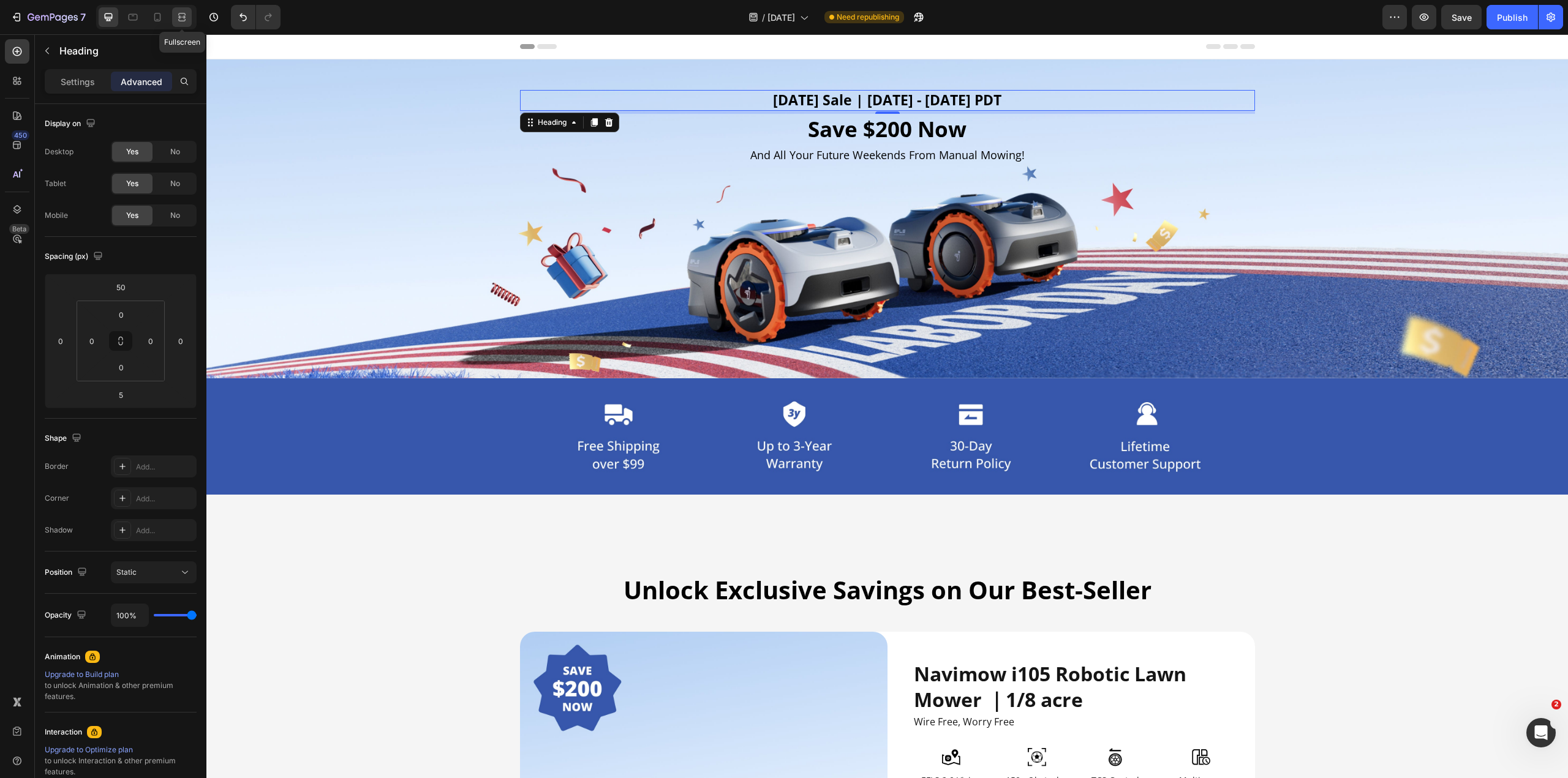
click at [174, 16] on div at bounding box center [182, 17] width 20 height 20
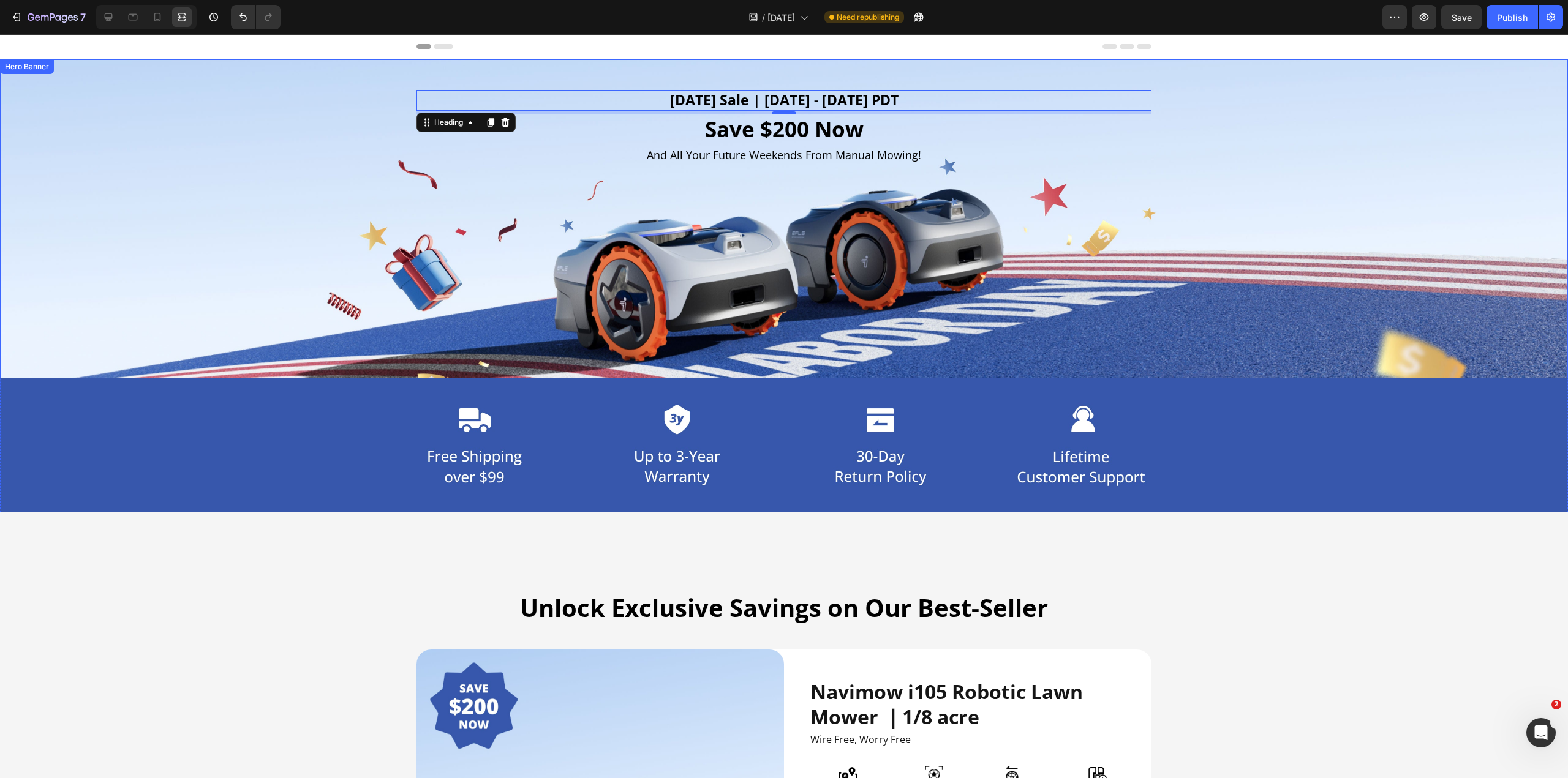
click at [265, 181] on div "Background Image" at bounding box center [784, 219] width 1568 height 319
click at [238, 386] on img at bounding box center [784, 445] width 1568 height 134
click at [783, 14] on div "Publish" at bounding box center [1512, 18] width 31 height 13
